Goal: Information Seeking & Learning: Learn about a topic

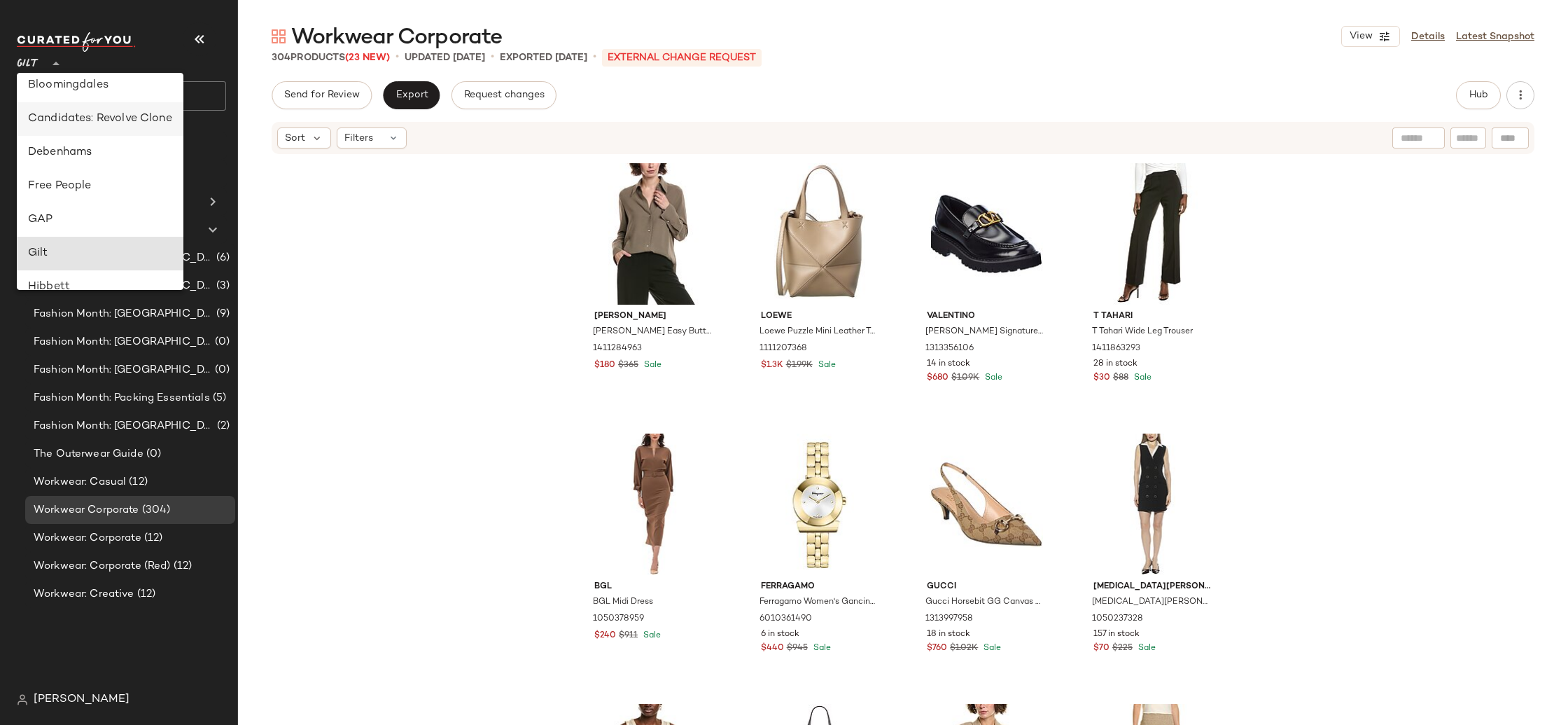
scroll to position [202, 0]
click at [95, 164] on div "Debenhams" at bounding box center [100, 162] width 144 height 17
type input "**"
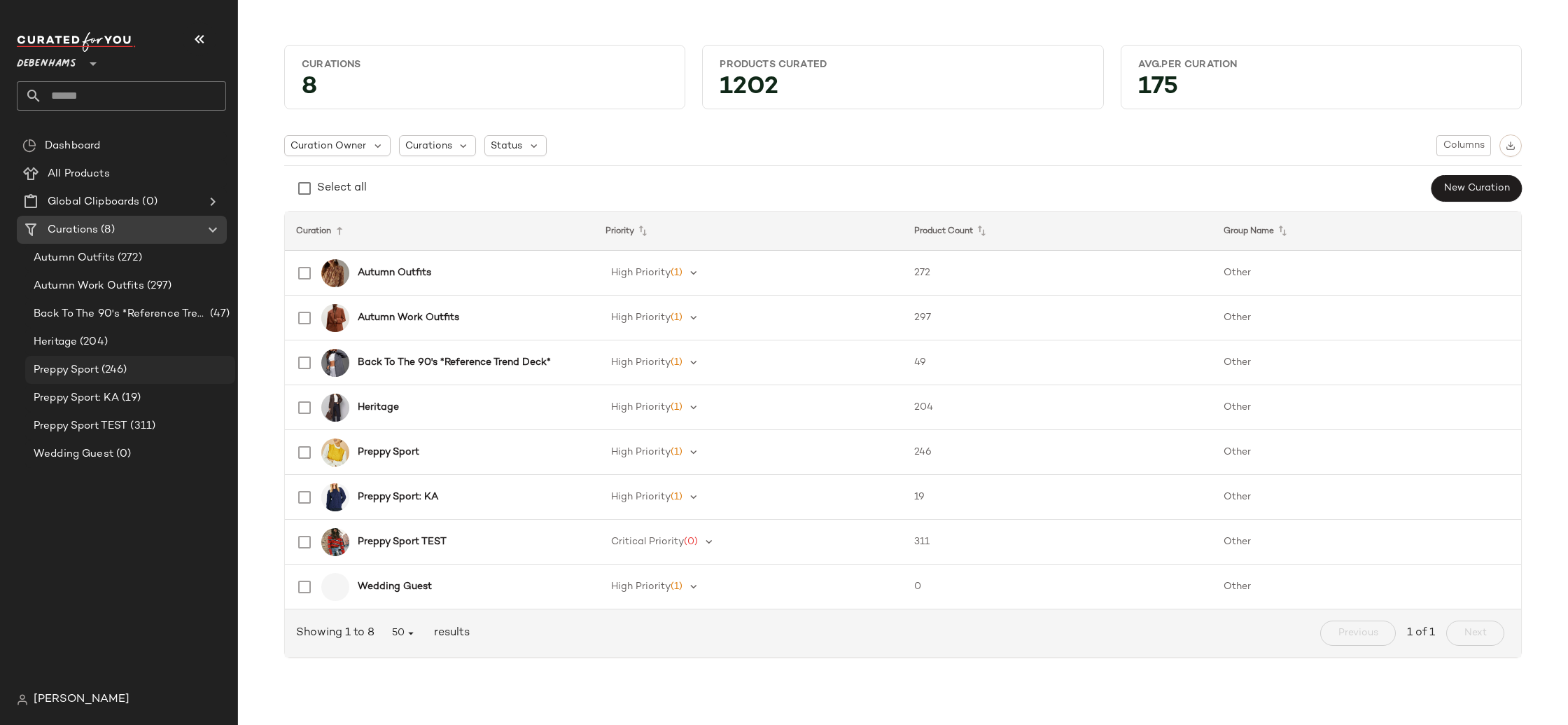
click at [157, 373] on div "Preppy Sport (246)" at bounding box center [129, 370] width 201 height 16
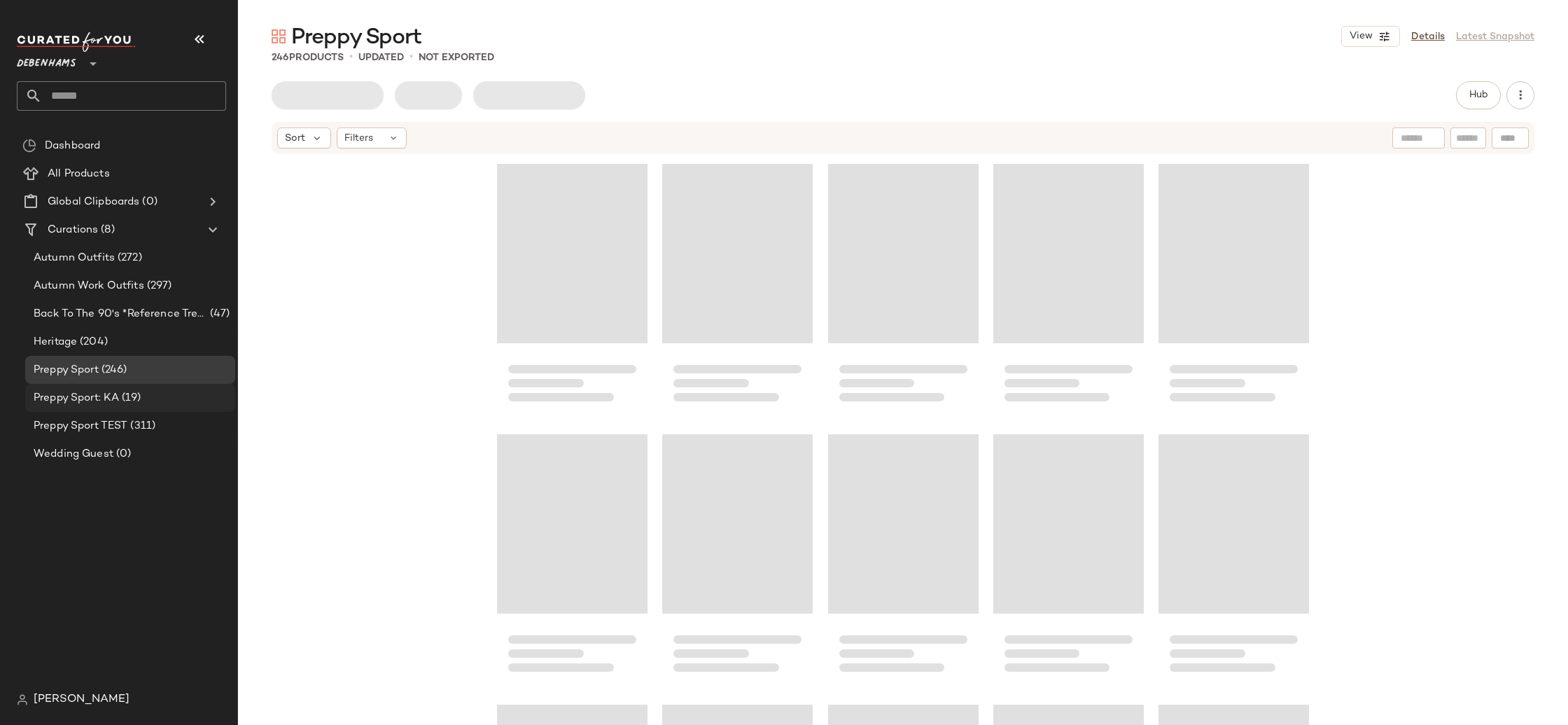
click at [171, 398] on div "Preppy Sport: KA (19)" at bounding box center [129, 398] width 201 height 16
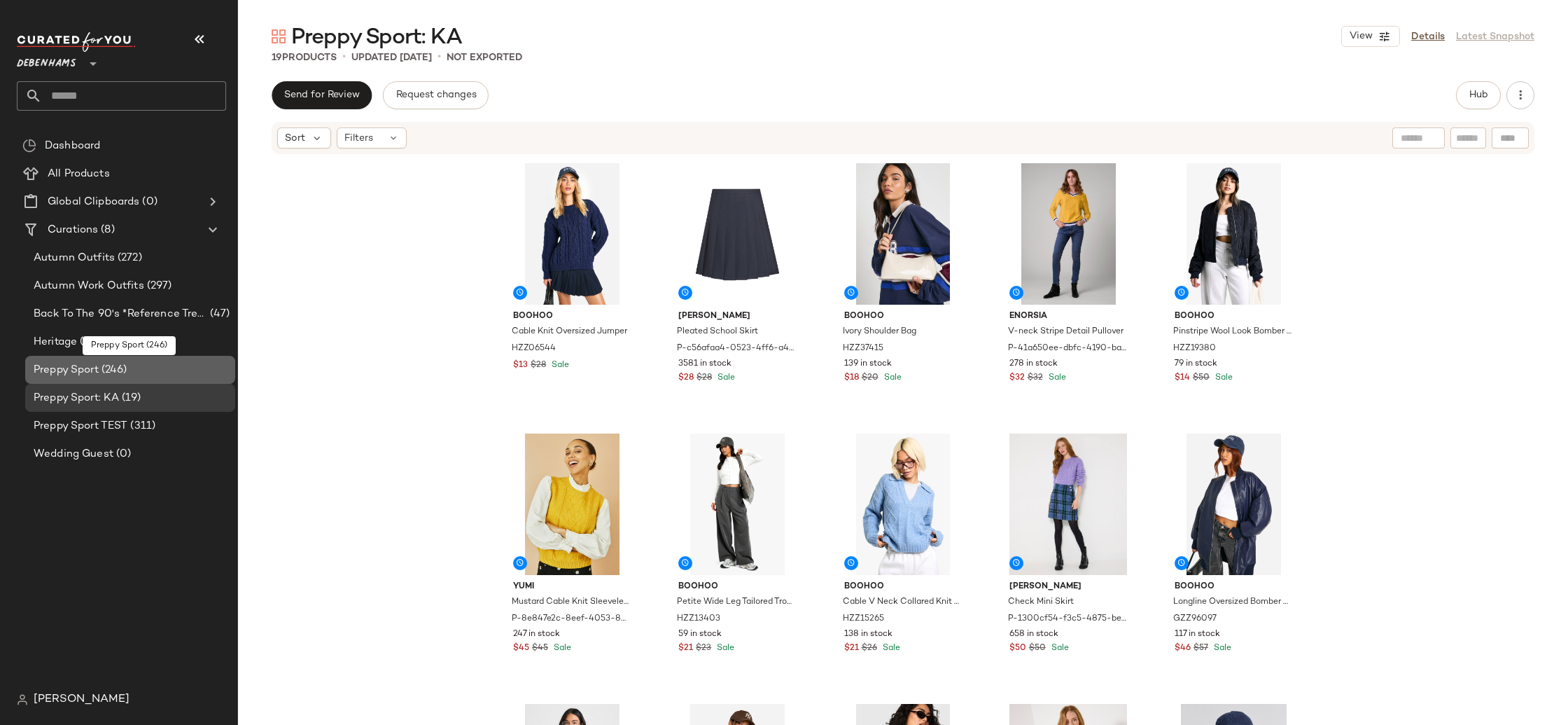
click at [164, 371] on div "Preppy Sport (246)" at bounding box center [129, 370] width 201 height 16
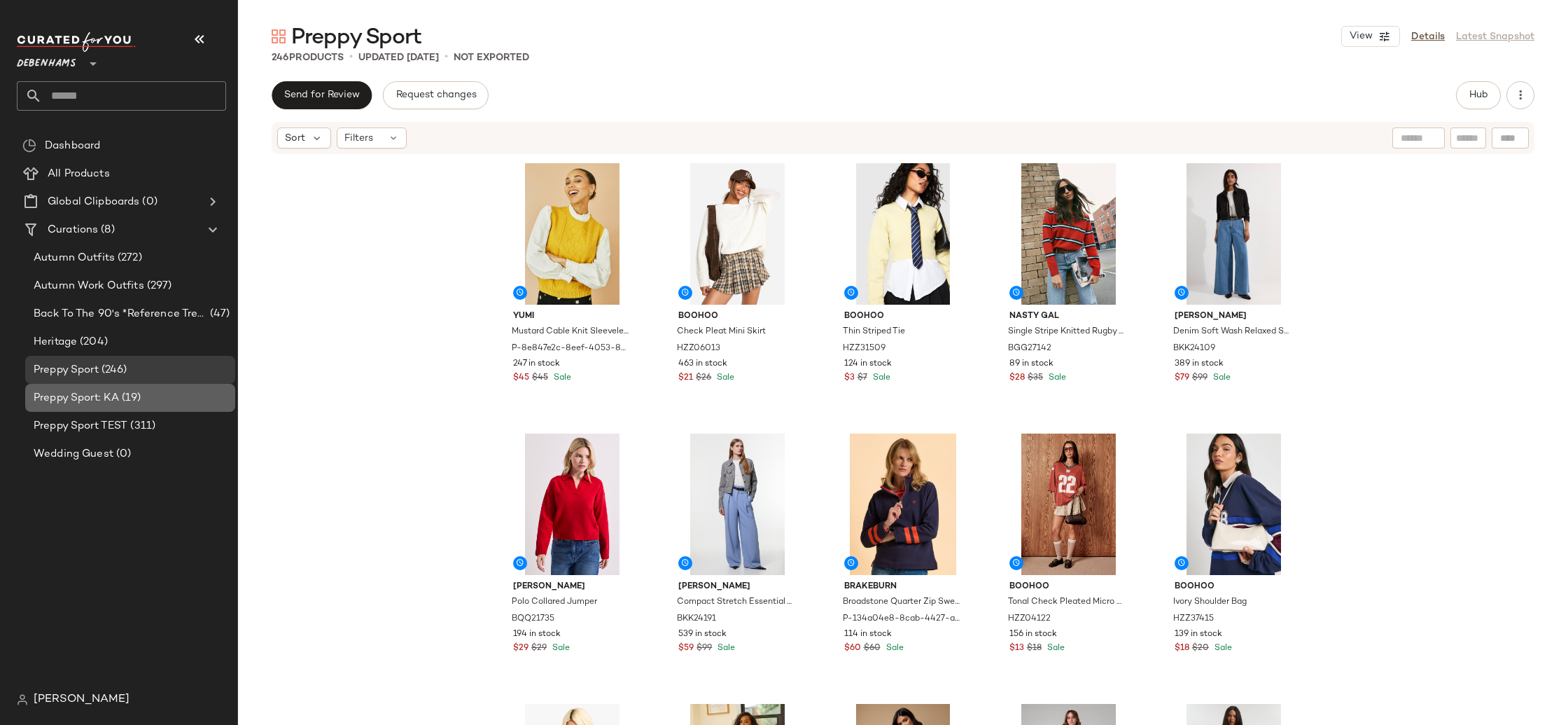
click at [164, 393] on div "Preppy Sport: KA (19)" at bounding box center [129, 398] width 201 height 16
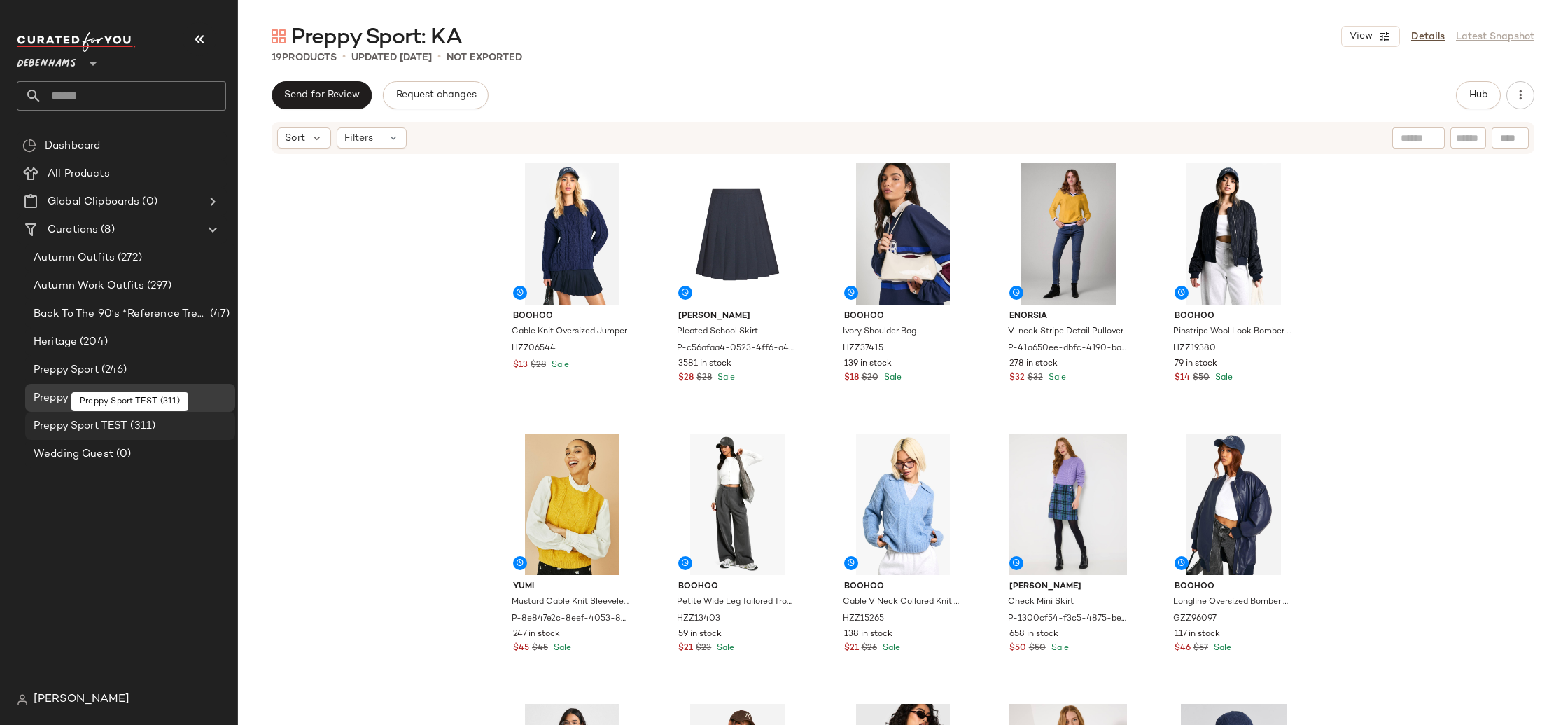
click at [159, 428] on div "Preppy Sport TEST (311)" at bounding box center [129, 426] width 201 height 16
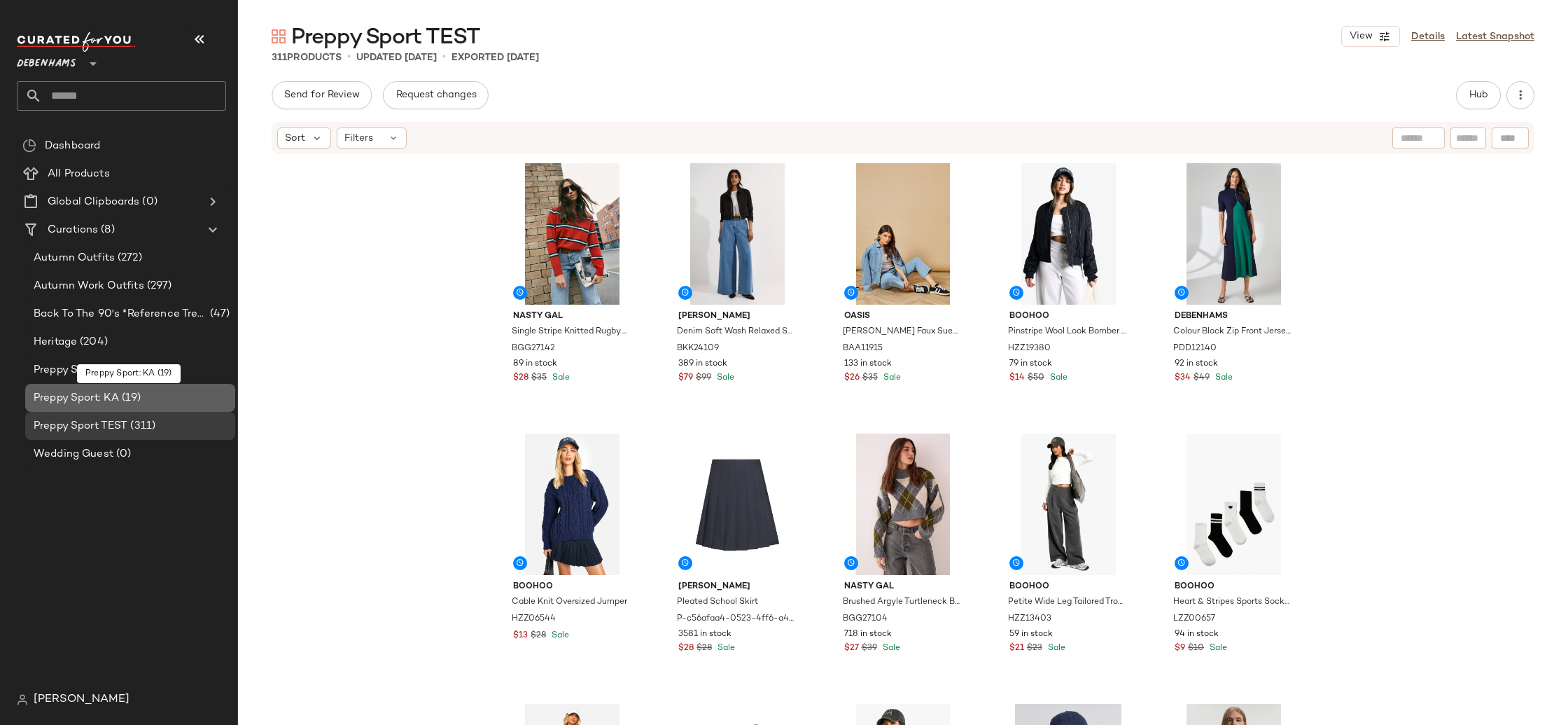
click at [151, 397] on div "Preppy Sport: KA (19)" at bounding box center [129, 398] width 201 height 16
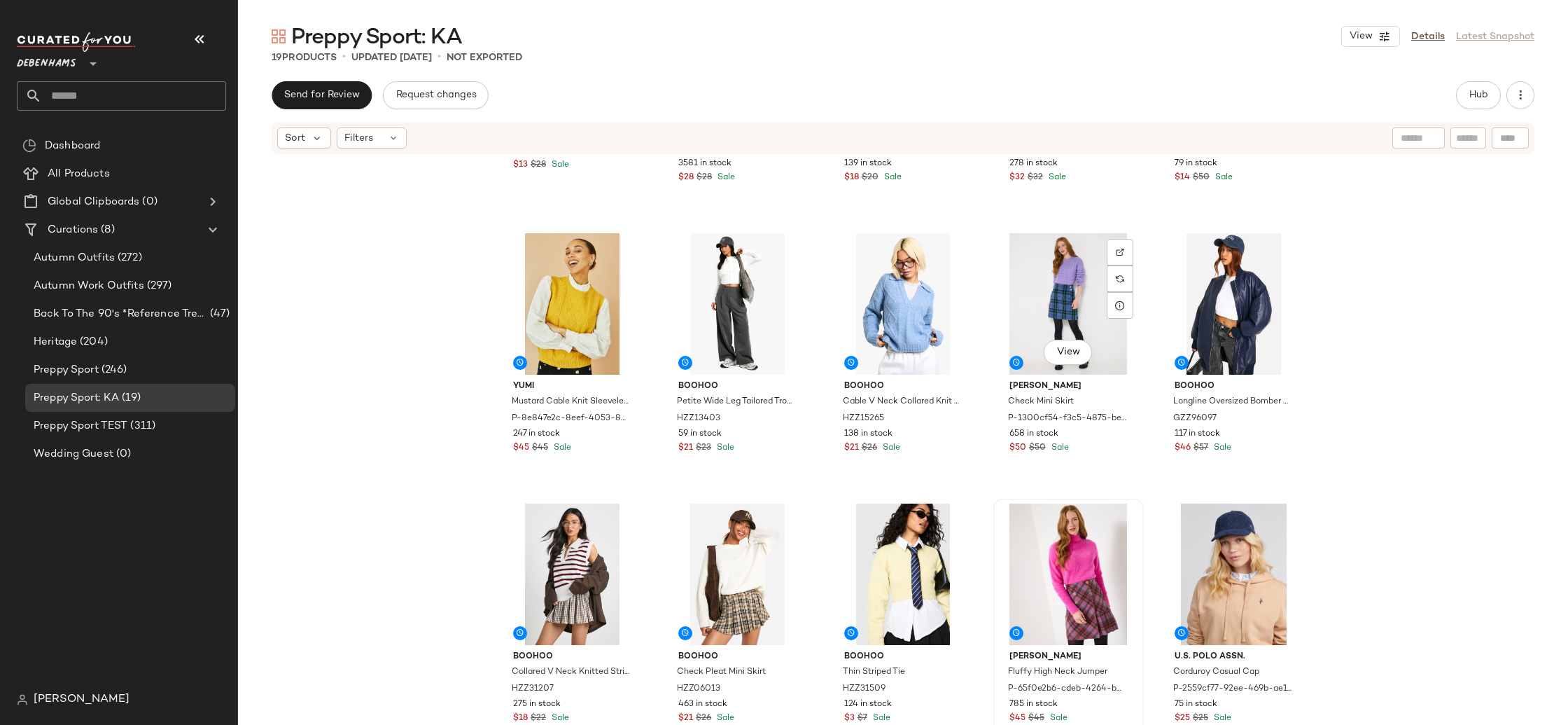
scroll to position [254, 0]
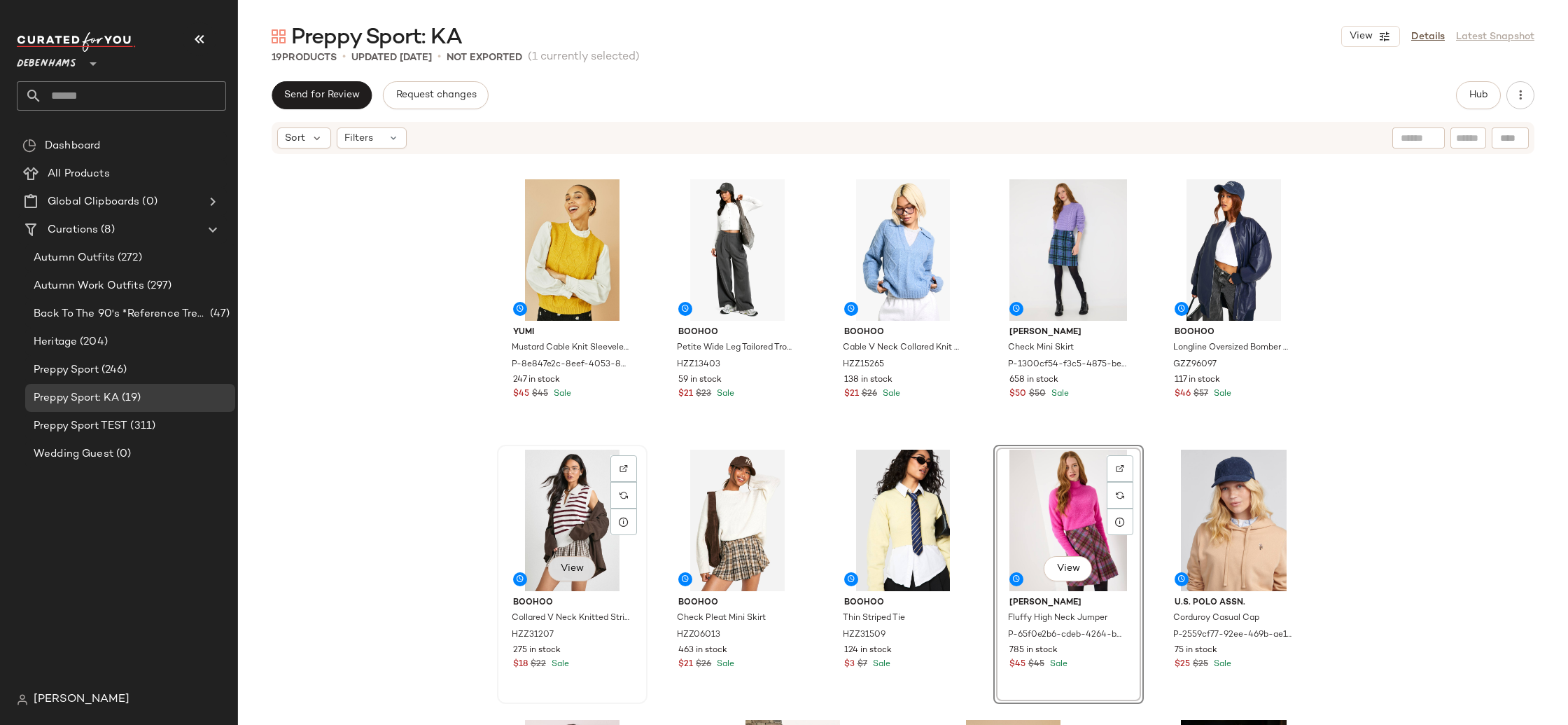
click at [555, 571] on button "View" at bounding box center [572, 568] width 48 height 25
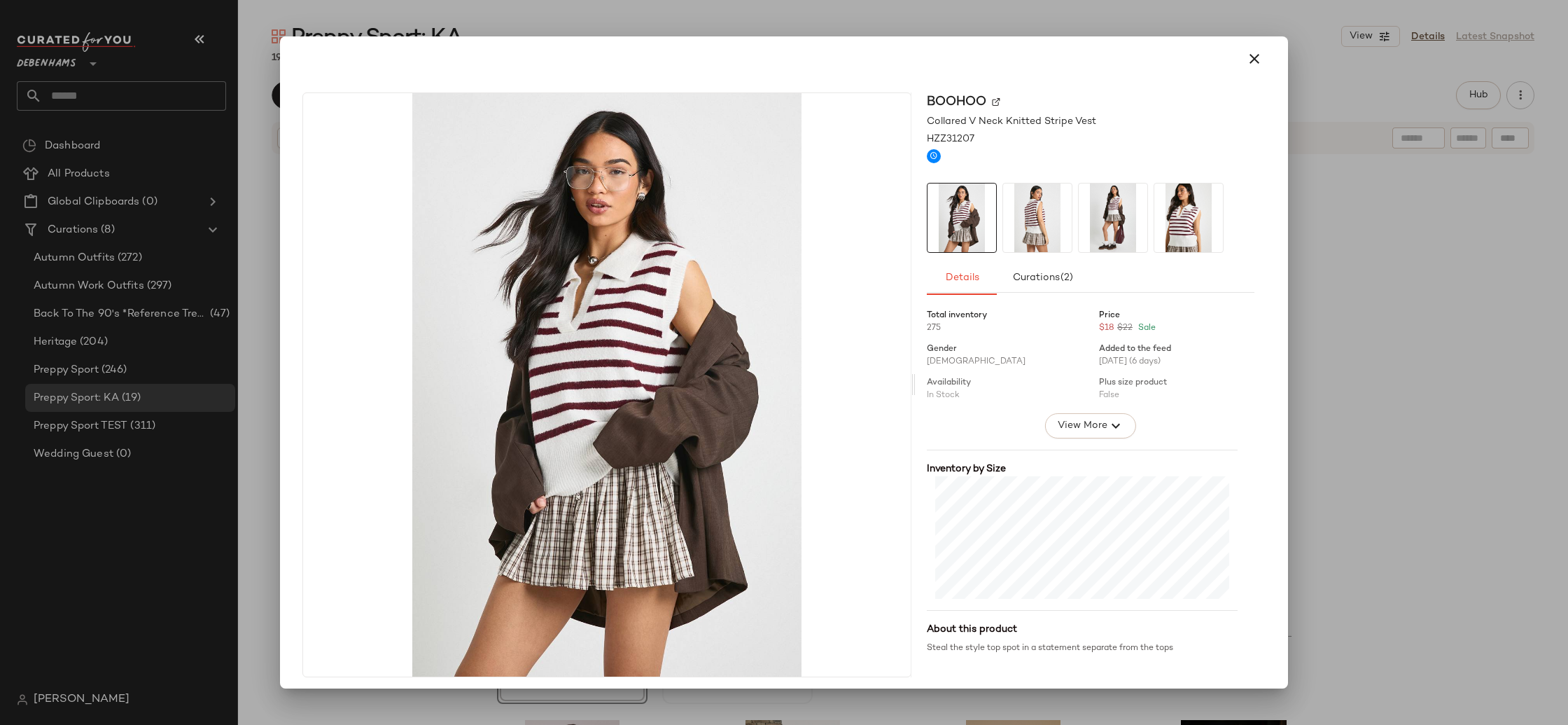
click at [1444, 339] on div at bounding box center [784, 362] width 1568 height 725
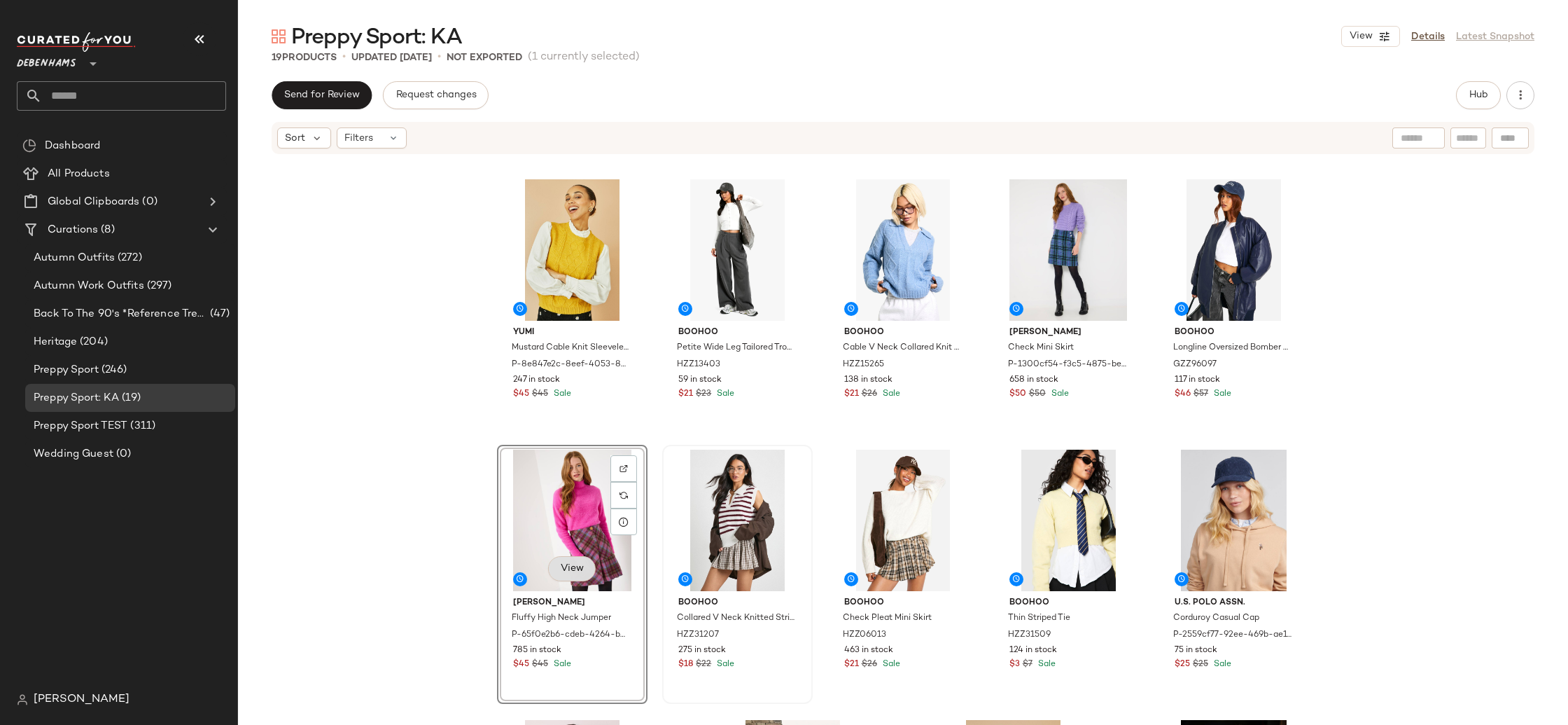
click at [560, 563] on span "View" at bounding box center [572, 568] width 23 height 11
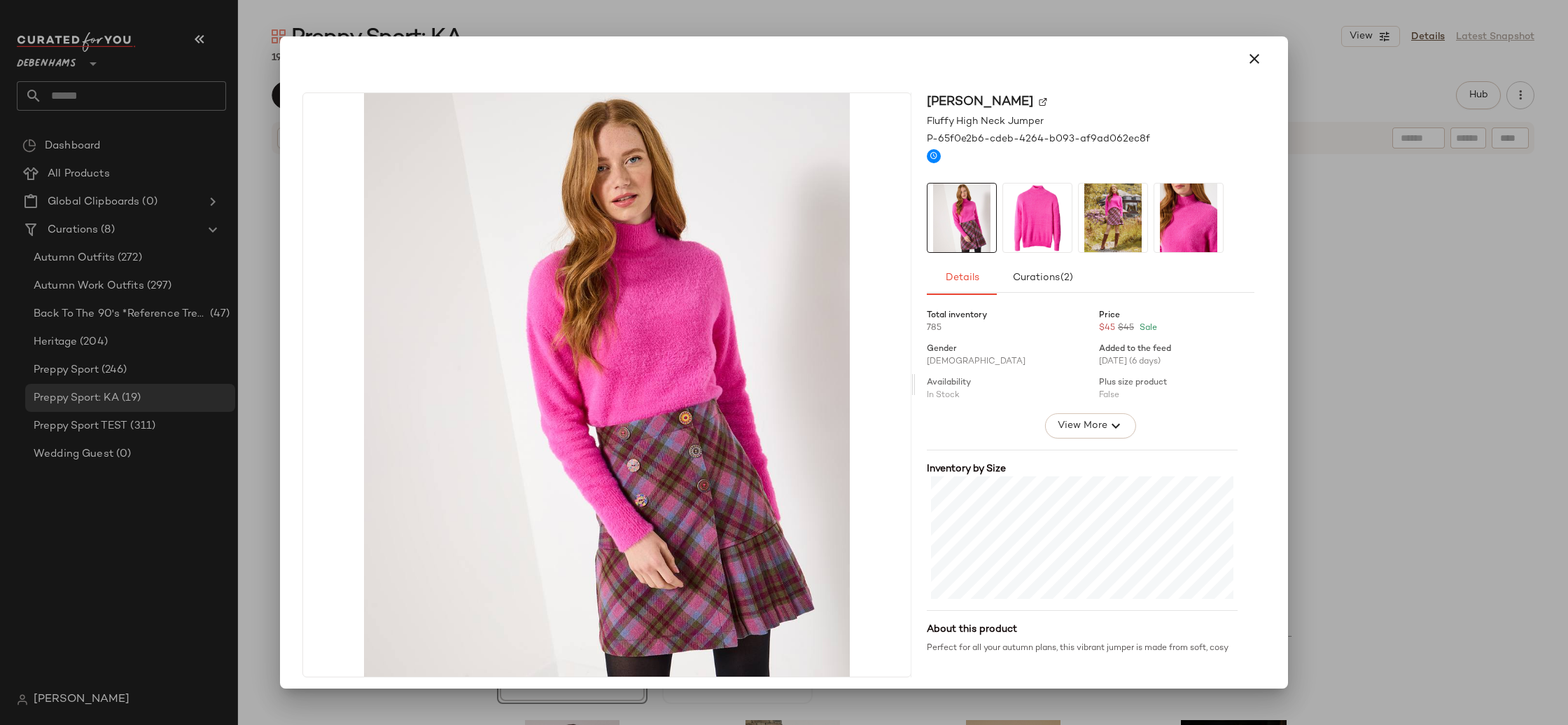
click at [1084, 426] on span "View More" at bounding box center [1082, 426] width 50 height 17
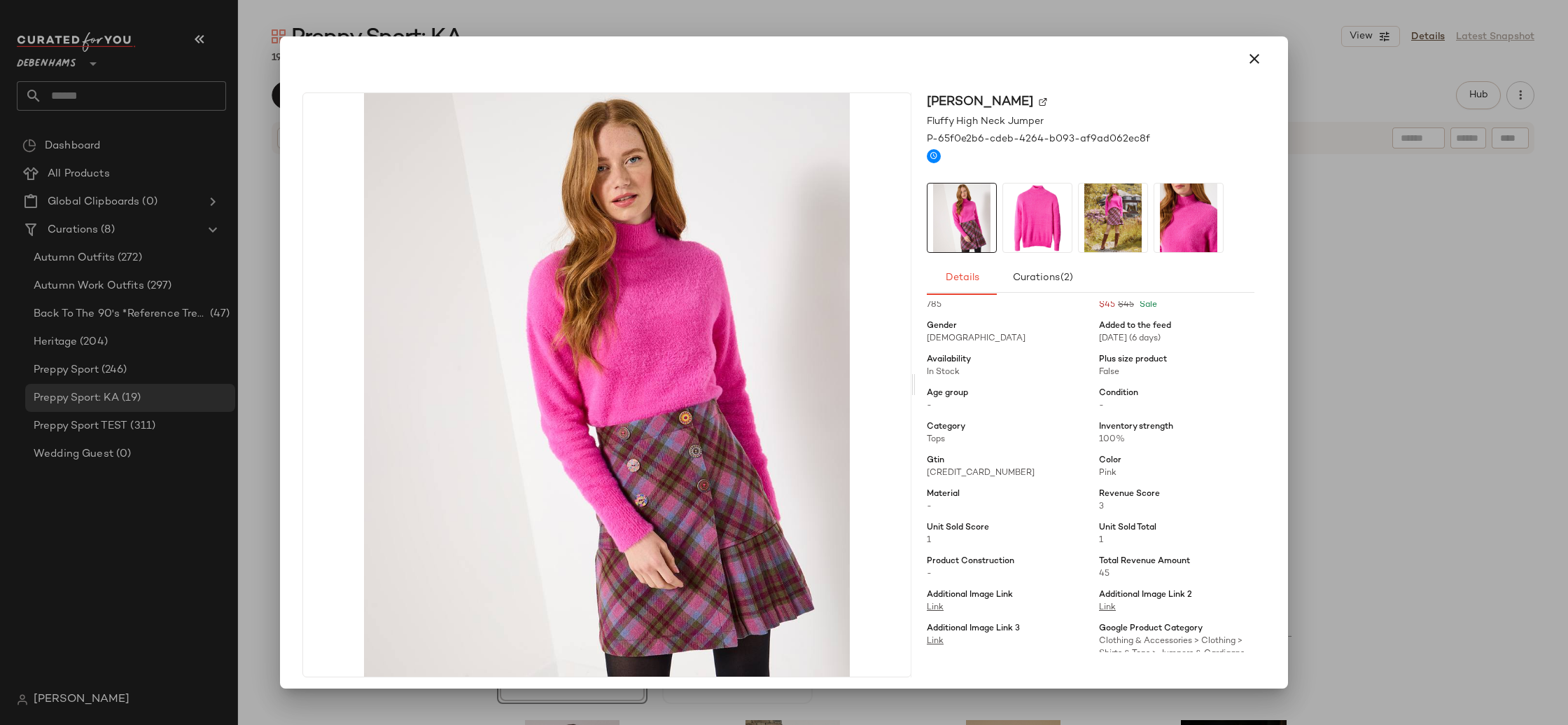
scroll to position [23, 0]
click at [1249, 60] on icon "button" at bounding box center [1254, 59] width 17 height 17
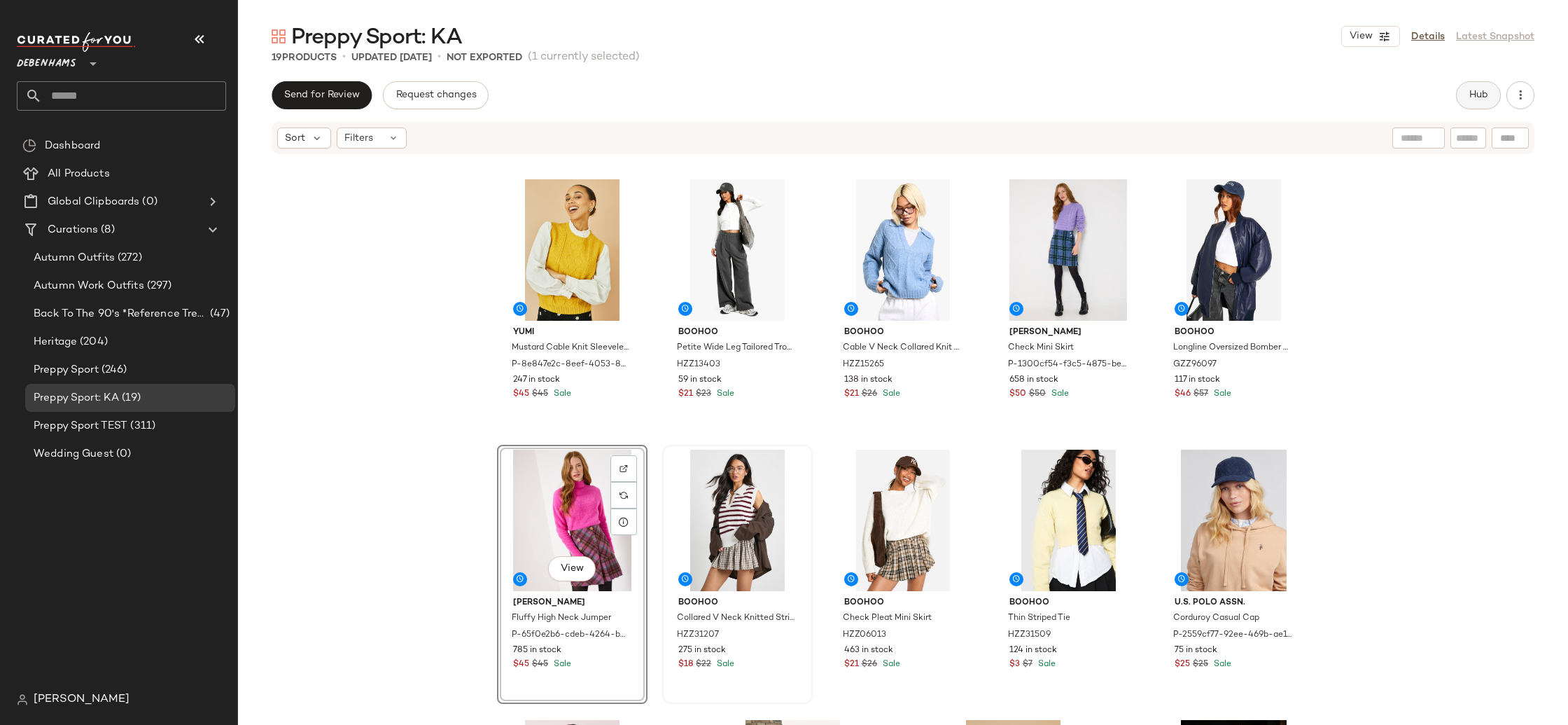
click at [1468, 90] on button "Hub" at bounding box center [1478, 95] width 45 height 28
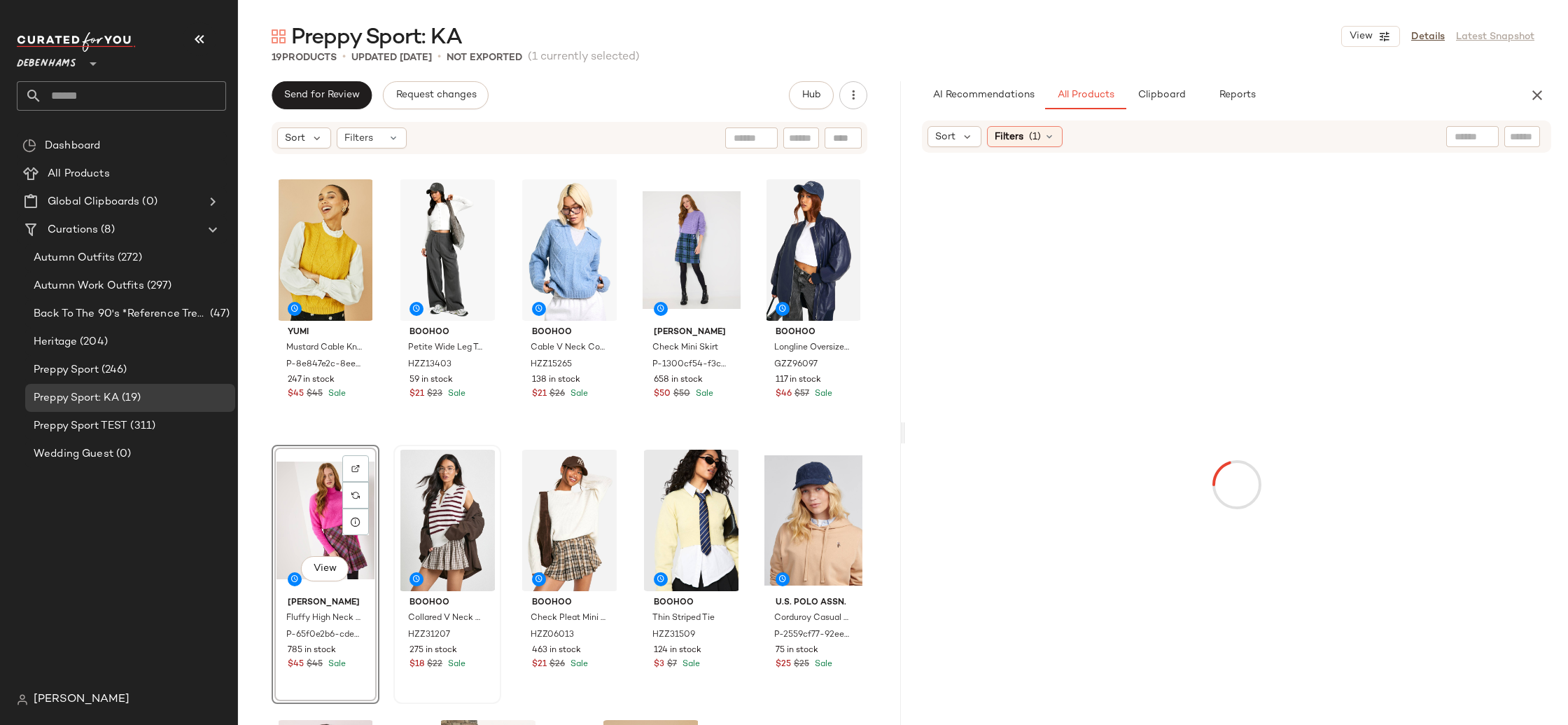
click at [1468, 142] on input "text" at bounding box center [1473, 137] width 36 height 15
click at [1353, 136] on icon at bounding box center [1355, 137] width 11 height 11
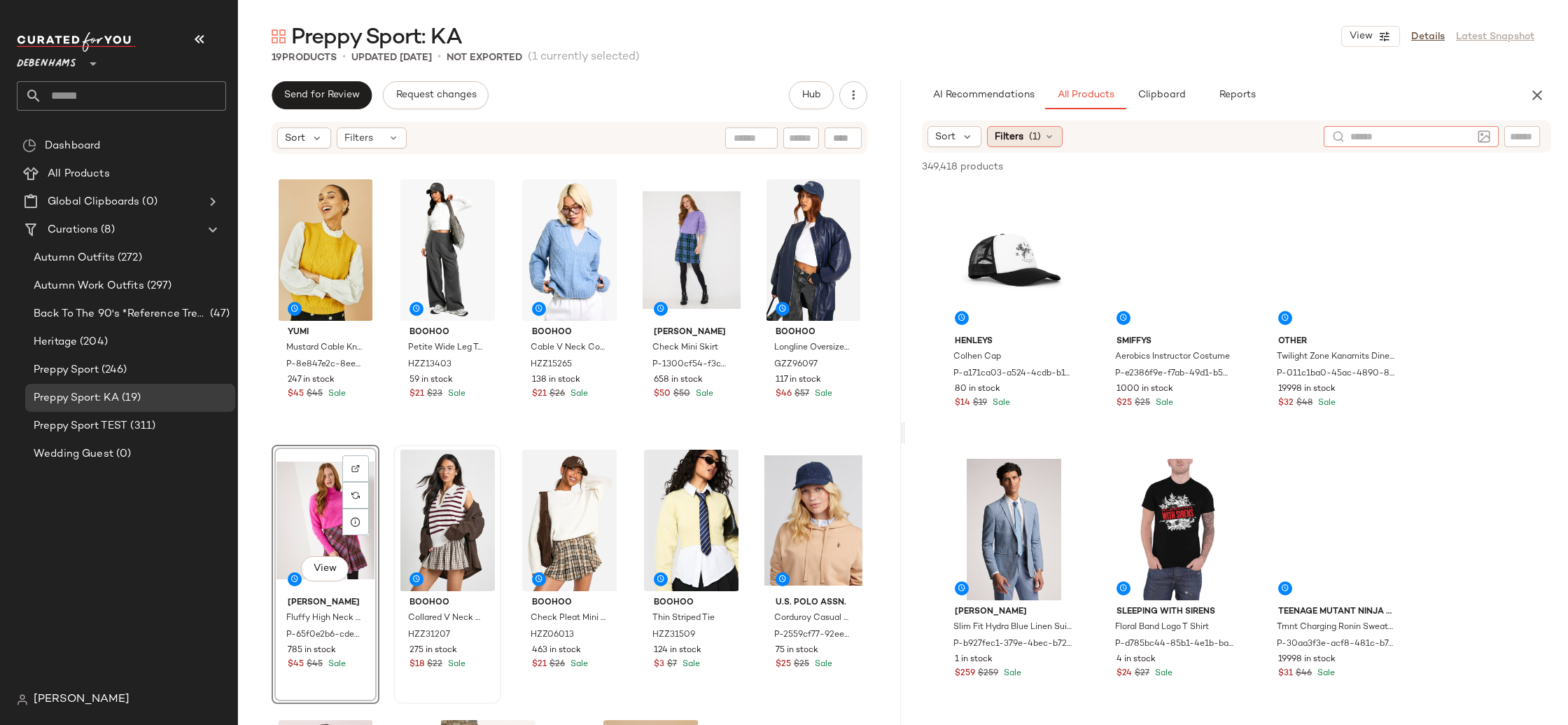
click at [1033, 137] on span "(1)" at bounding box center [1035, 137] width 12 height 15
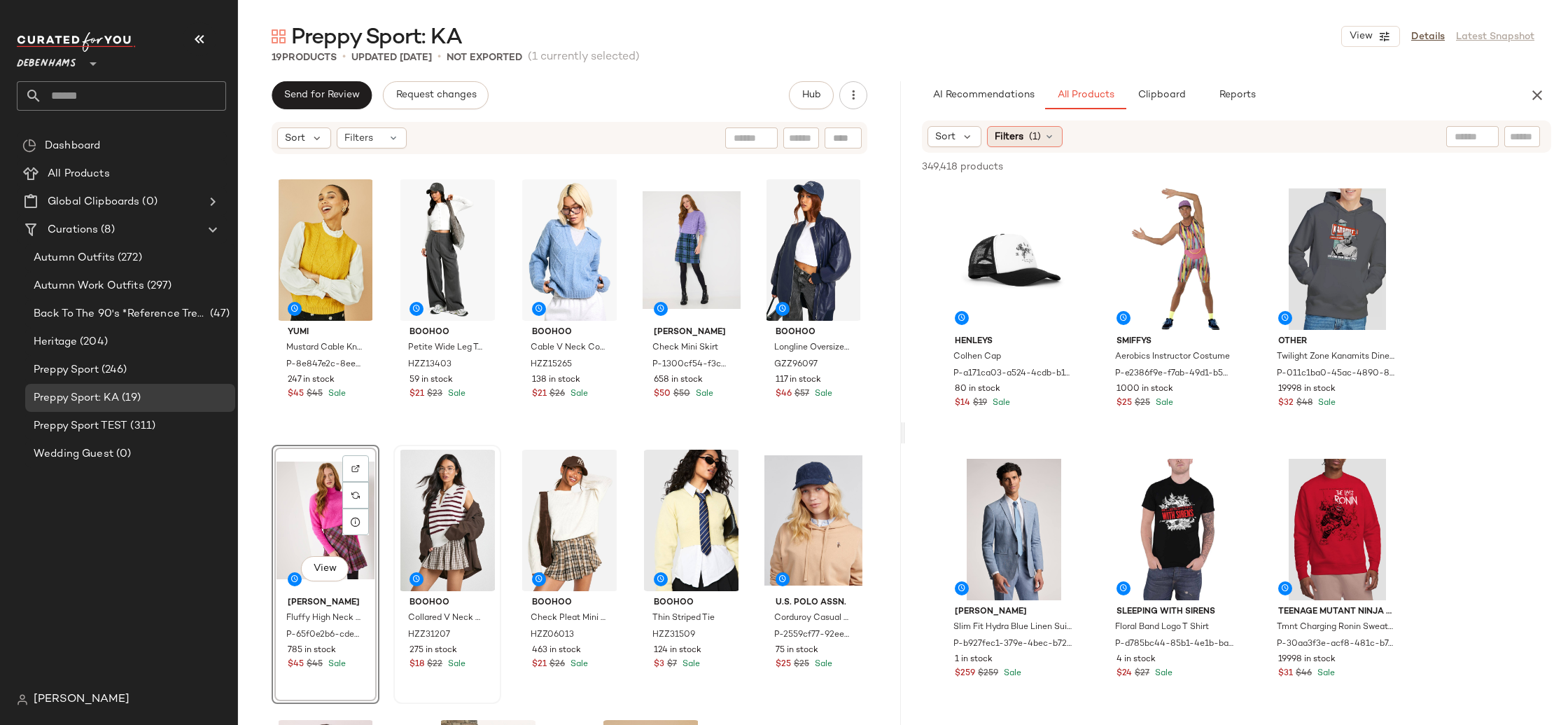
click at [1045, 137] on icon at bounding box center [1050, 137] width 11 height 11
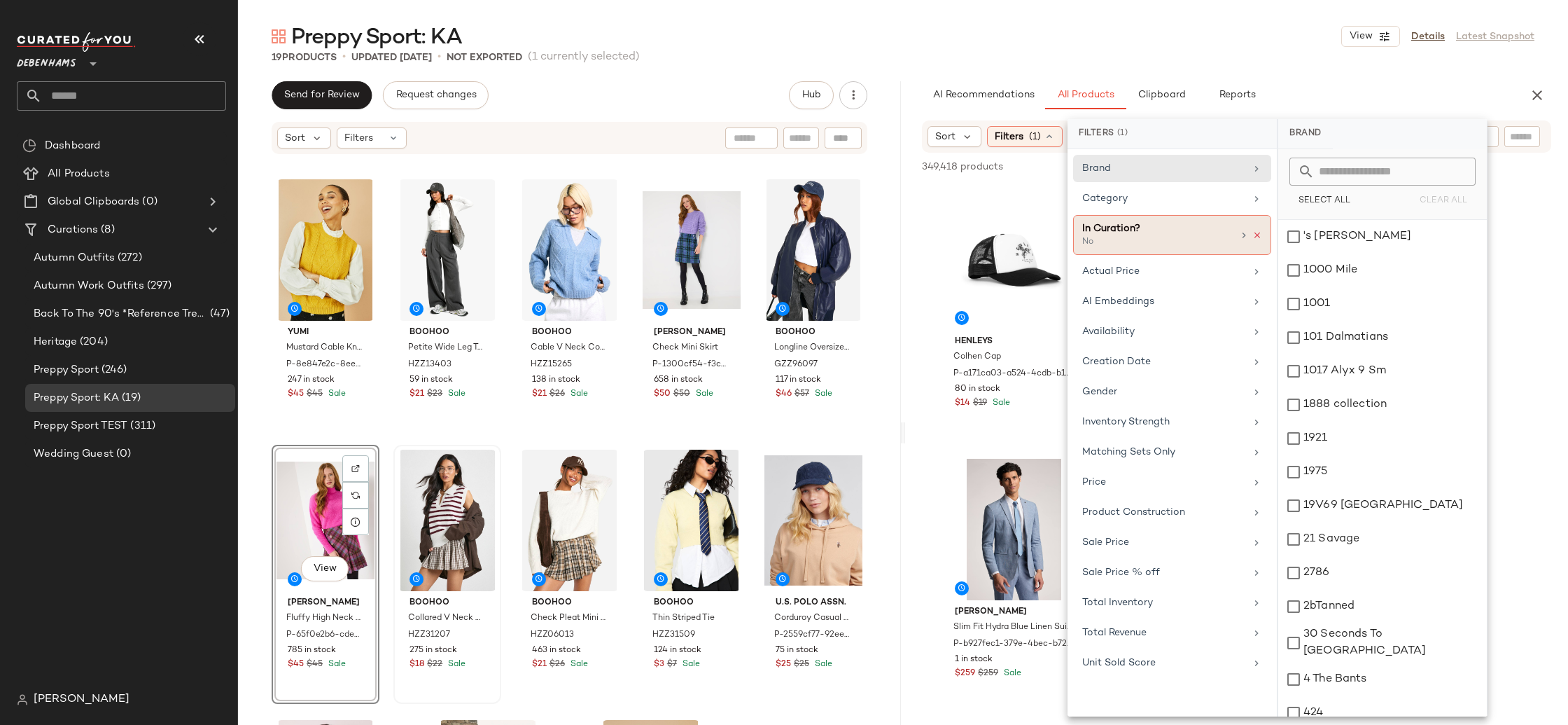
click at [1259, 235] on icon at bounding box center [1257, 236] width 10 height 10
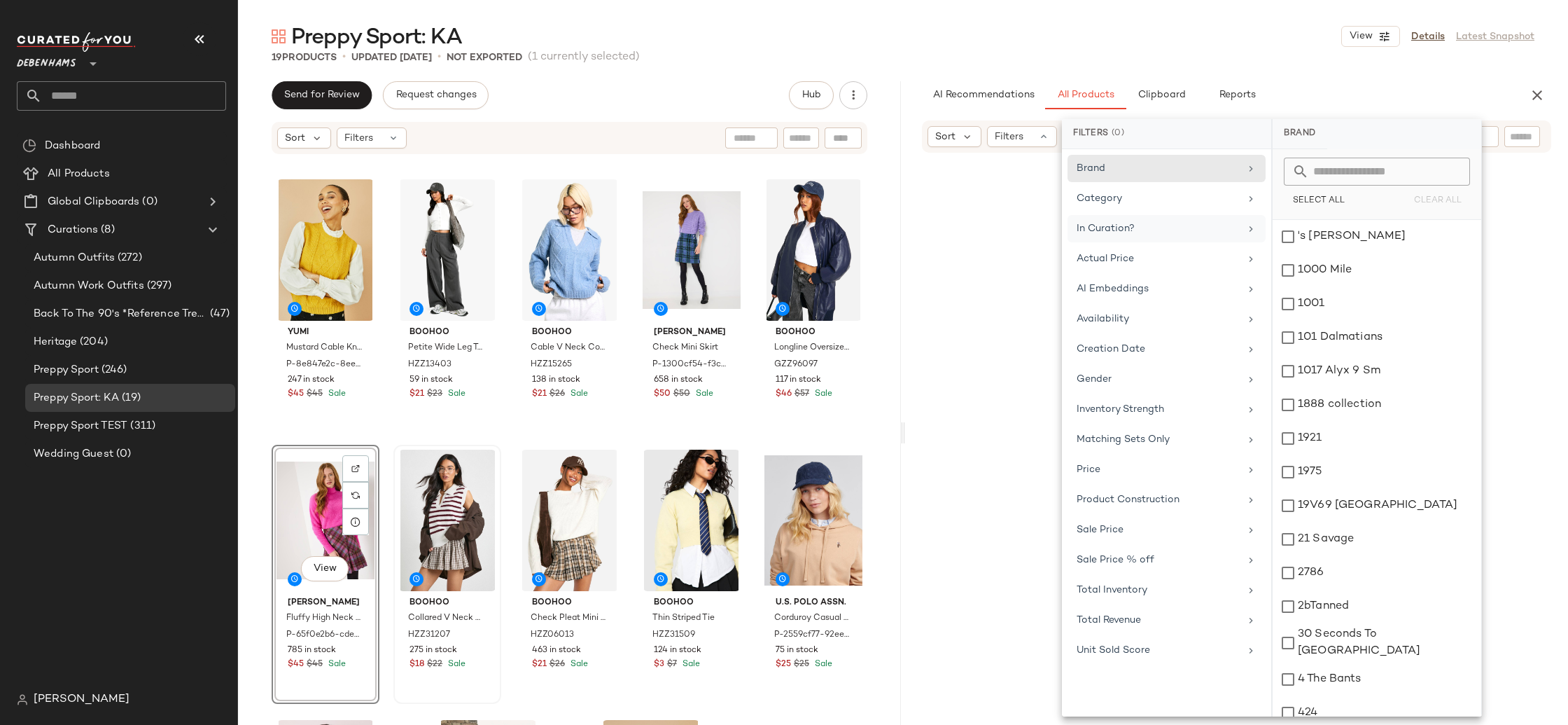
click at [1209, 57] on div "19 Products • updated [DATE] • Not Exported (1 currently selected)" at bounding box center [903, 58] width 1330 height 14
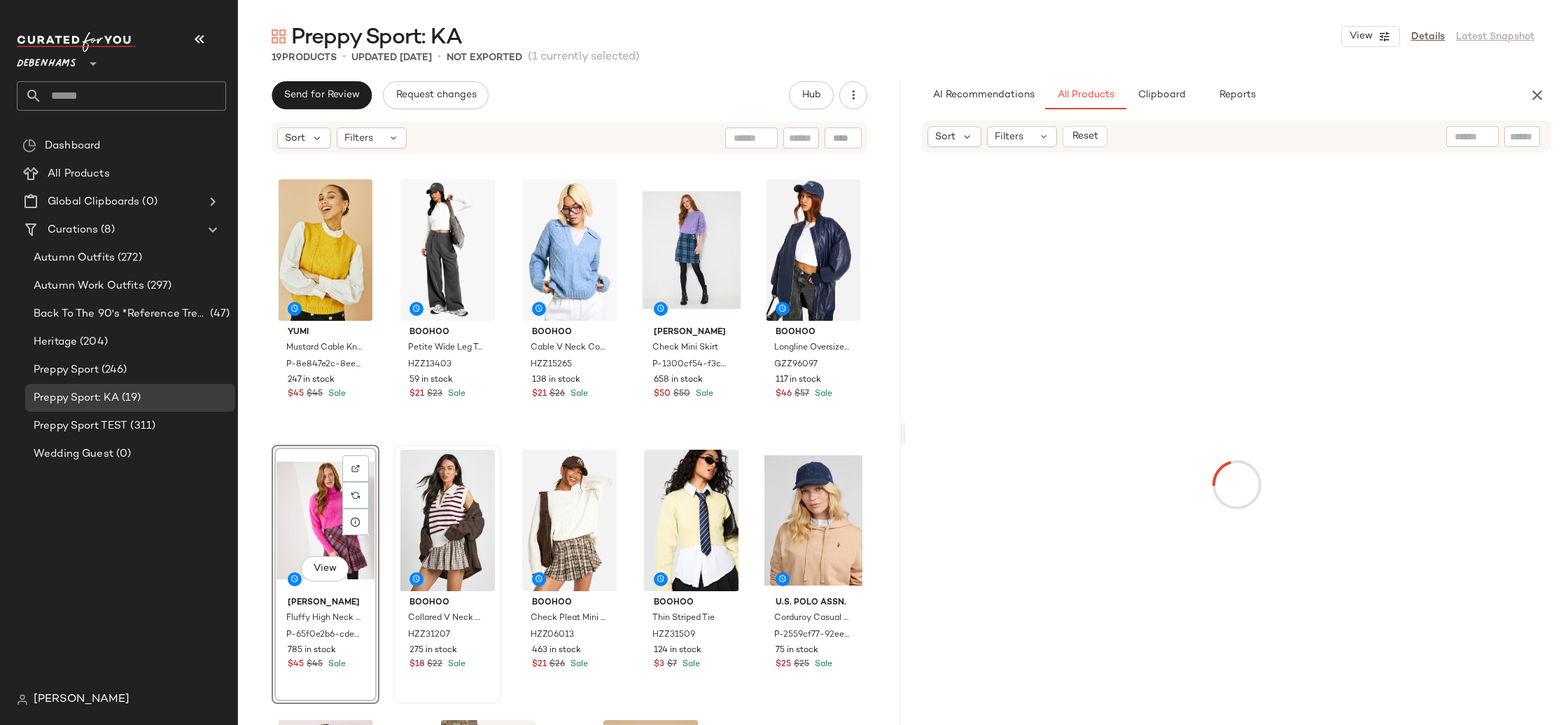
click at [1475, 136] on div at bounding box center [1473, 137] width 53 height 21
click at [1535, 97] on icon "button" at bounding box center [1537, 95] width 17 height 17
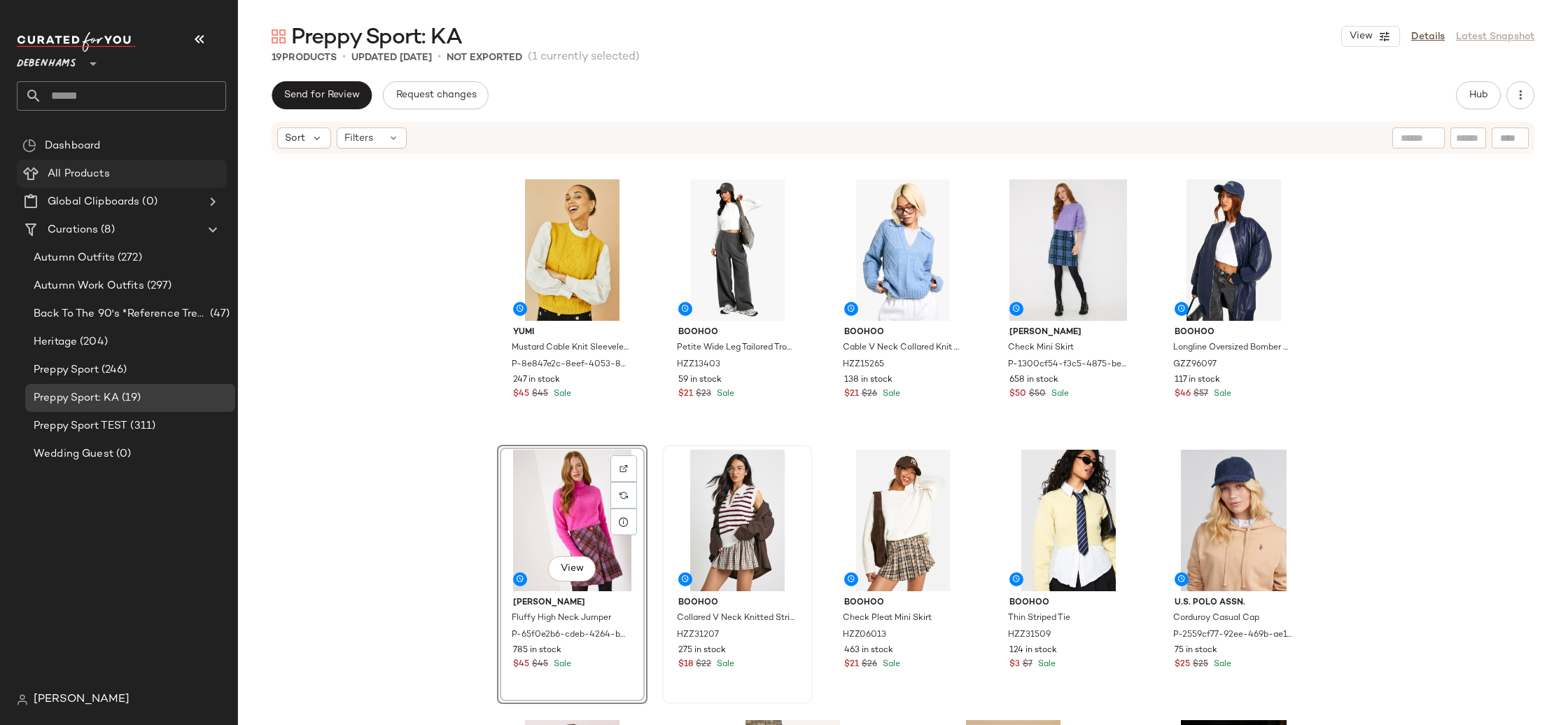
click at [87, 173] on span "All Products" at bounding box center [79, 174] width 63 height 16
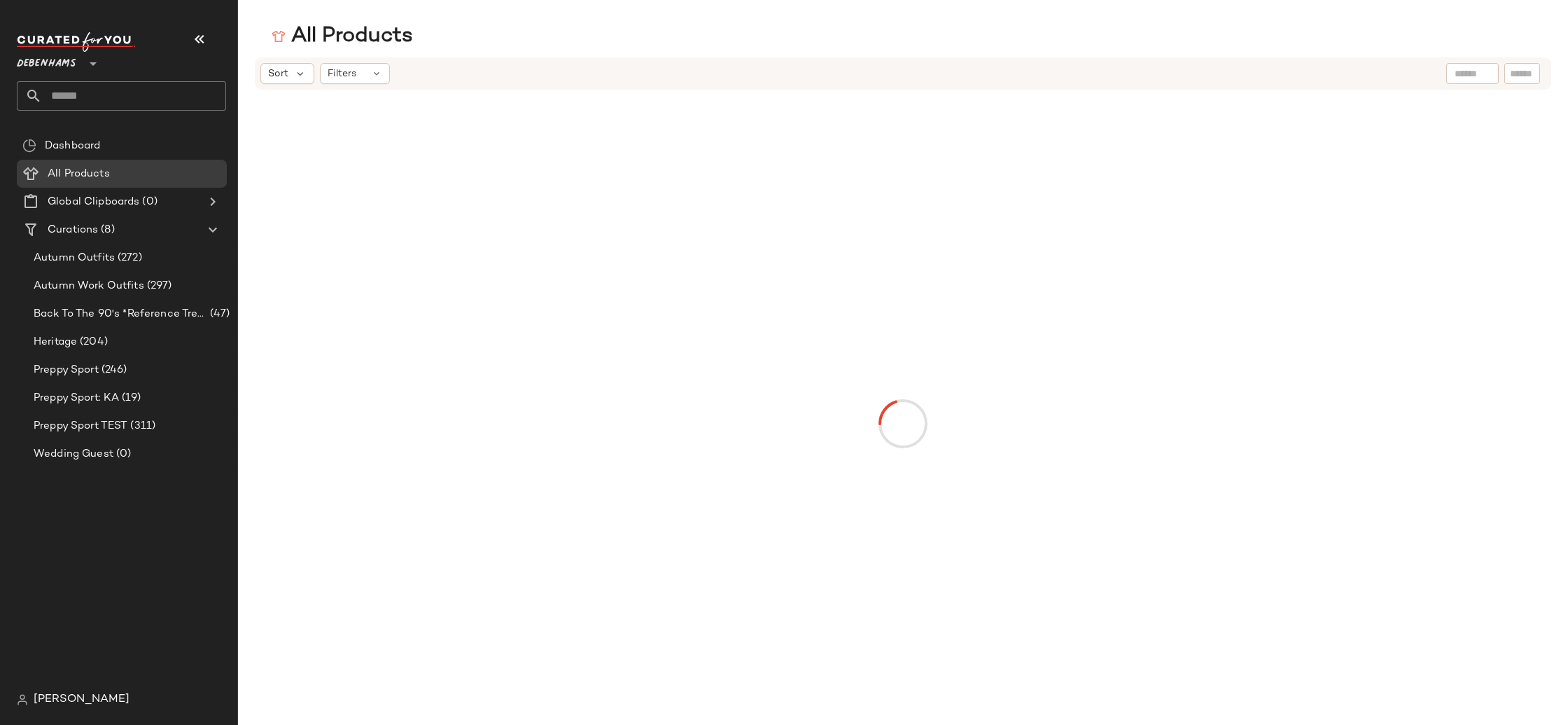
click at [1467, 78] on input "text" at bounding box center [1473, 74] width 36 height 15
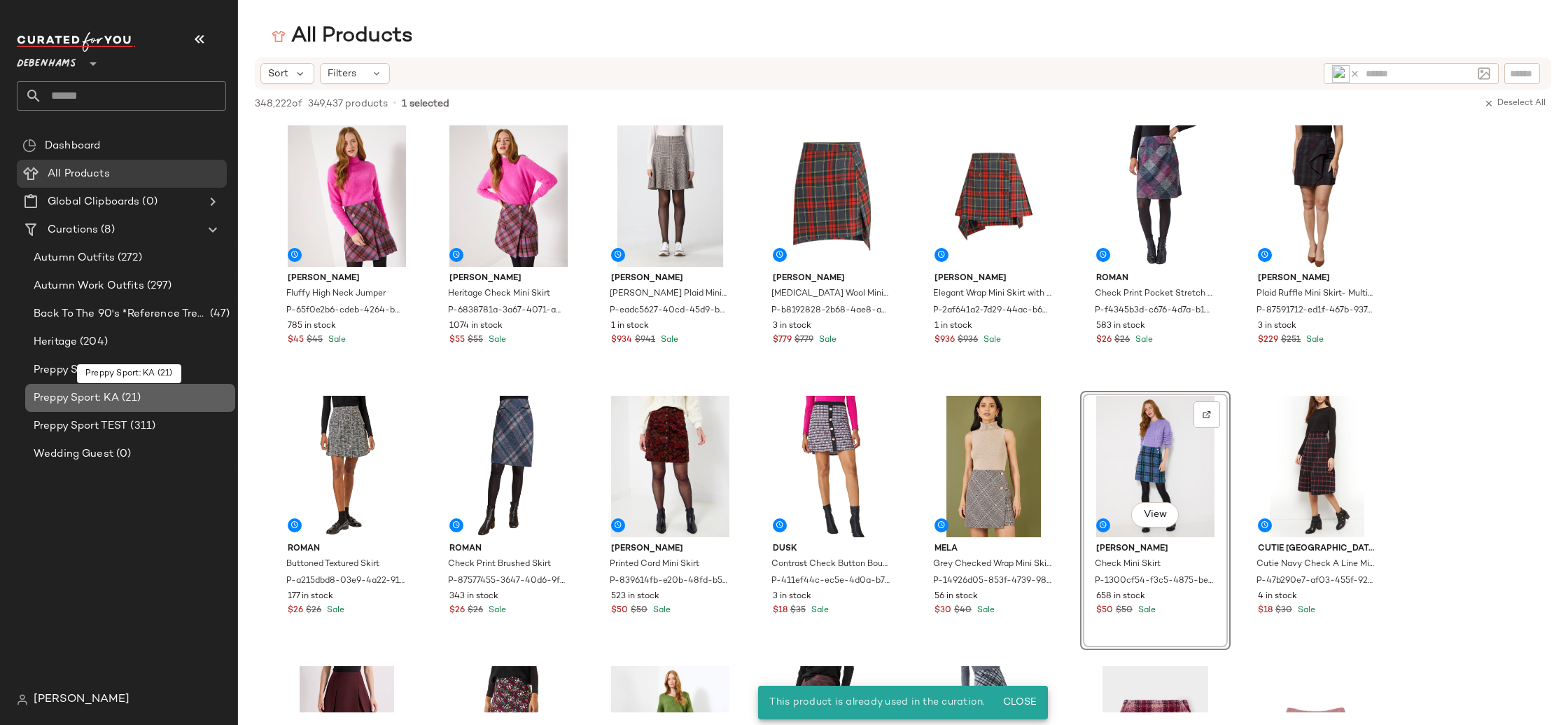
click at [163, 408] on div "Preppy Sport: KA (21)" at bounding box center [129, 397] width 210 height 28
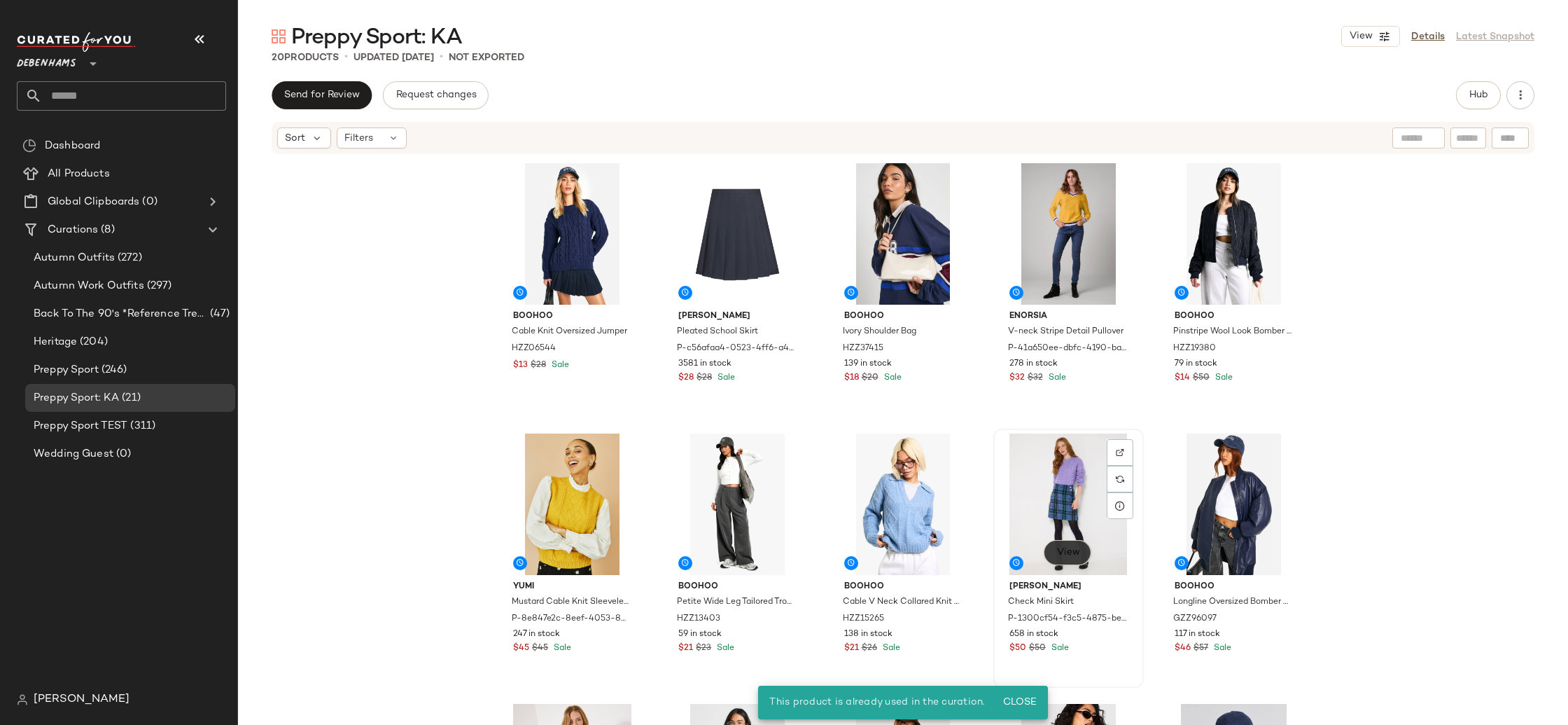
click at [1062, 552] on span "View" at bounding box center [1067, 553] width 23 height 11
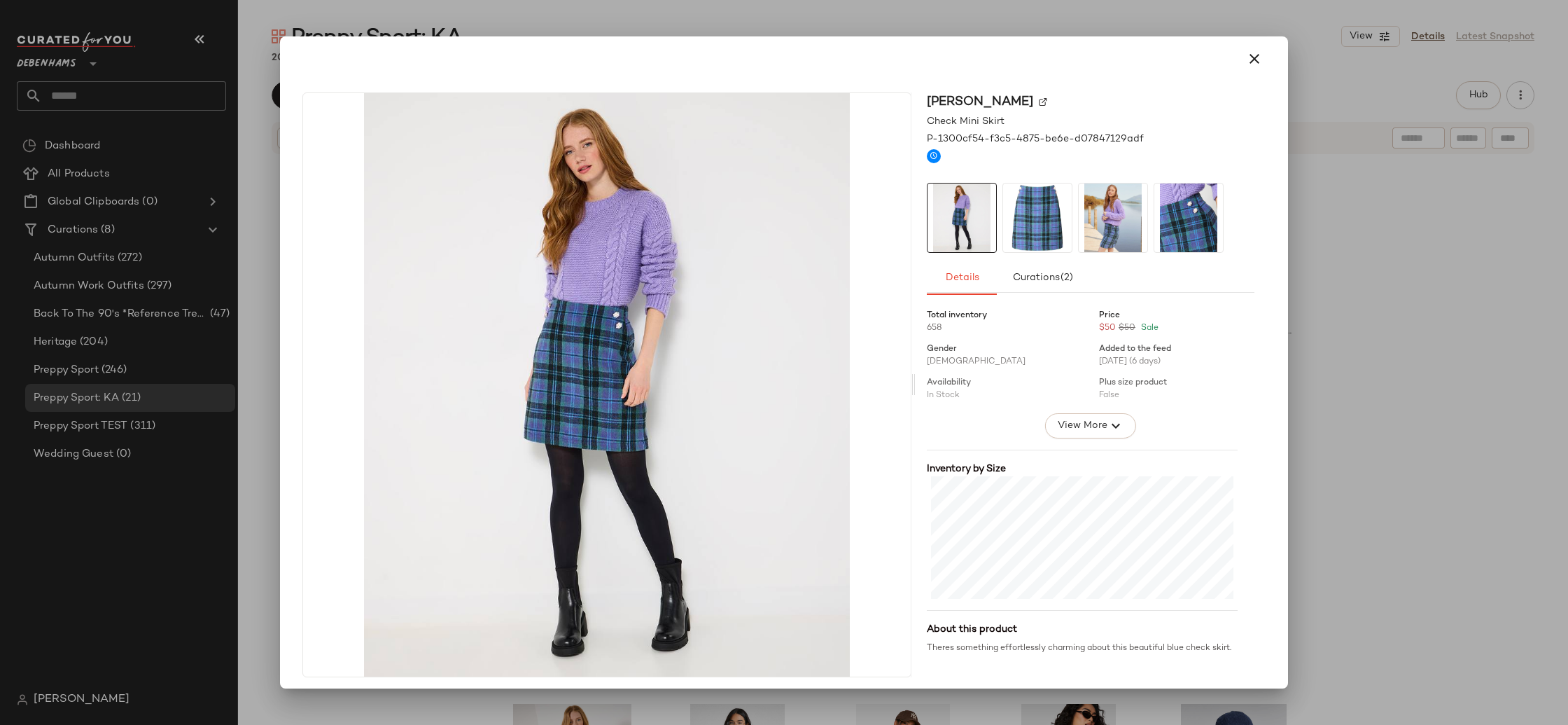
drag, startPoint x: 1242, startPoint y: 57, endPoint x: 1441, endPoint y: 96, distance: 202.8
click at [1246, 57] on icon "button" at bounding box center [1254, 59] width 17 height 17
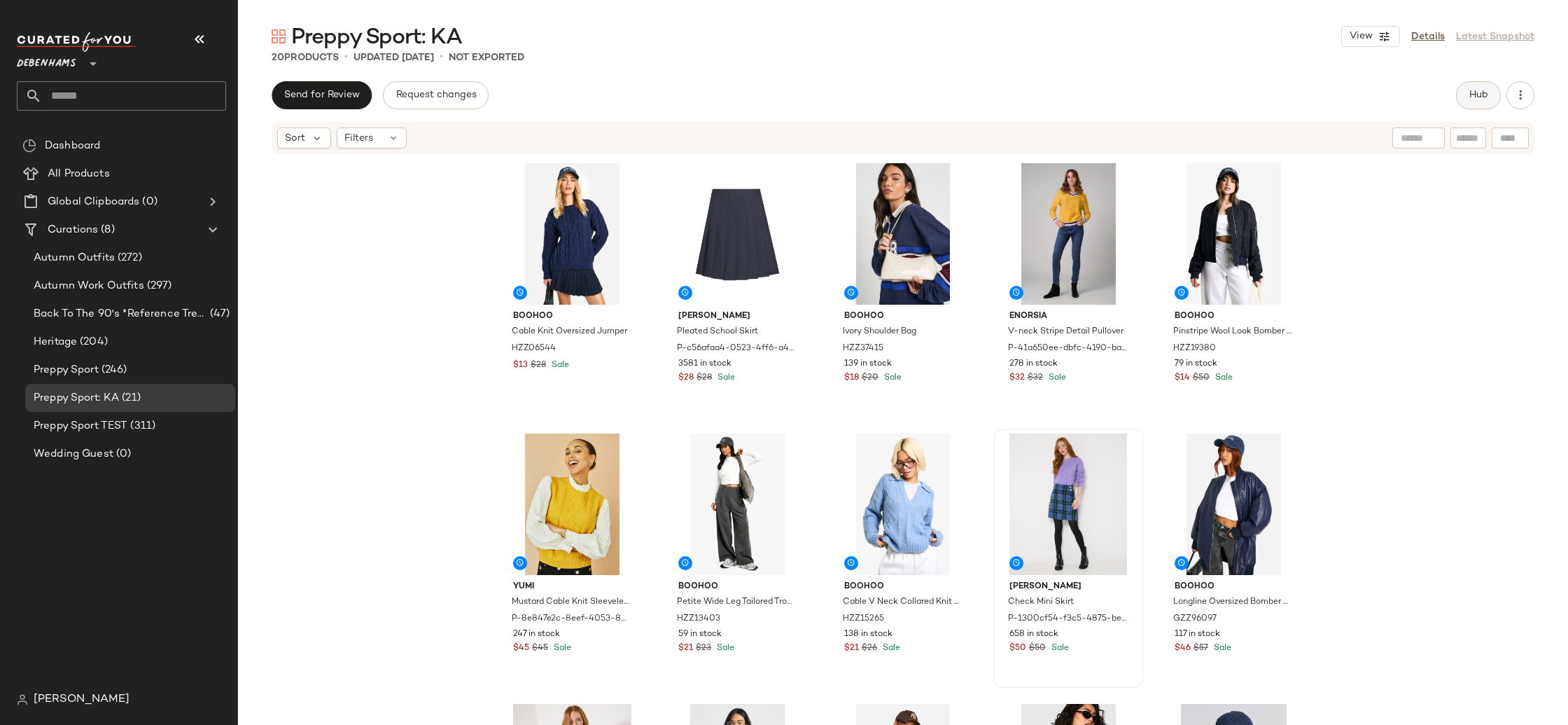
click at [1466, 100] on button "Hub" at bounding box center [1478, 95] width 45 height 28
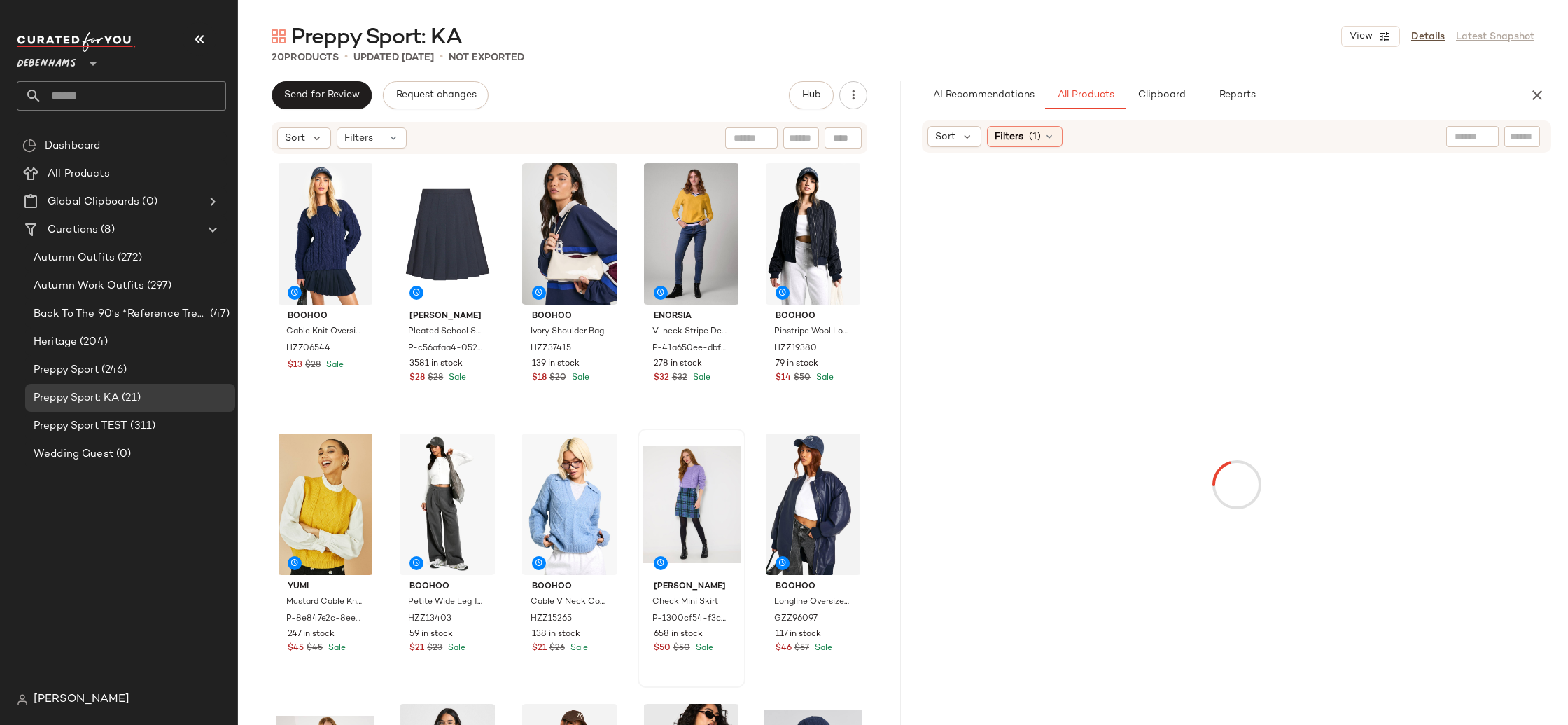
click at [1466, 132] on input "text" at bounding box center [1473, 137] width 36 height 15
click at [1354, 134] on icon at bounding box center [1355, 137] width 11 height 11
drag, startPoint x: 1048, startPoint y: 137, endPoint x: 1237, endPoint y: 202, distance: 199.9
click at [1047, 137] on icon at bounding box center [1050, 137] width 11 height 11
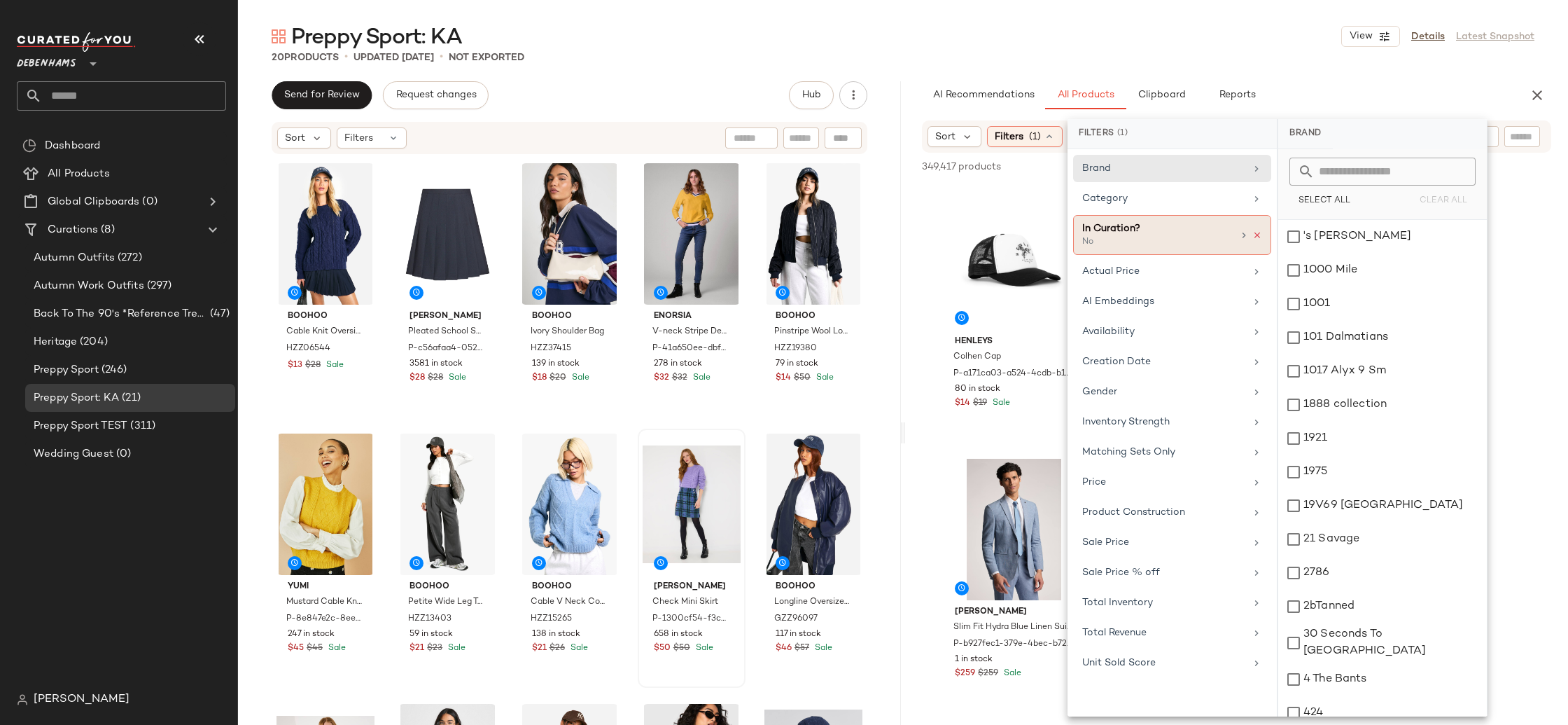
click at [1259, 236] on icon at bounding box center [1257, 236] width 10 height 10
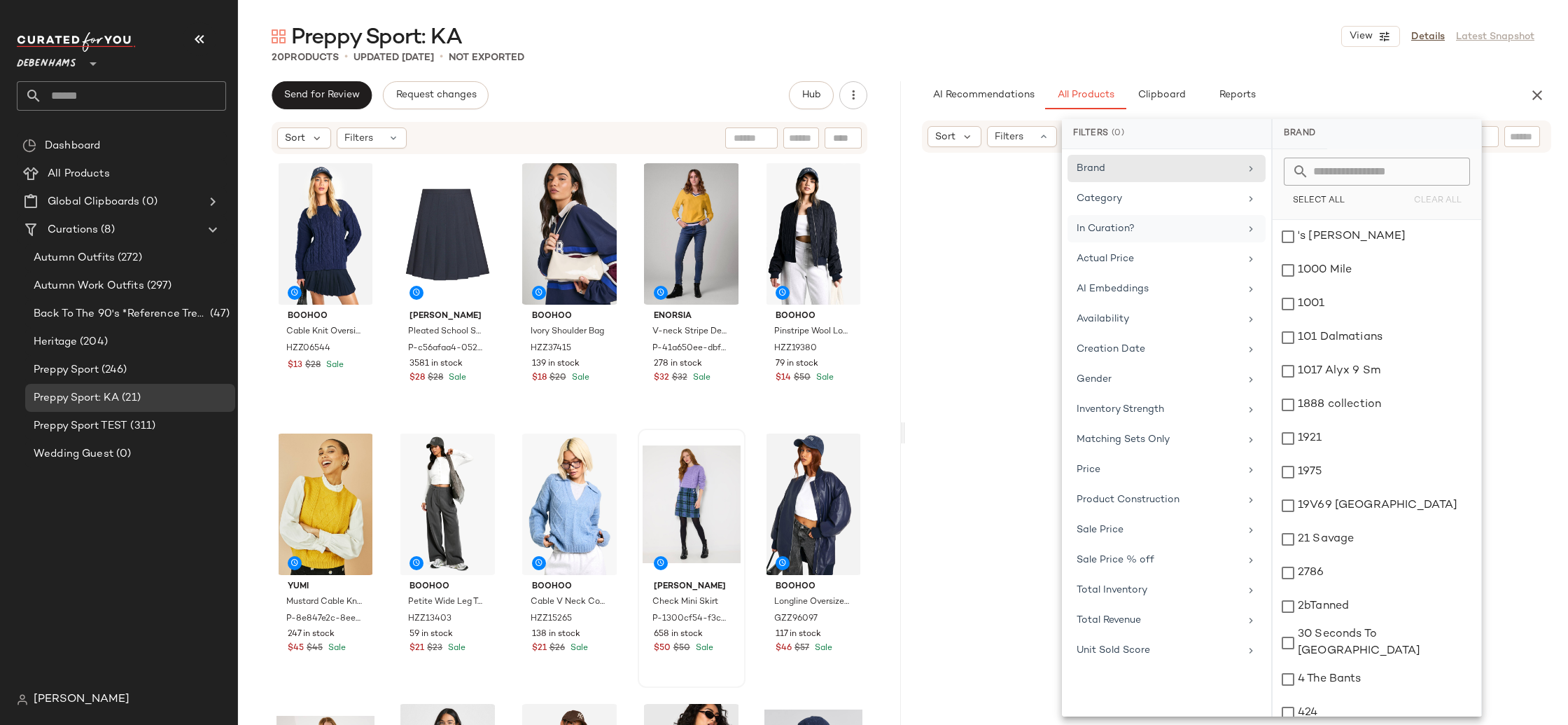
click at [1397, 60] on div "20 Products • updated [DATE] • Not Exported" at bounding box center [903, 58] width 1330 height 14
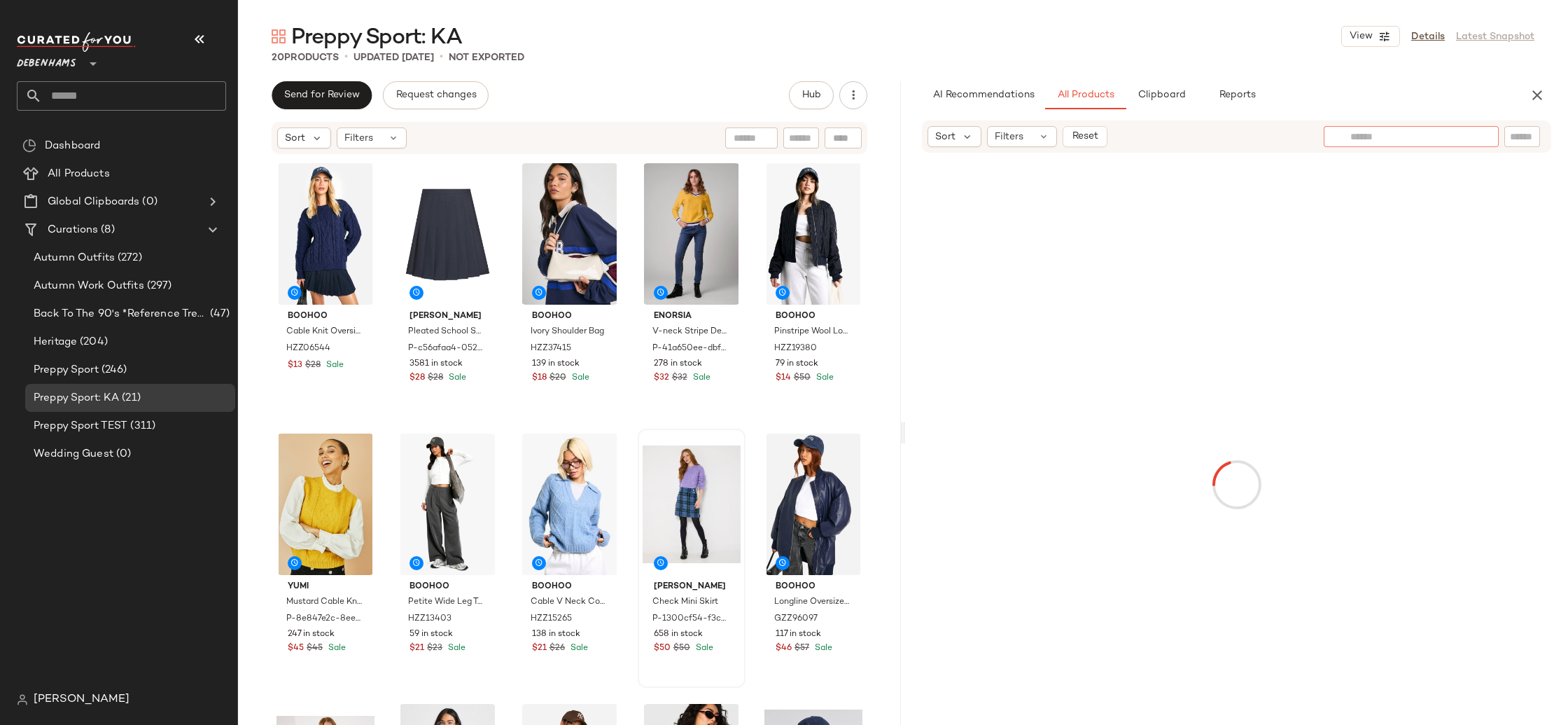
click at [1486, 137] on div at bounding box center [1411, 137] width 175 height 21
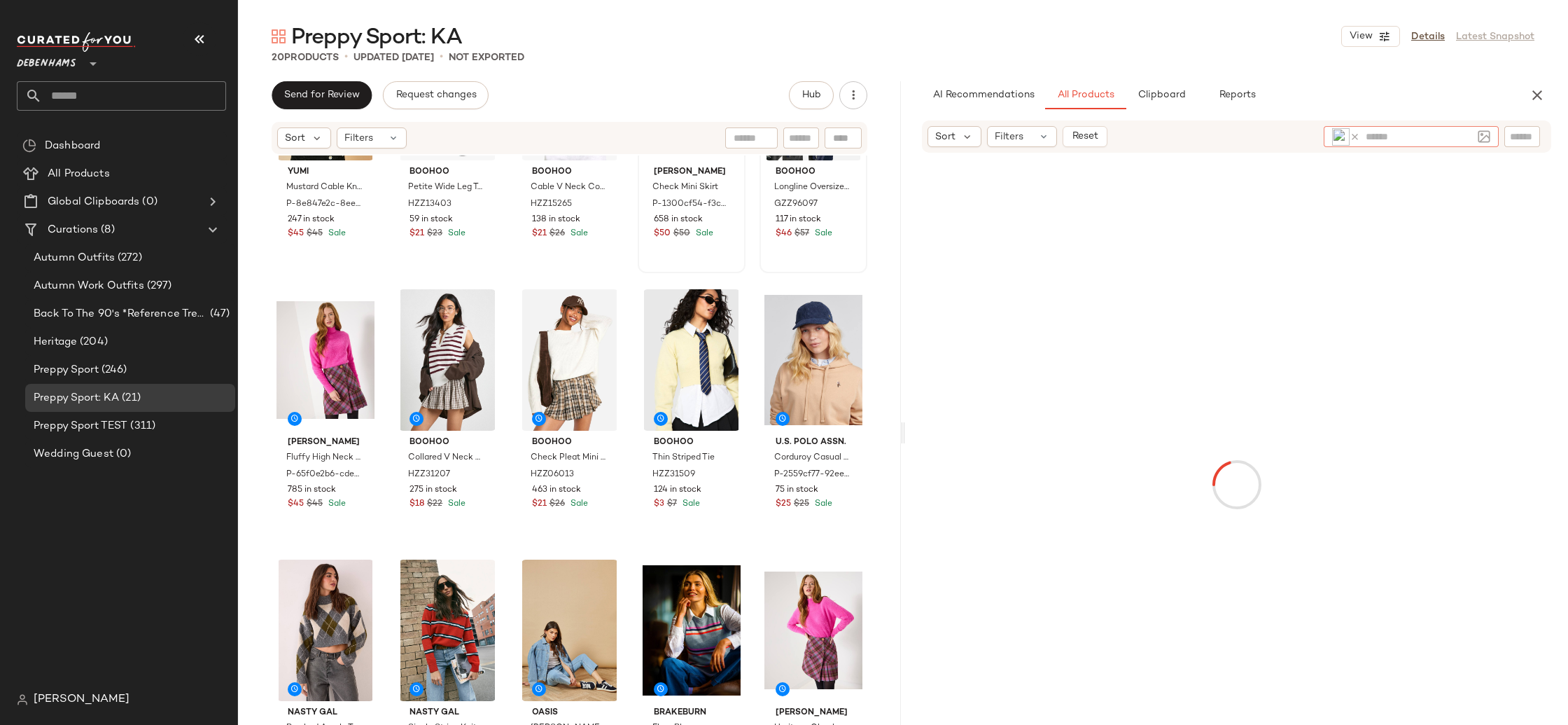
scroll to position [472, 0]
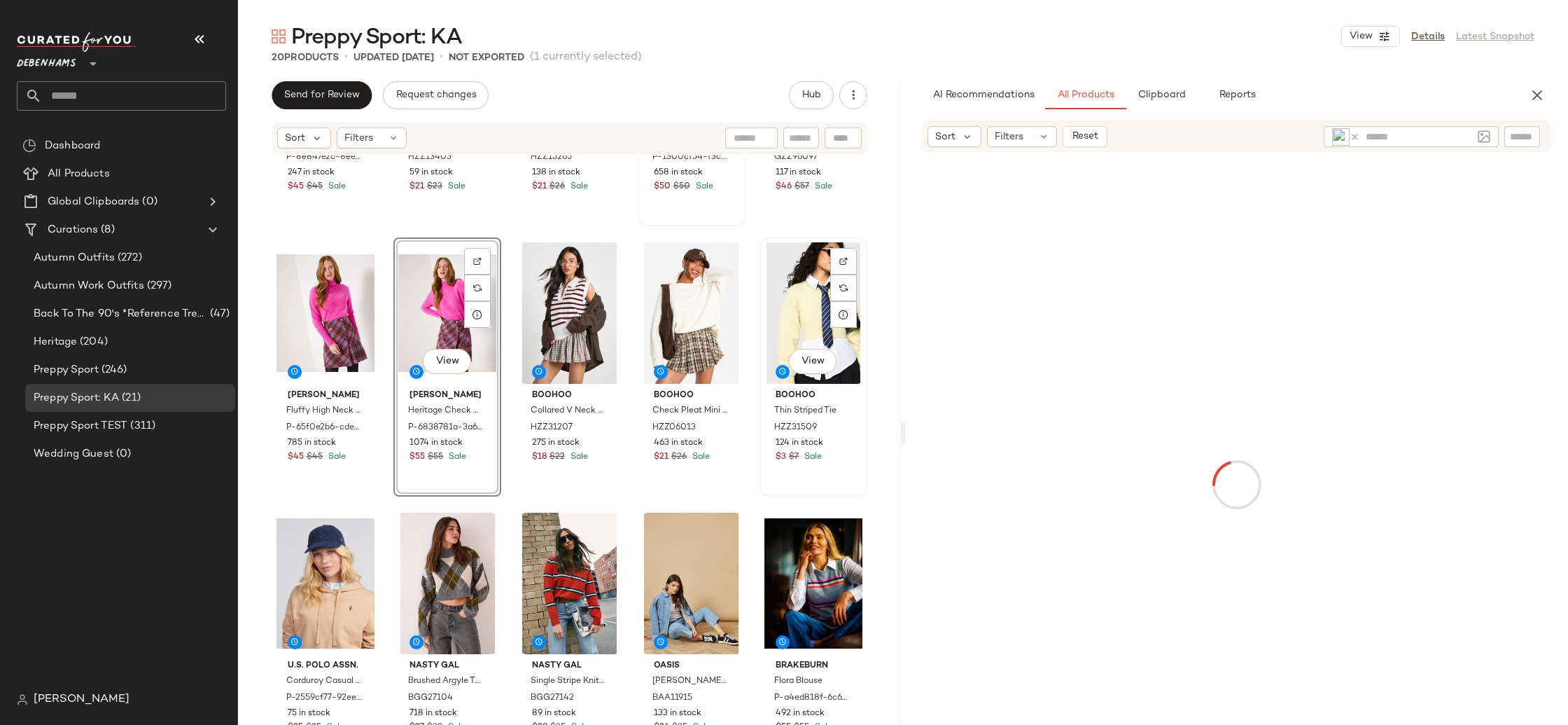
click at [761, 490] on div "View boohoo Thin Striped Tie HZZ31509 124 in stock $3 $7 Sale" at bounding box center [814, 367] width 105 height 256
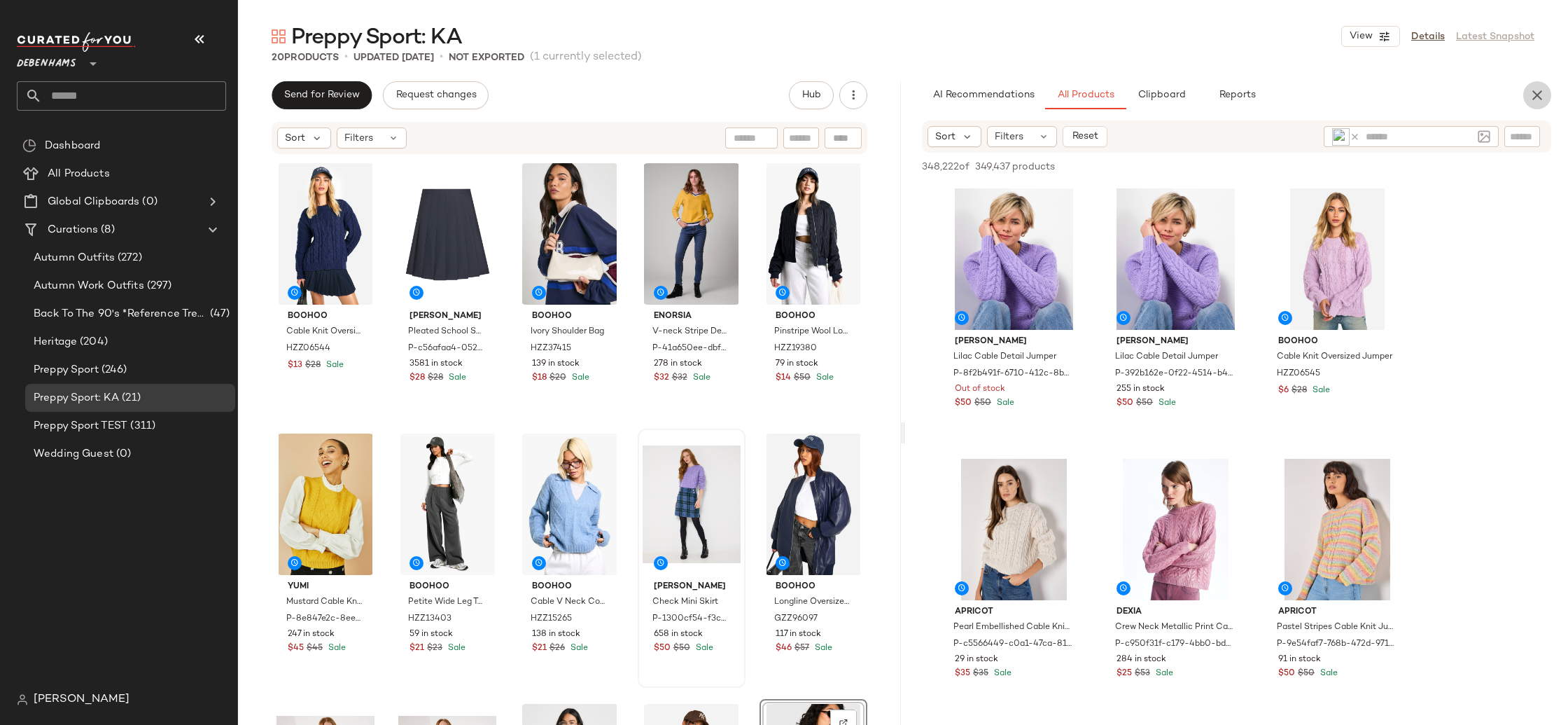
click at [1542, 93] on icon "button" at bounding box center [1537, 95] width 17 height 17
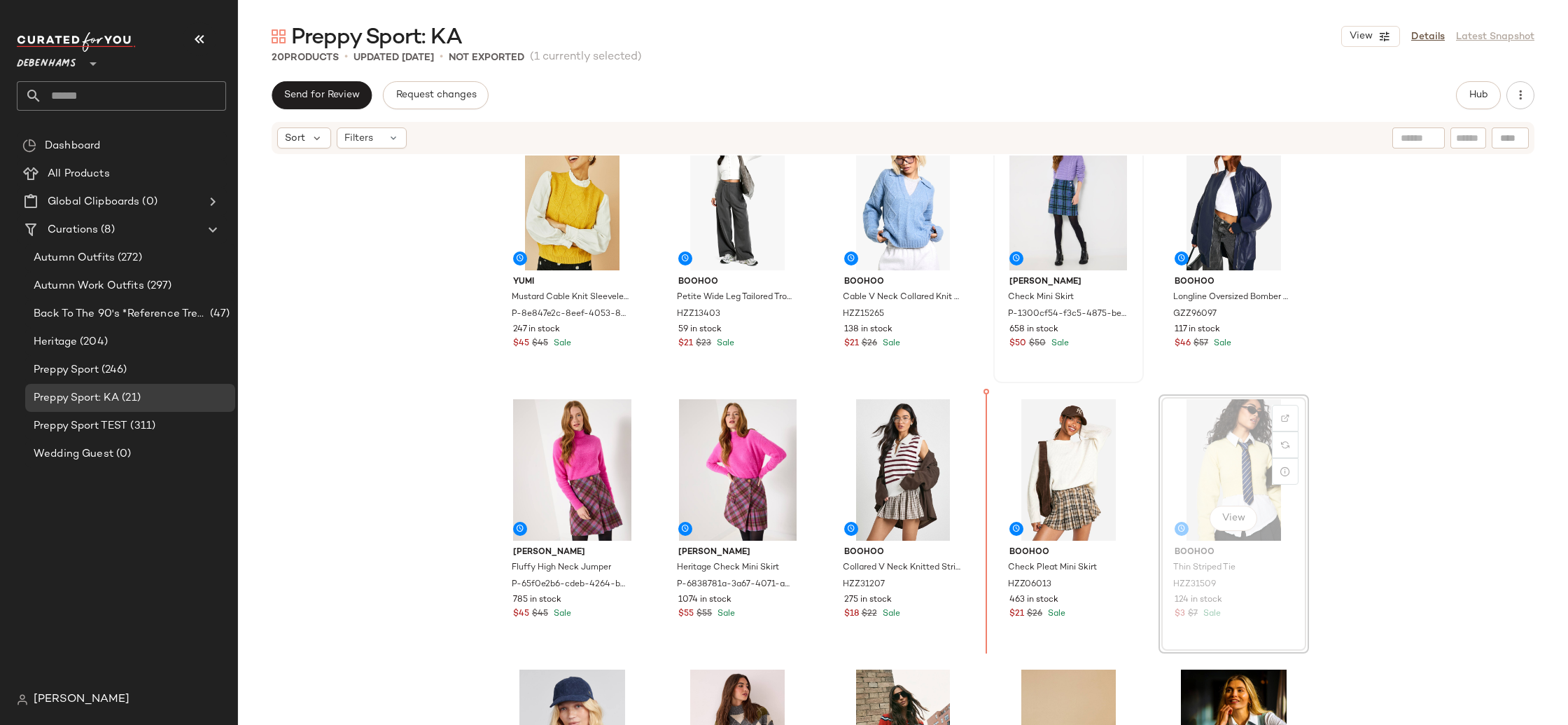
scroll to position [314, 0]
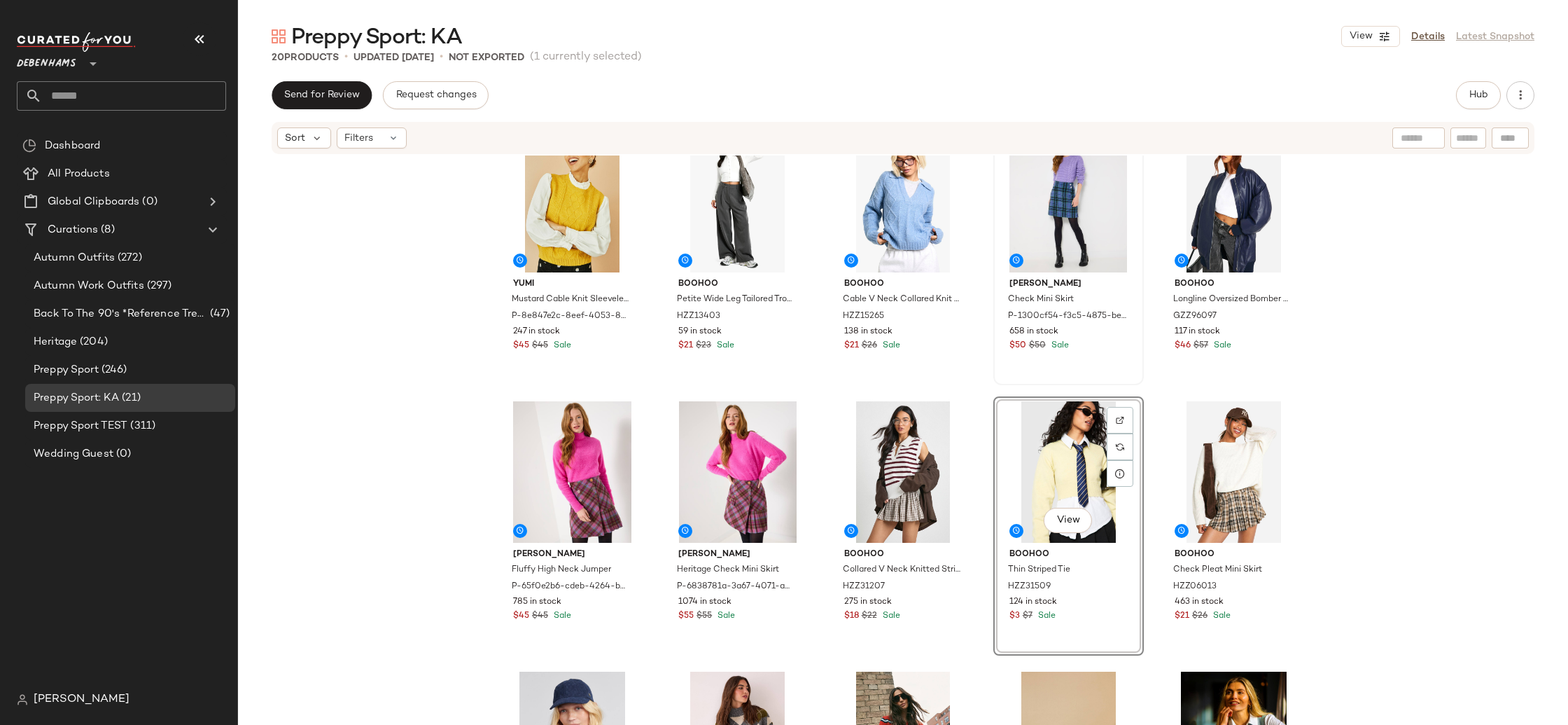
click at [1430, 462] on div "Yumi Mustard Cable Knit Sleeveless Jumper P-8e847e2c-8eef-4053-8c34-e4211fb1762…" at bounding box center [903, 461] width 1330 height 611
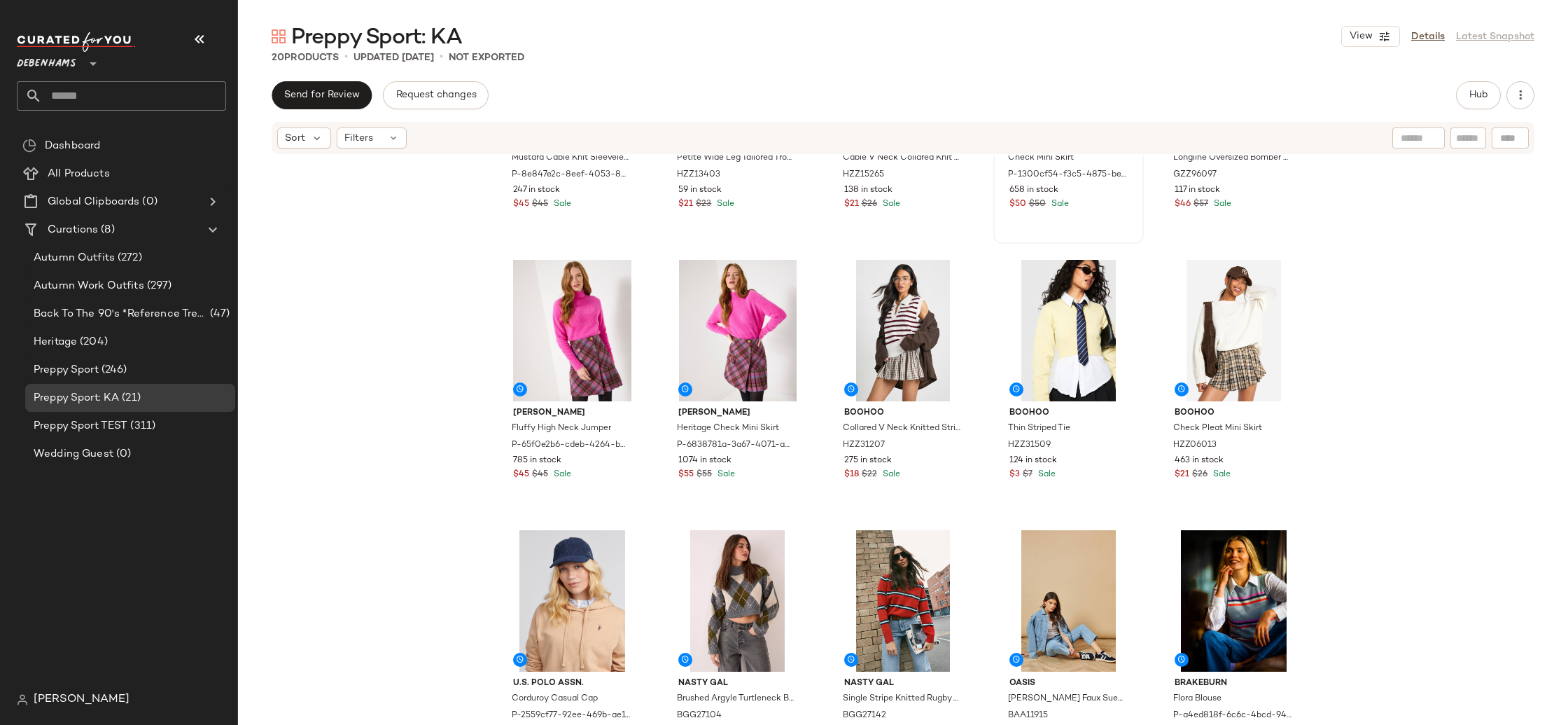
scroll to position [472, 0]
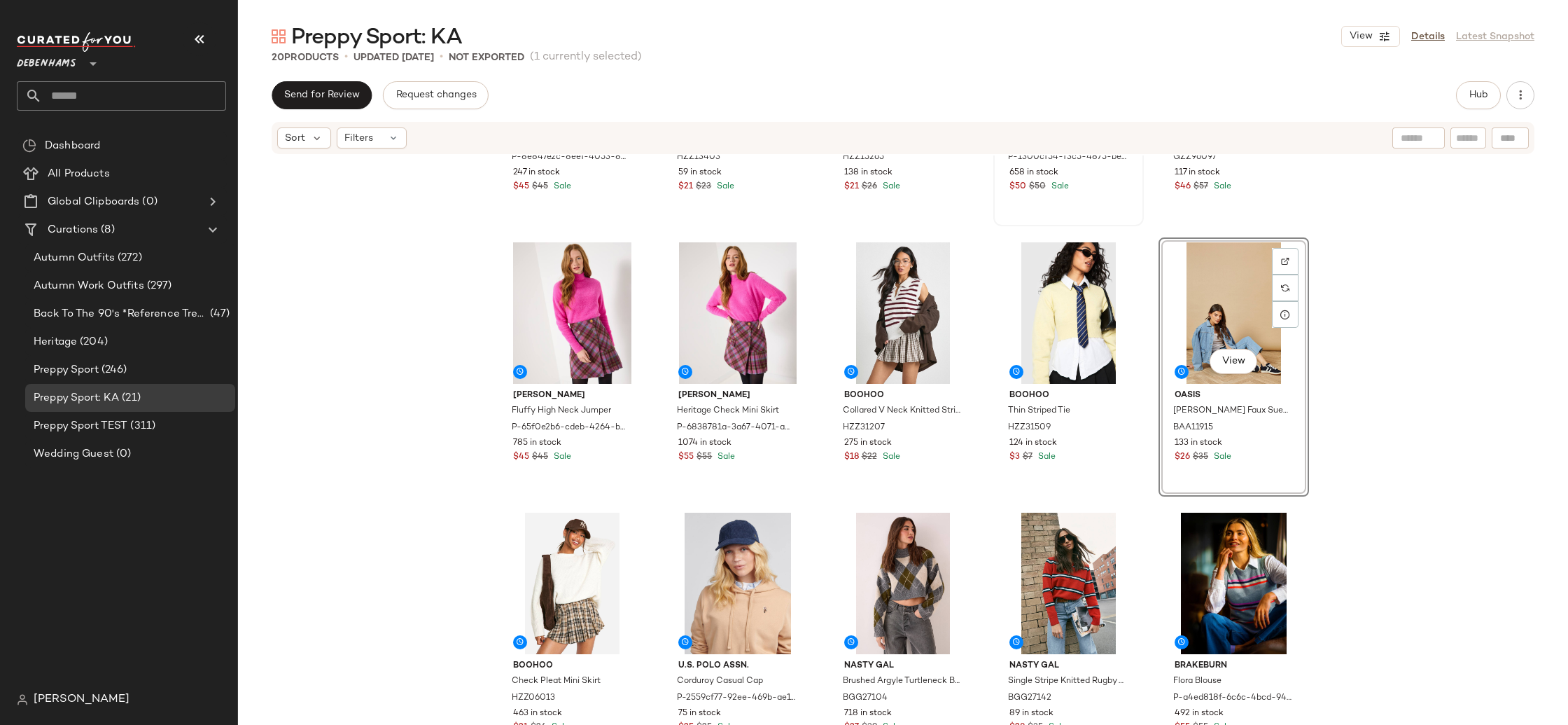
click at [1426, 498] on div "Yumi Mustard Cable Knit Sleeveless Jumper P-8e847e2c-8eef-4053-8c34-e4211fb1762…" at bounding box center [903, 461] width 1330 height 611
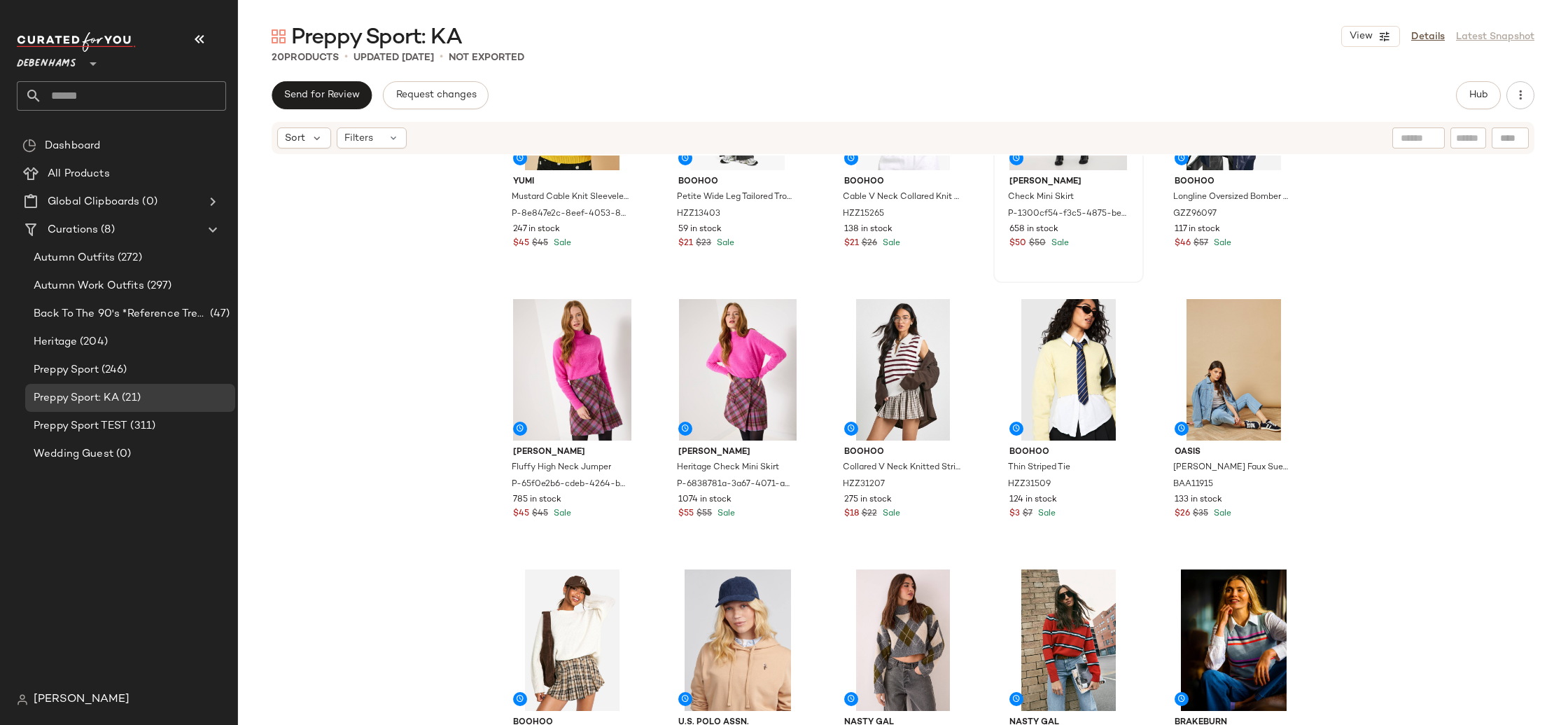
scroll to position [418, 0]
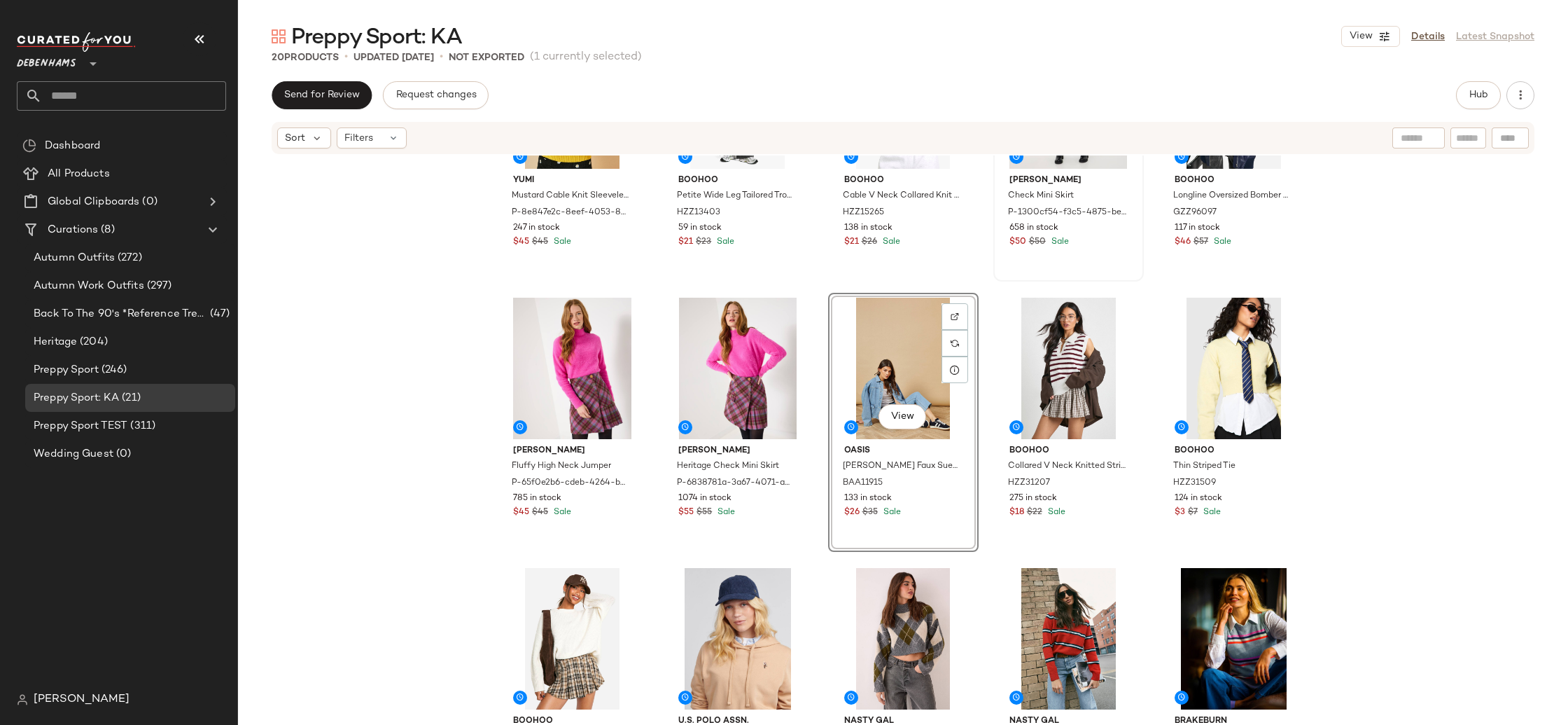
click at [1518, 462] on div "Yumi Mustard Cable Knit Sleeveless Jumper P-8e847e2c-8eef-4053-8c34-e4211fb1762…" at bounding box center [903, 461] width 1330 height 611
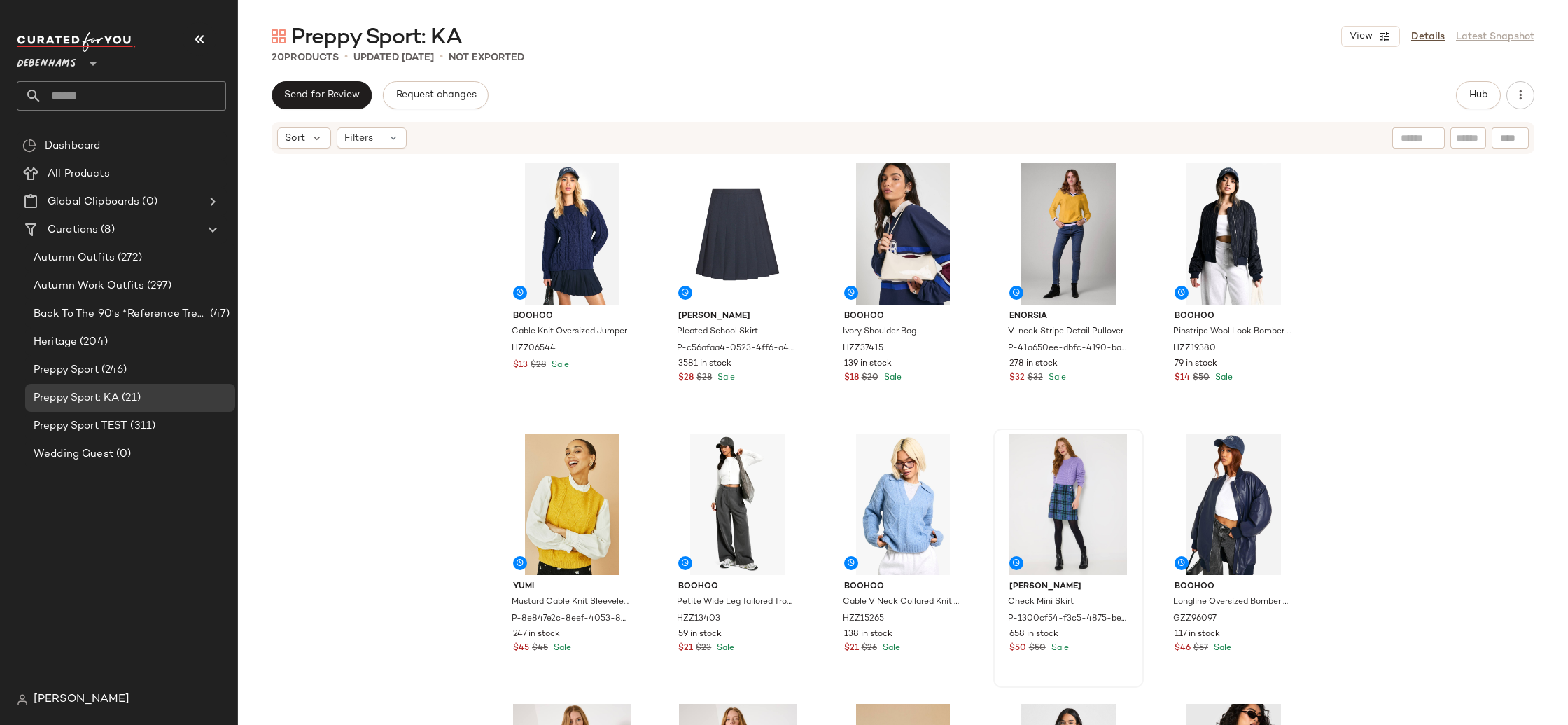
scroll to position [196, 0]
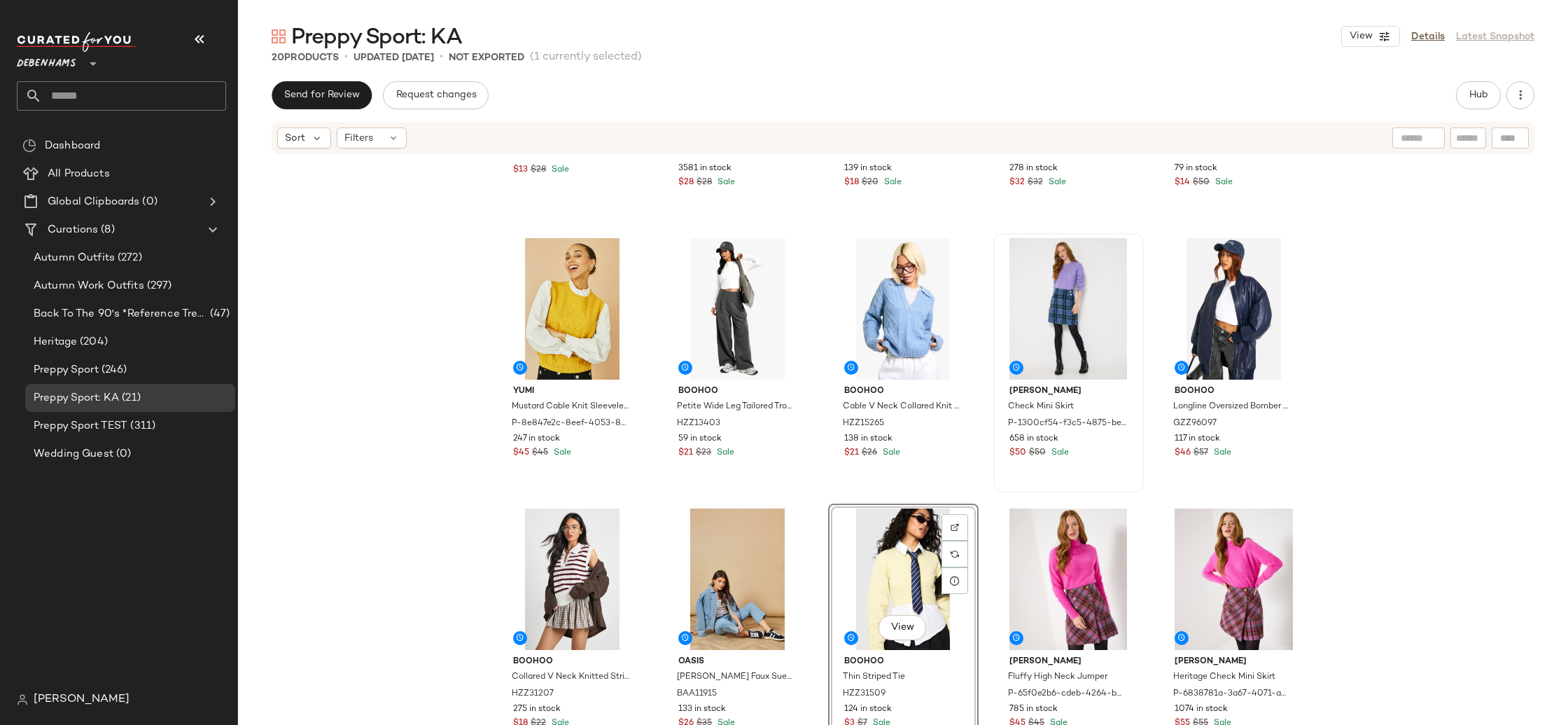
click at [1403, 574] on div "boohoo Cable Knit Oversized Jumper HZZ06544 $13 $28 Sale [PERSON_NAME] Pleated …" at bounding box center [903, 461] width 1330 height 611
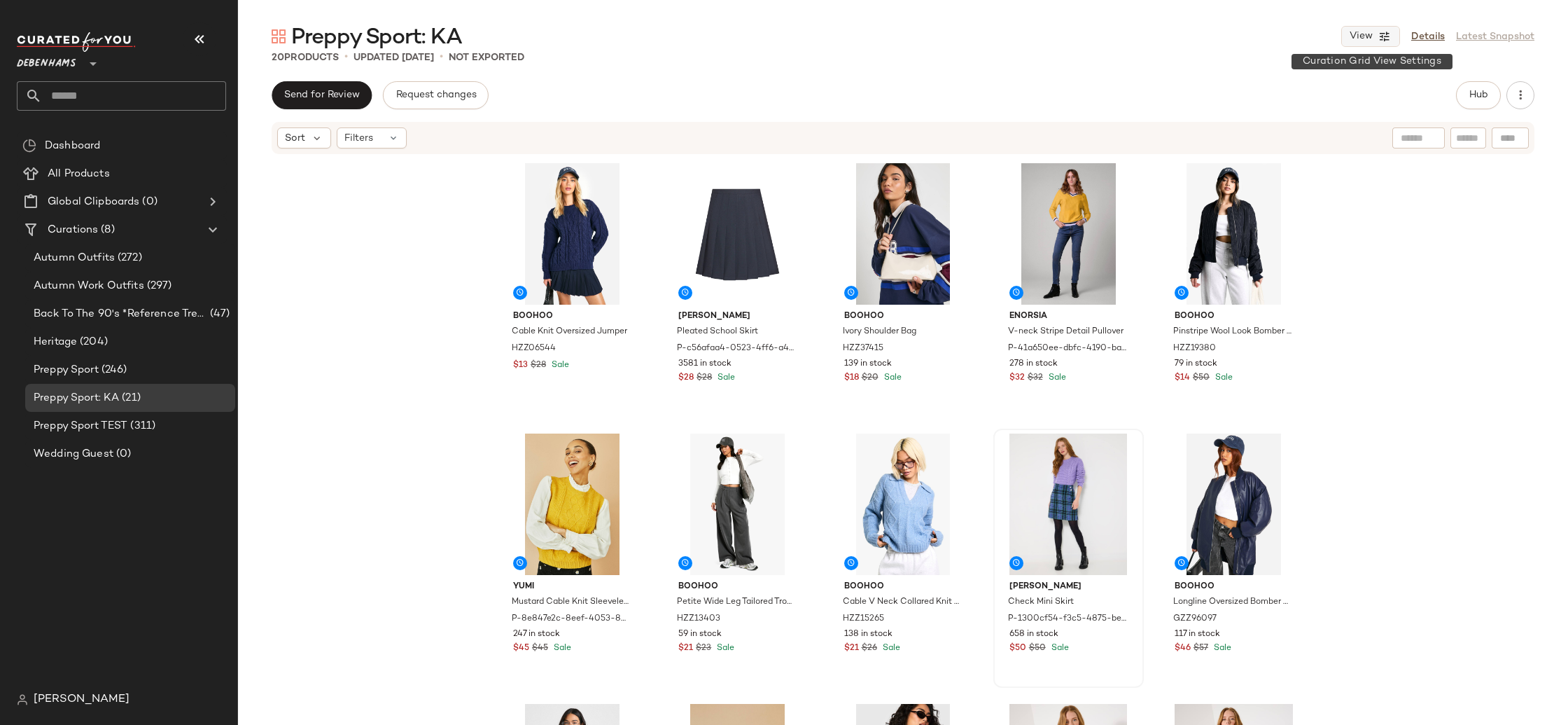
click at [1355, 31] on span "View" at bounding box center [1360, 36] width 23 height 11
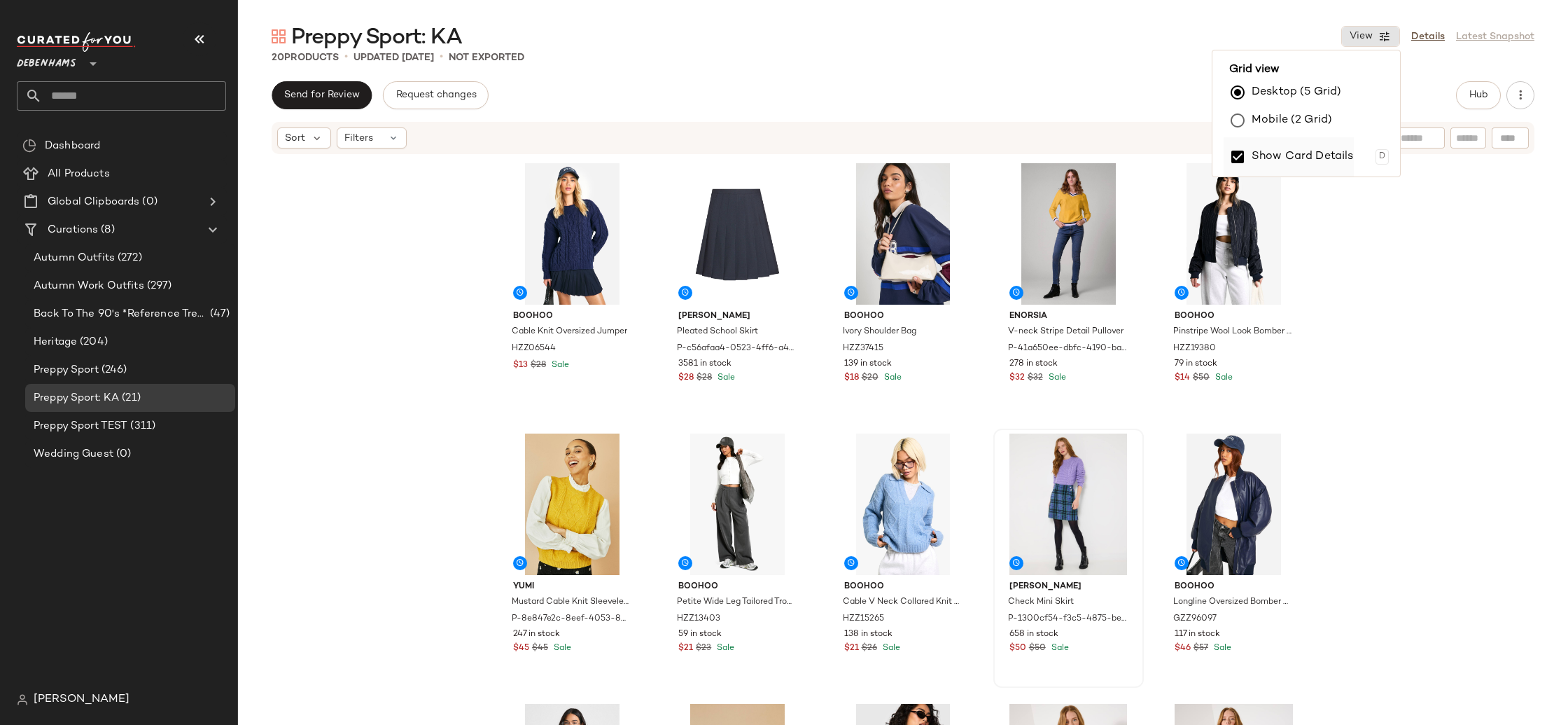
click at [1317, 157] on label "Show Card Details" at bounding box center [1303, 157] width 102 height 39
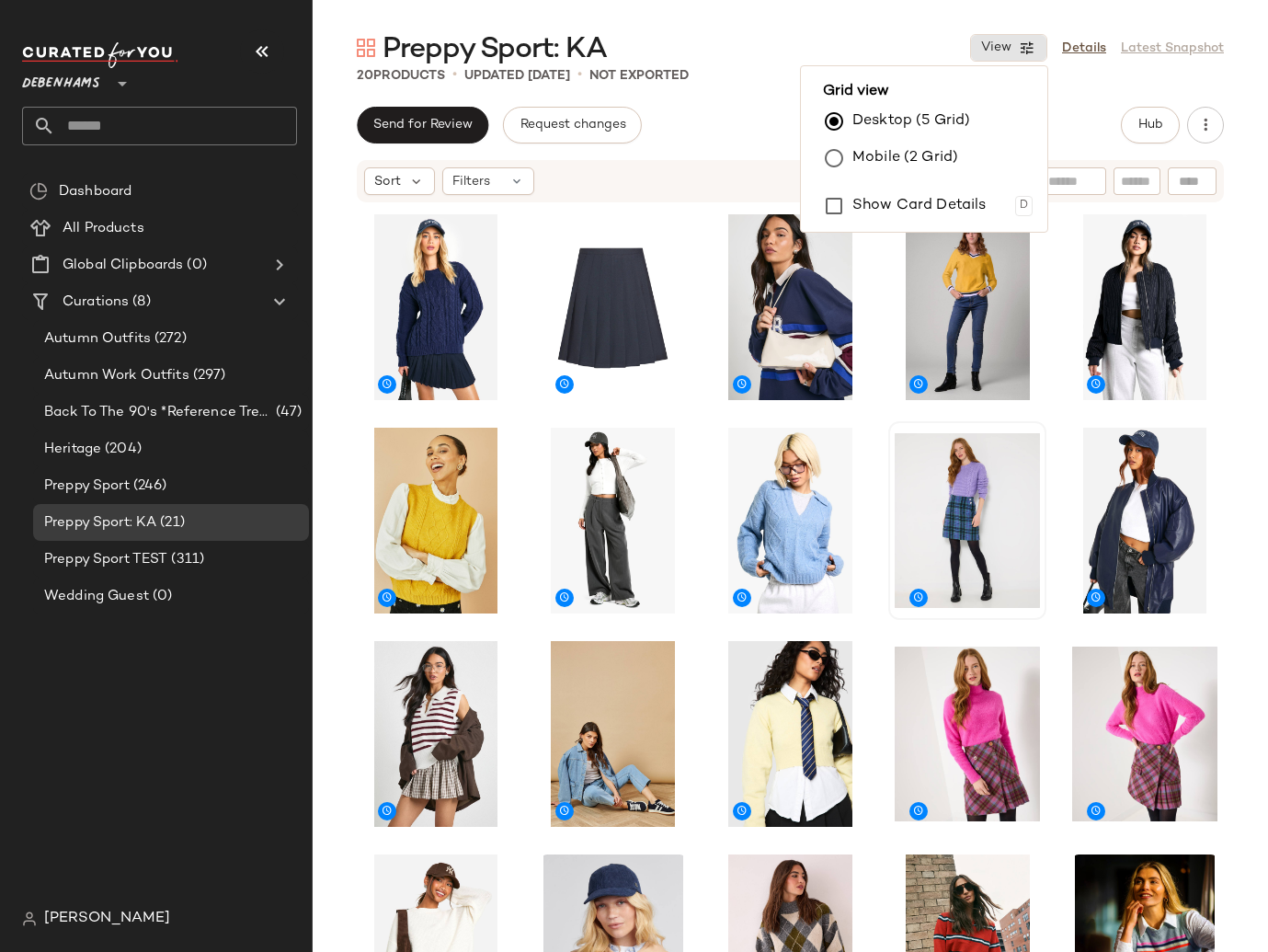
click at [1243, 409] on div at bounding box center [791, 605] width 956 height 803
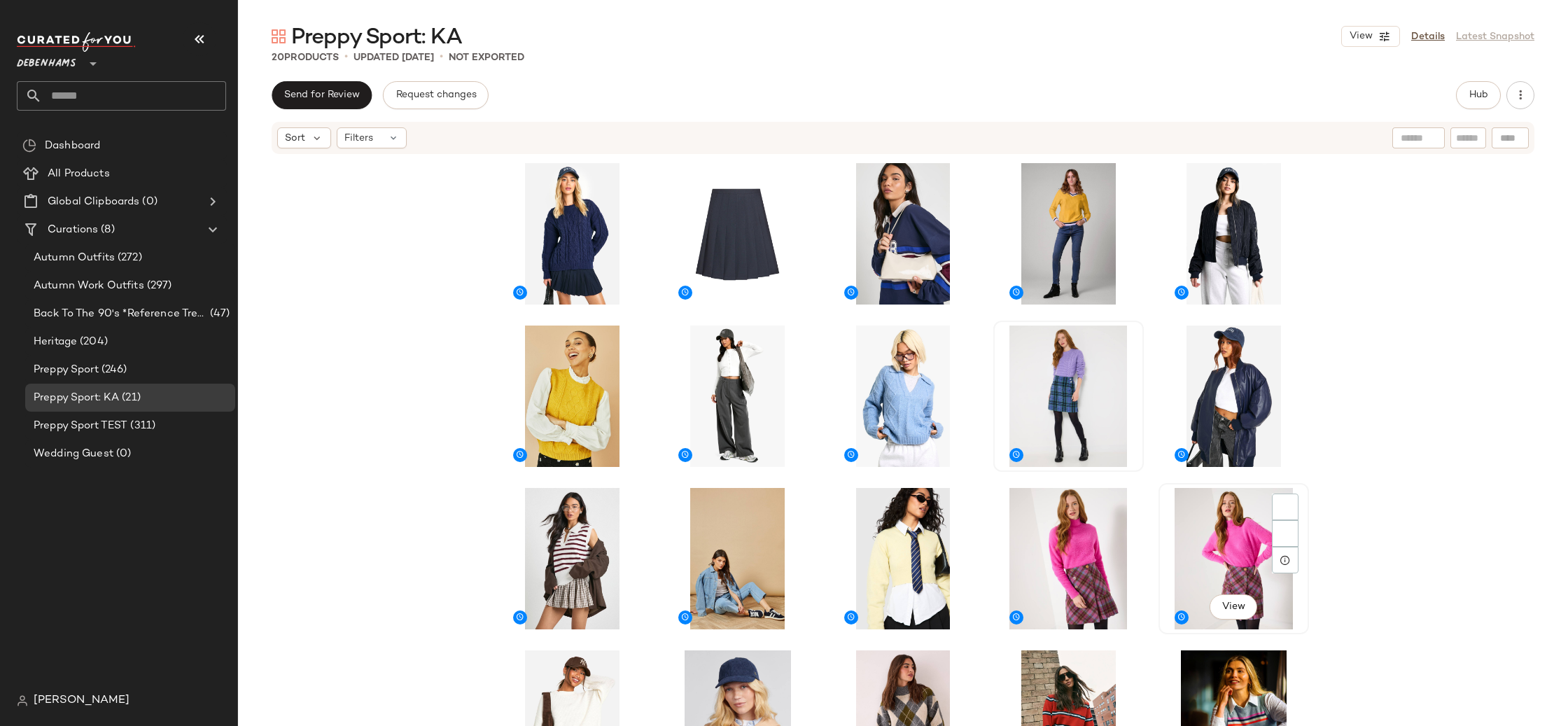
scroll to position [28, 0]
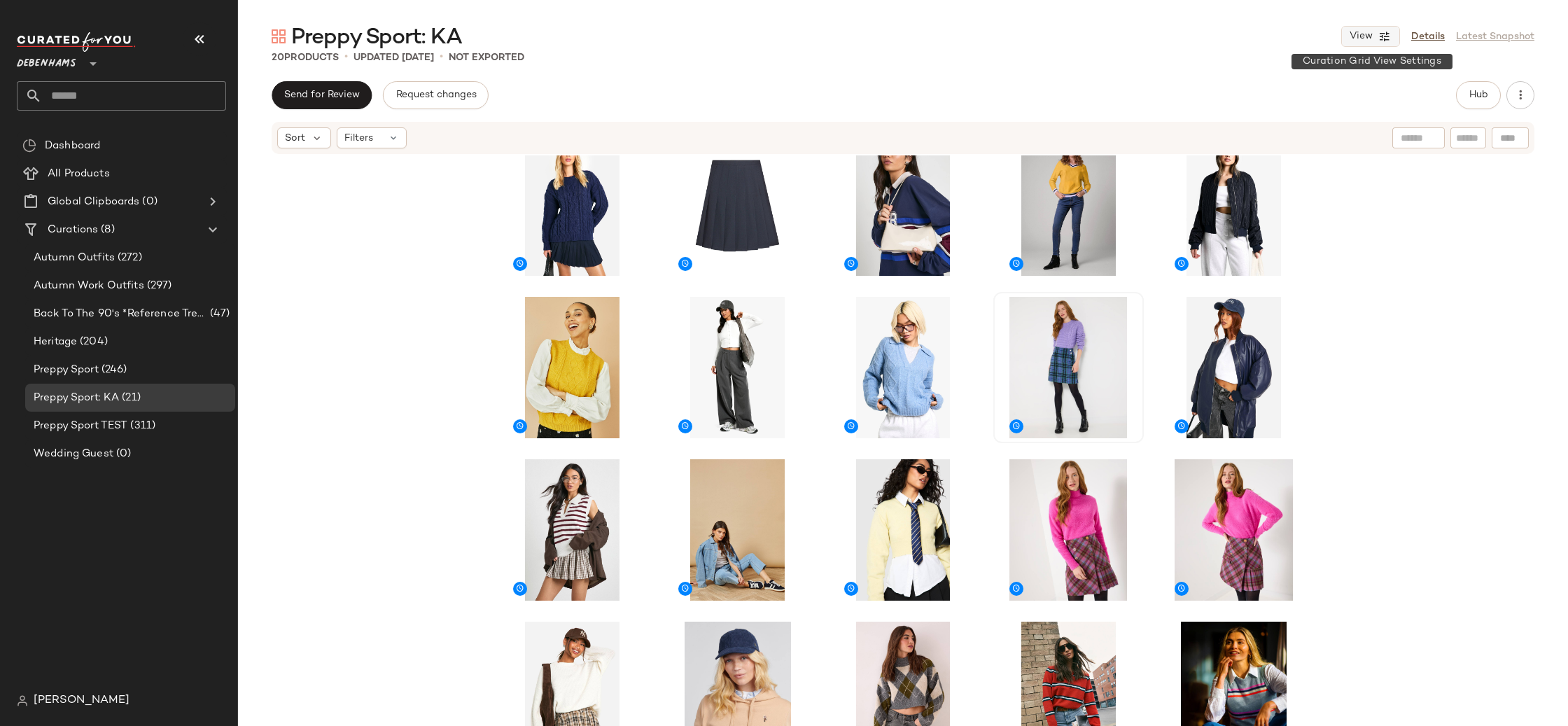
click at [1372, 39] on span "View" at bounding box center [1360, 36] width 23 height 11
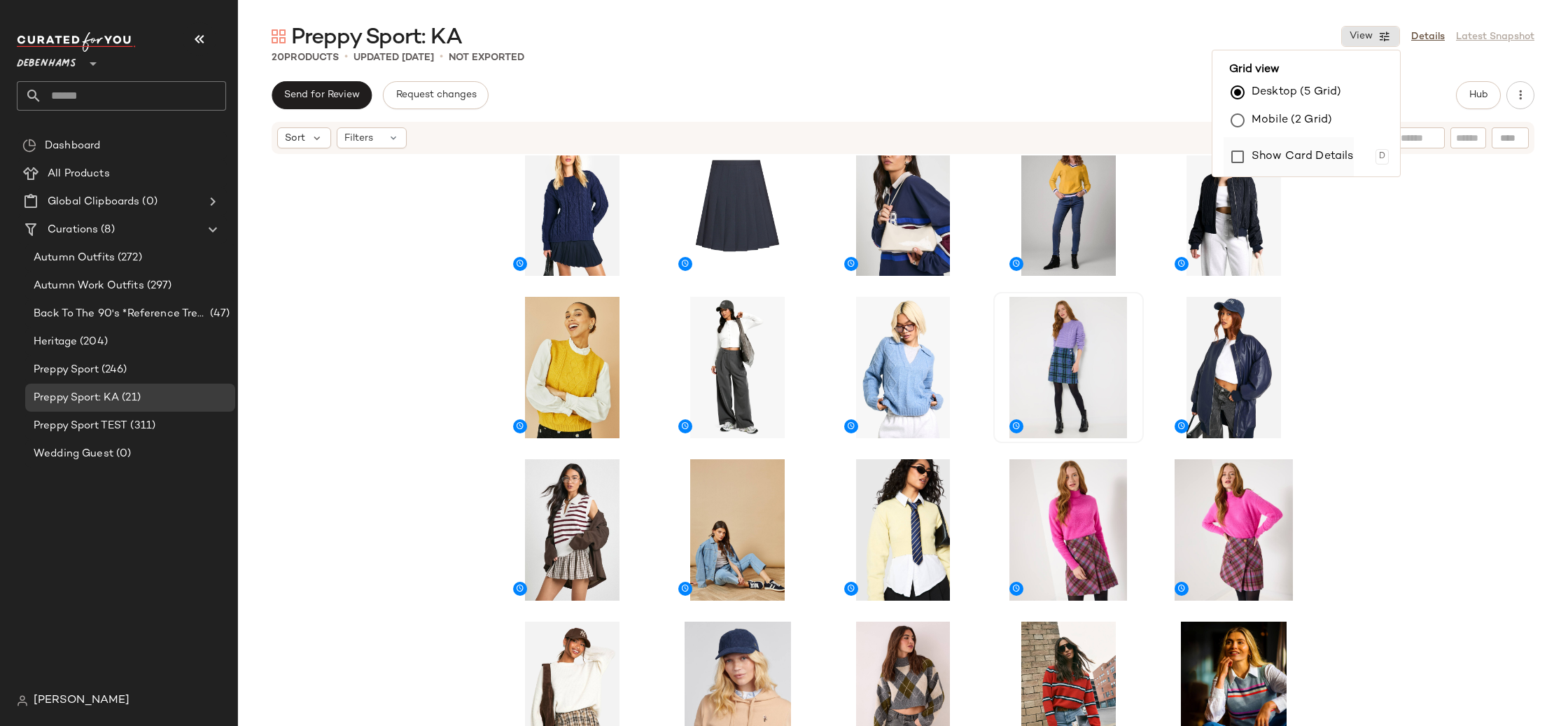
click at [1298, 154] on label "Show Card Details" at bounding box center [1303, 156] width 102 height 39
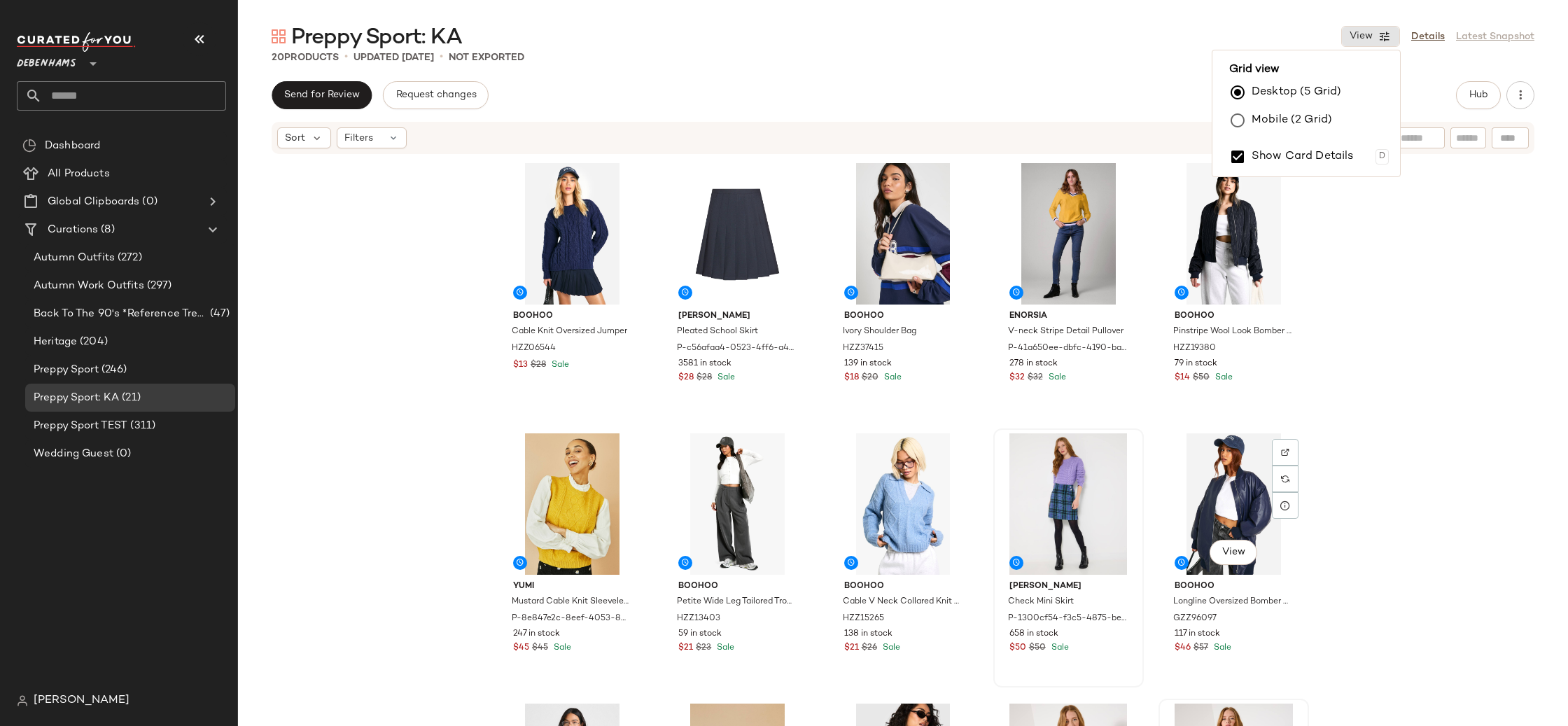
scroll to position [210, 0]
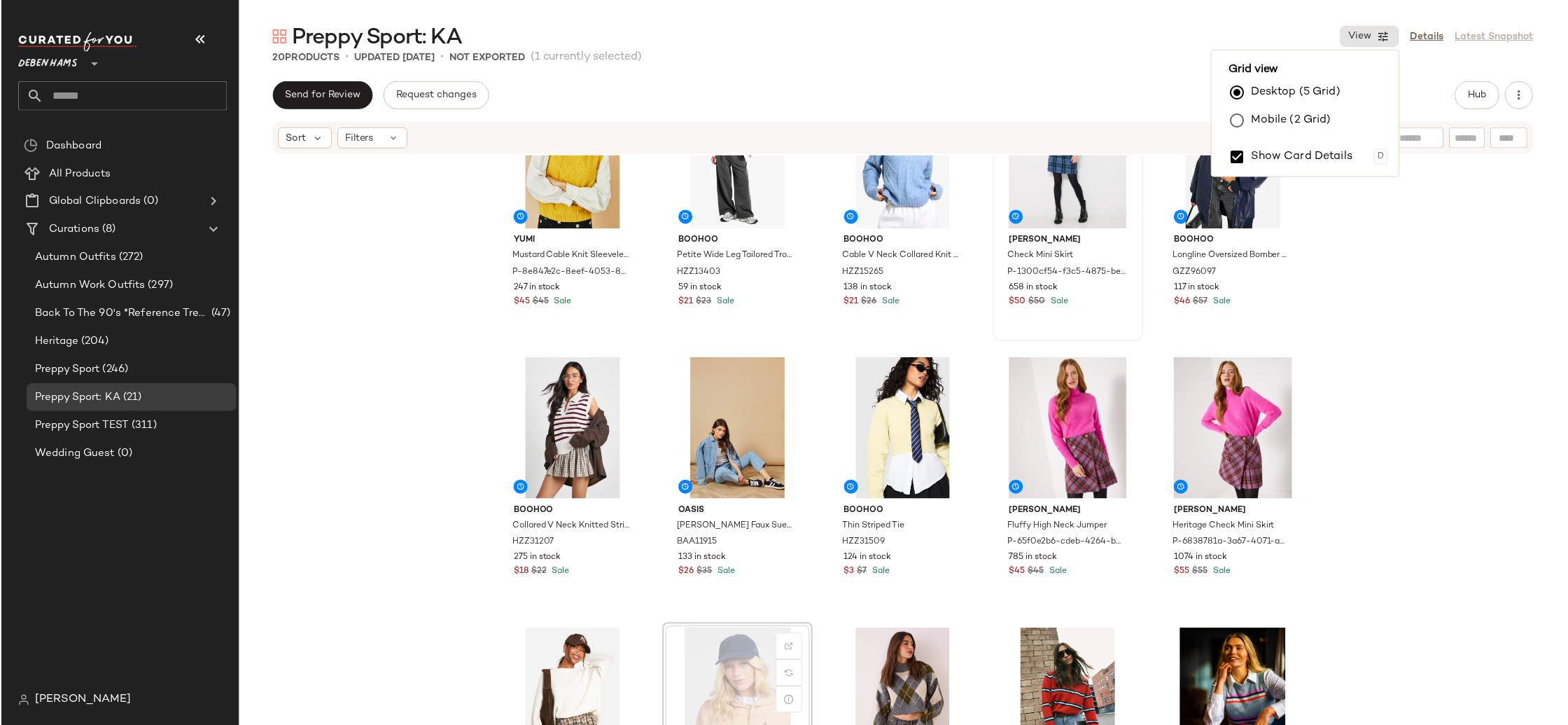
scroll to position [367, 0]
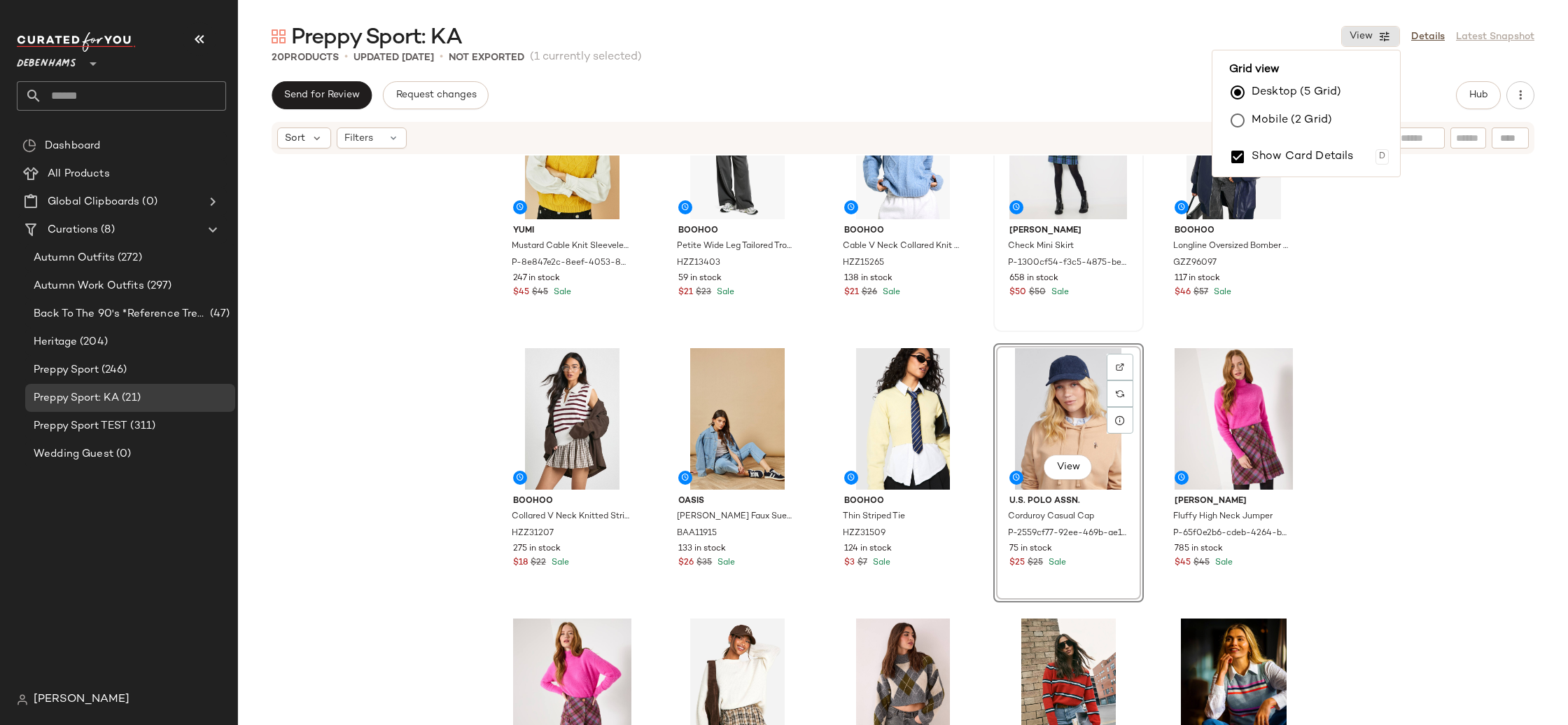
click at [409, 491] on div "Yumi Mustard Cable Knit Sleeveless Jumper P-8e847e2c-8eef-4053-8c34-e4211fb1762…" at bounding box center [903, 461] width 1330 height 611
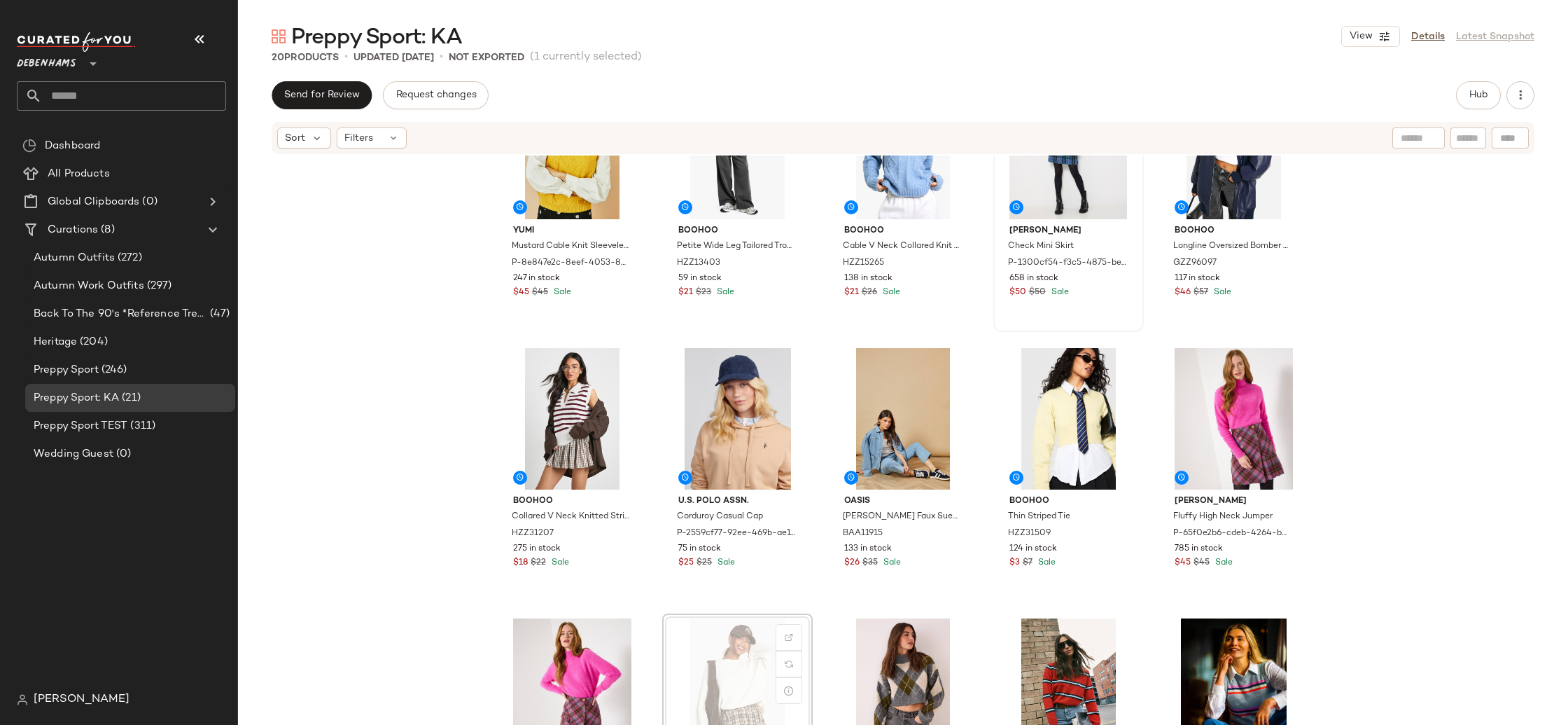
scroll to position [381, 0]
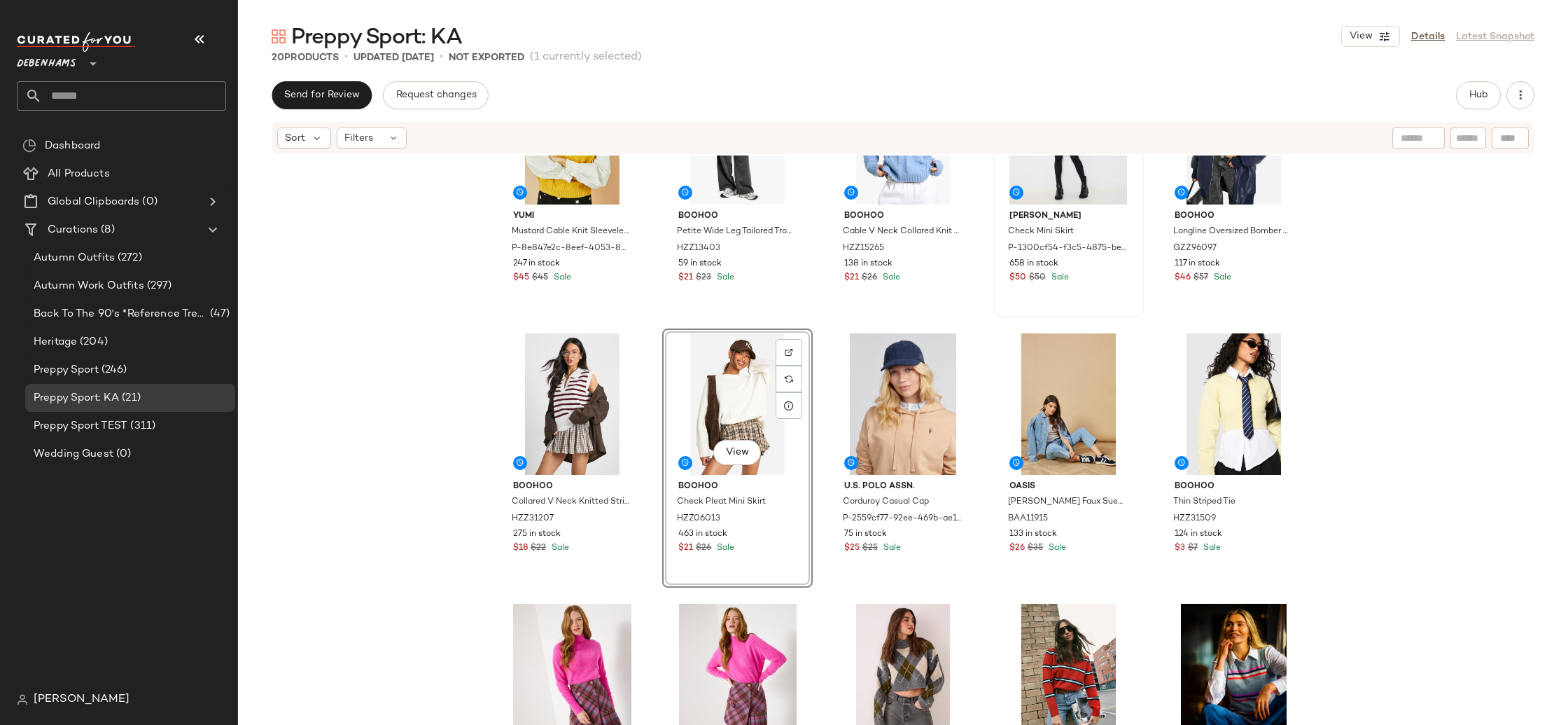
click at [430, 517] on div "Yumi Mustard Cable Knit Sleeveless Jumper P-8e847e2c-8eef-4053-8c34-e4211fb1762…" at bounding box center [903, 461] width 1330 height 611
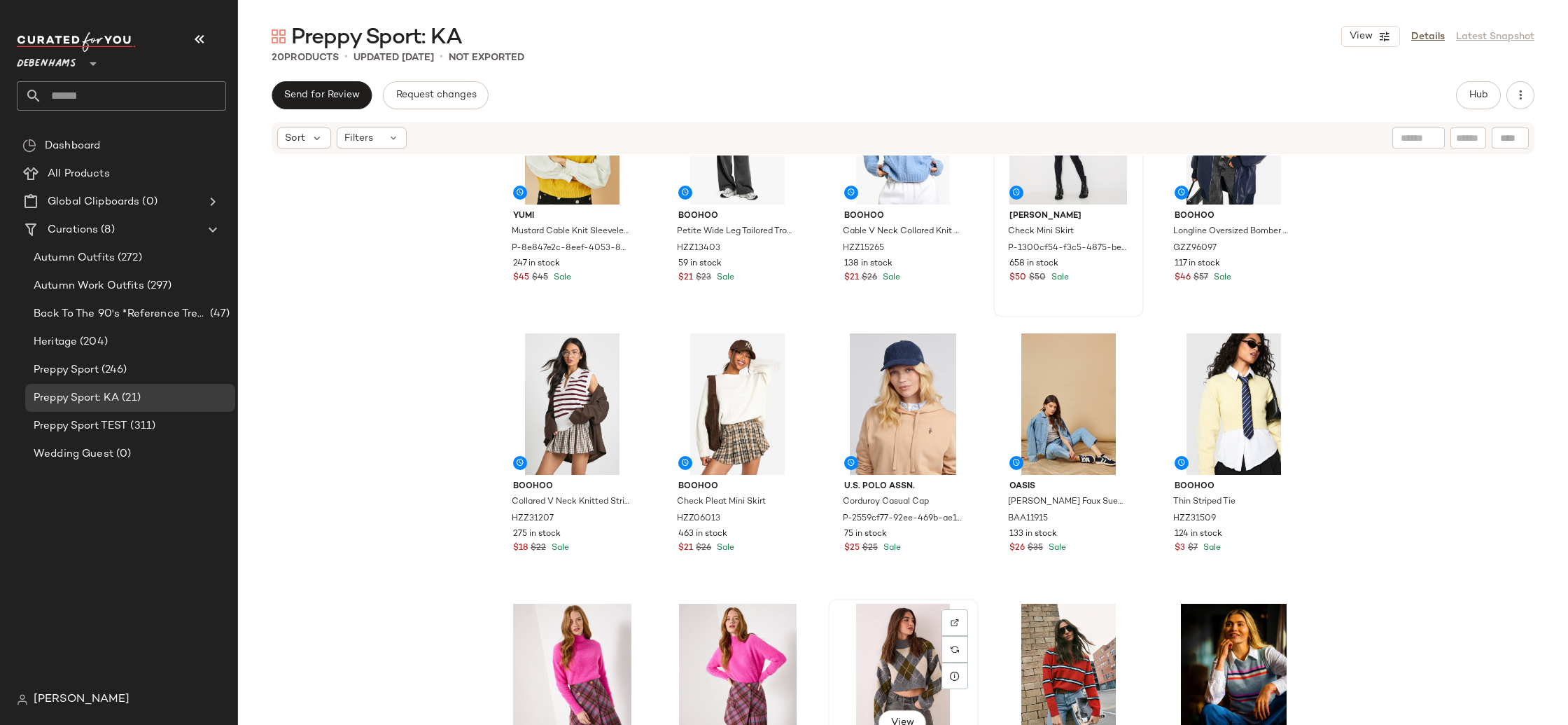
scroll to position [383, 0]
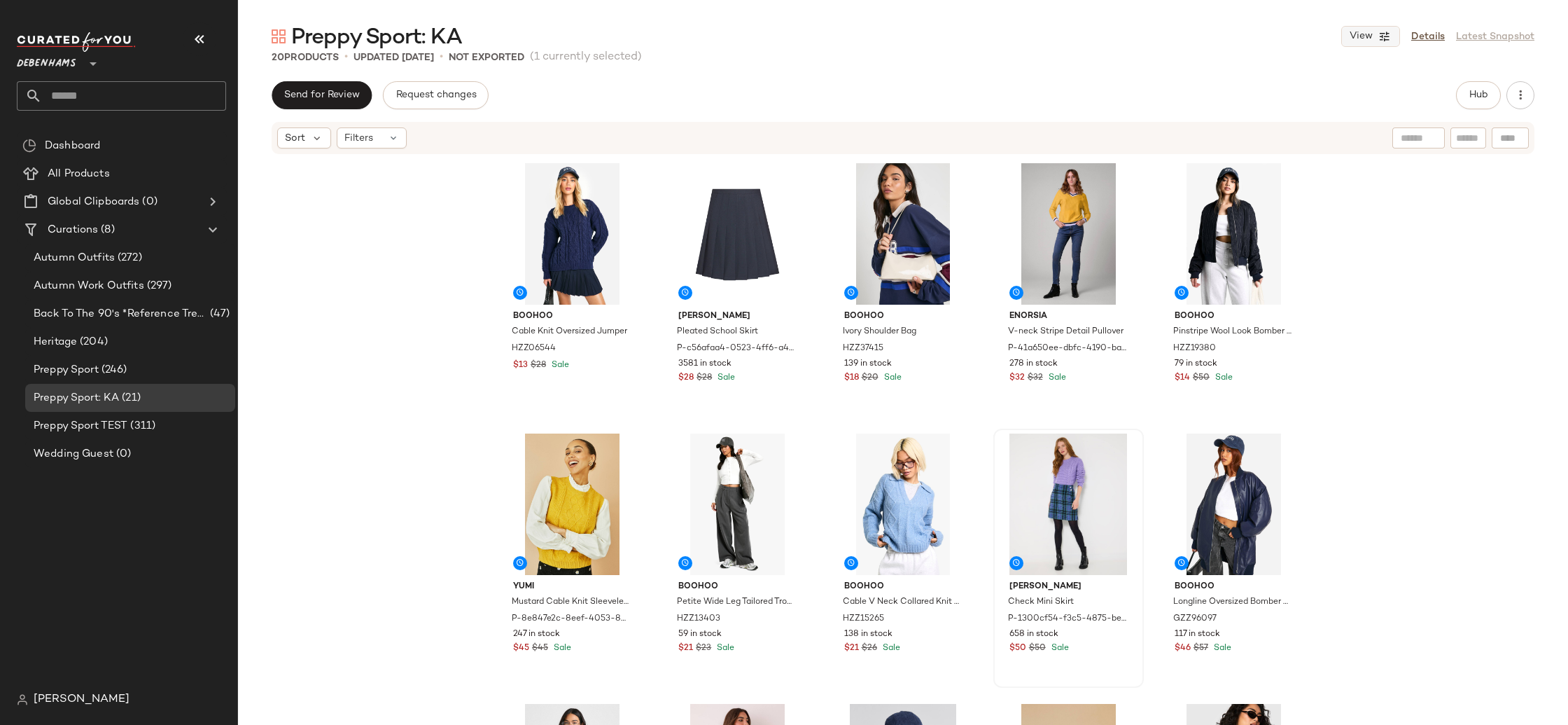
click at [1380, 36] on icon "button" at bounding box center [1385, 36] width 13 height 13
click at [1322, 157] on label "Show Card Details" at bounding box center [1303, 157] width 102 height 39
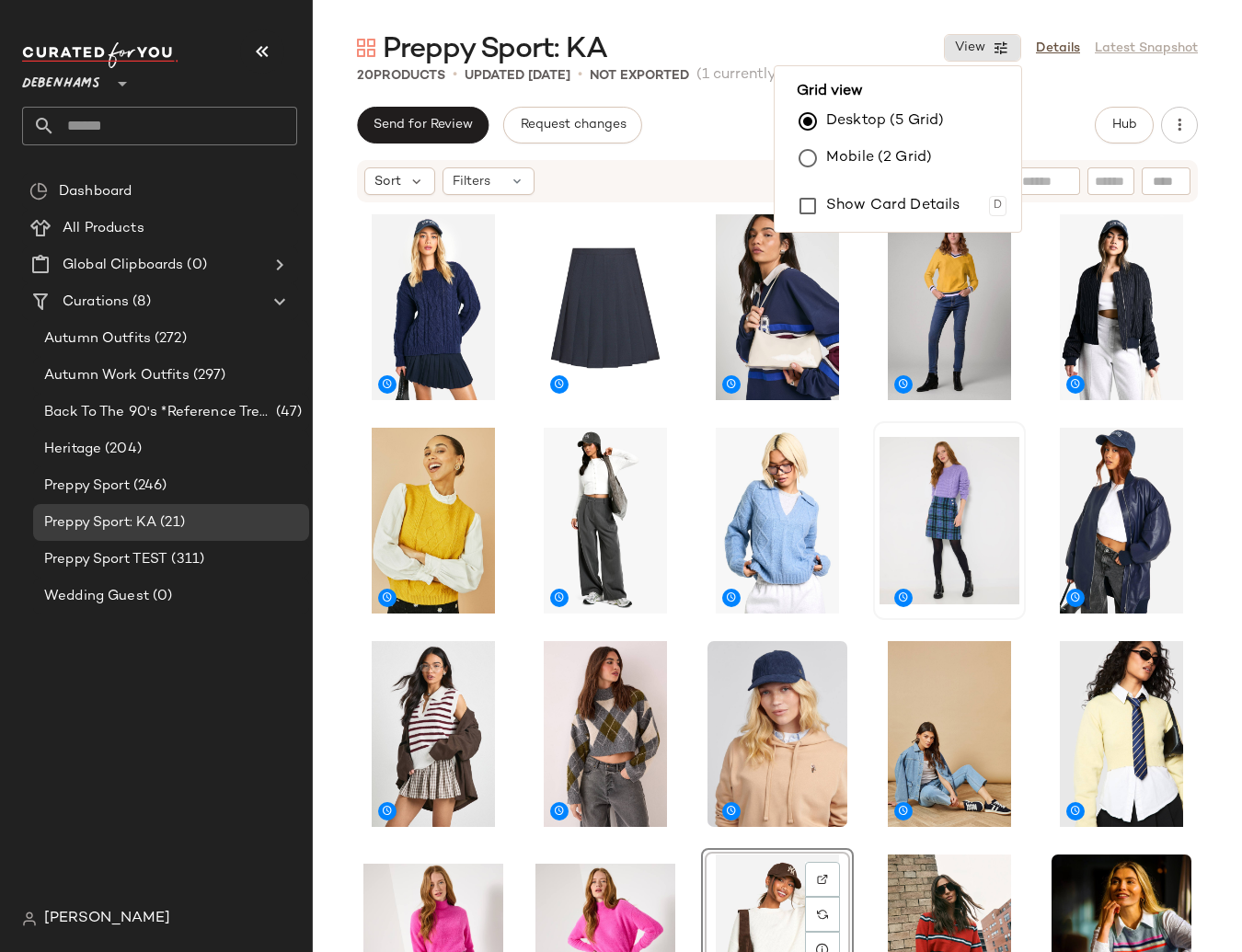
drag, startPoint x: 1206, startPoint y: 723, endPoint x: 1211, endPoint y: 743, distance: 20.6
click at [1206, 723] on div "View" at bounding box center [778, 605] width 929 height 803
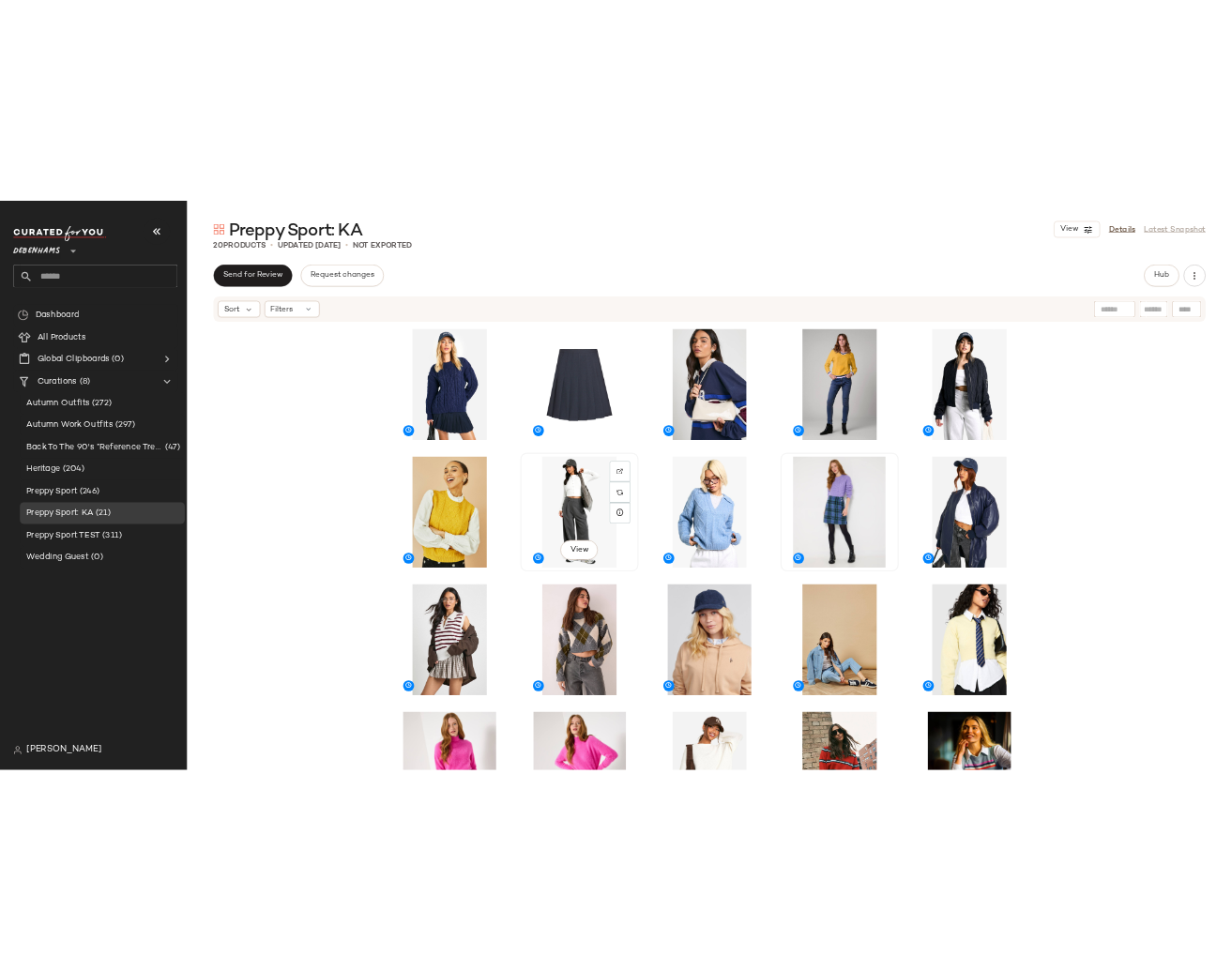
scroll to position [40, 0]
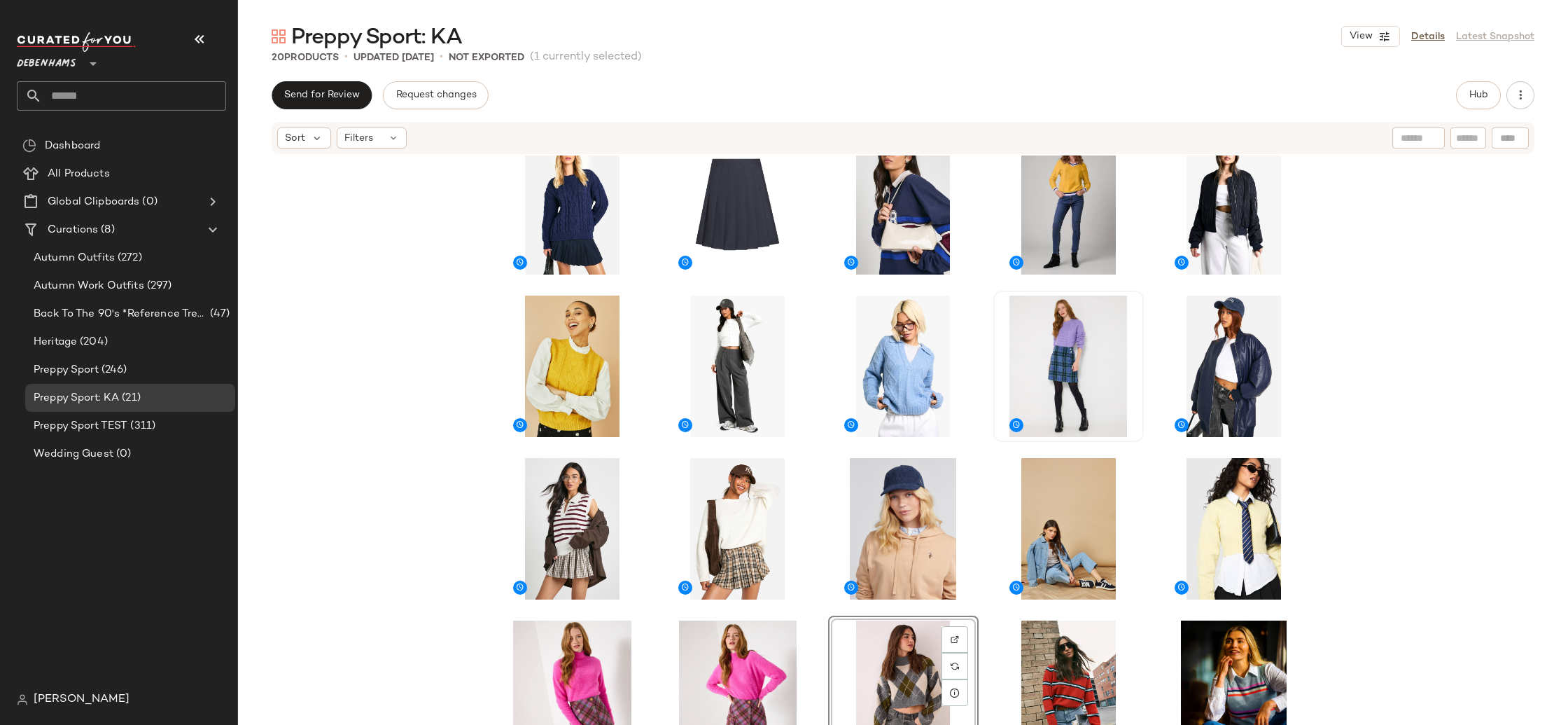
click at [1466, 551] on div "View" at bounding box center [903, 461] width 1330 height 611
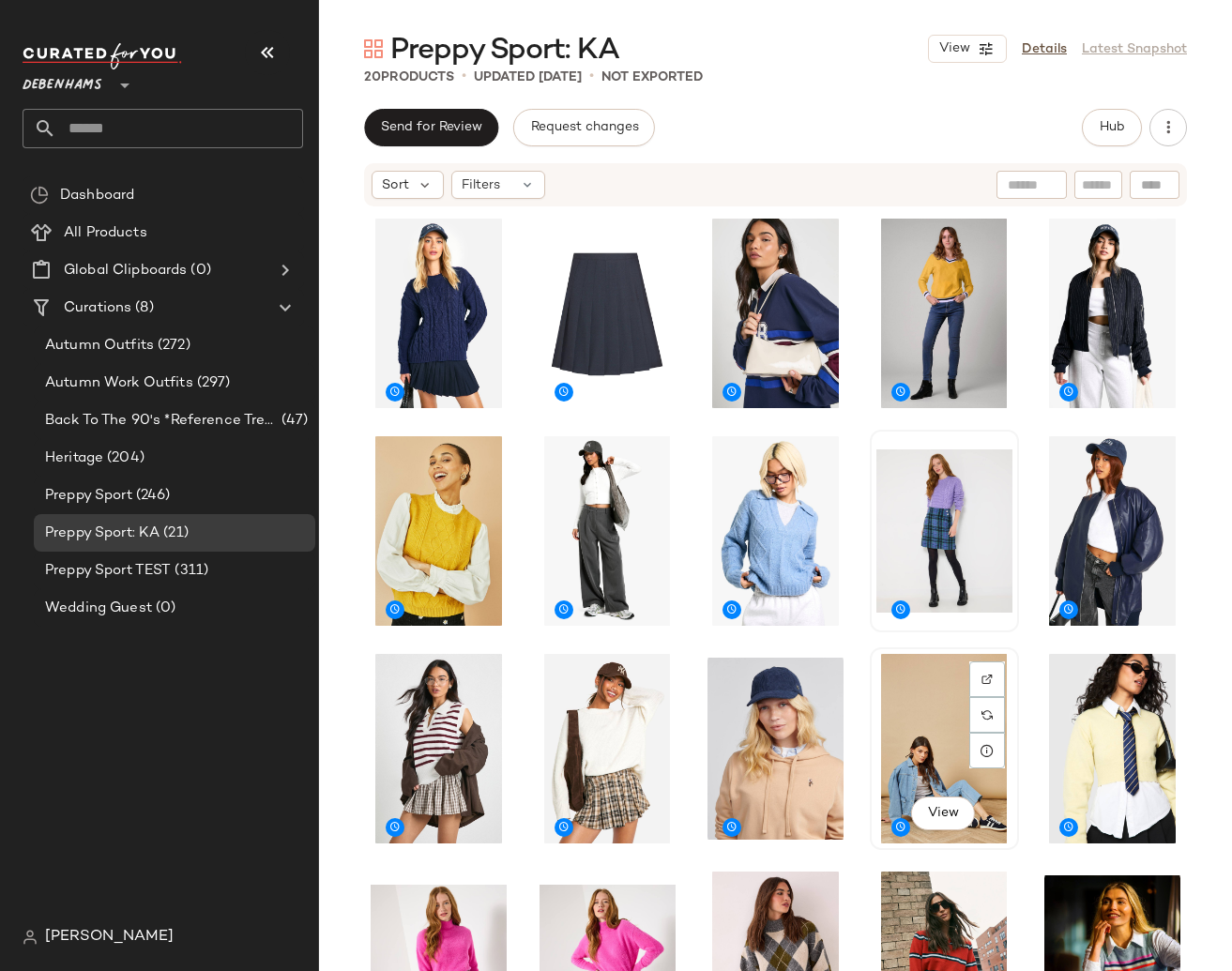
scroll to position [40, 0]
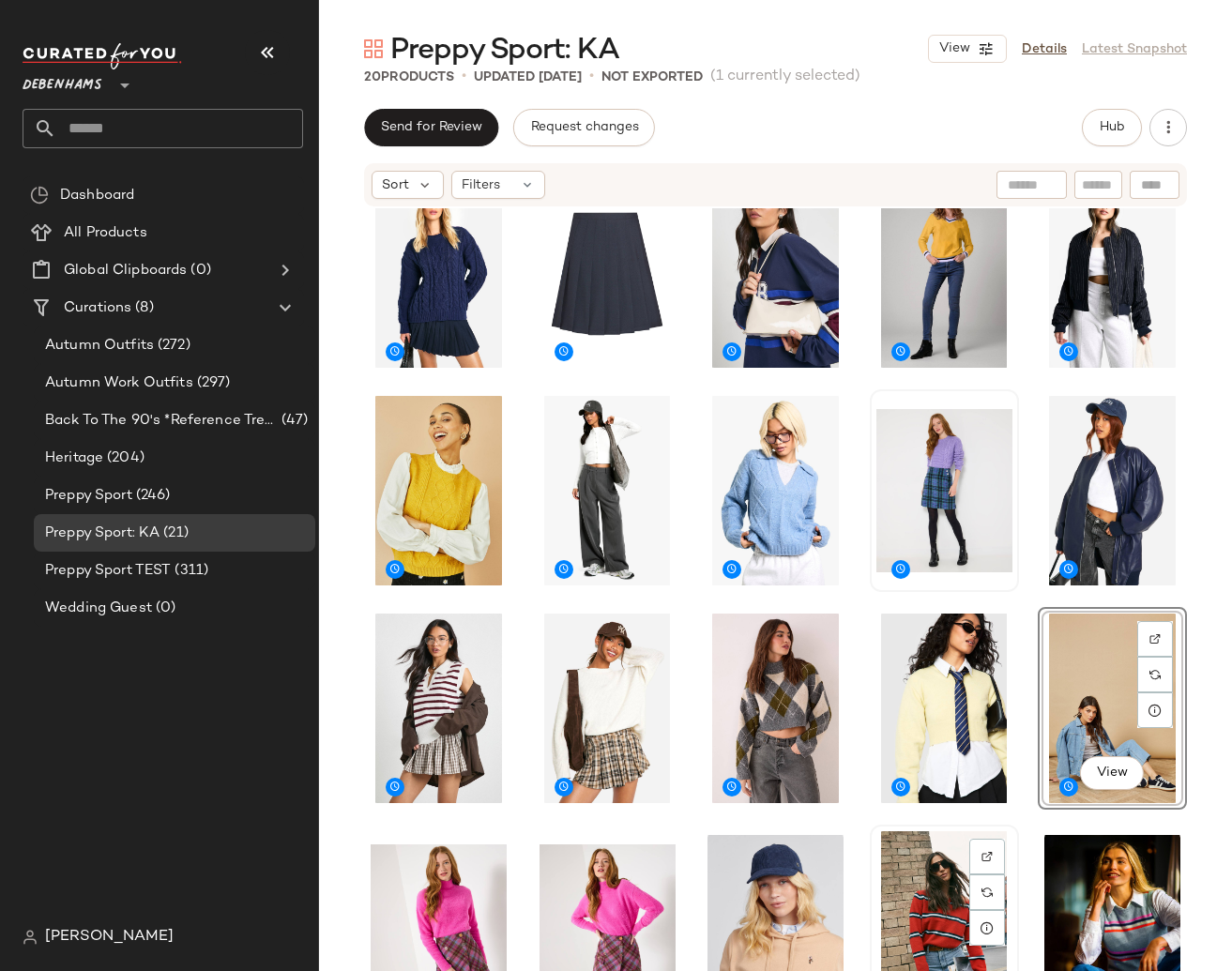
click at [1000, 885] on div "View" at bounding box center [943, 925] width 136 height 190
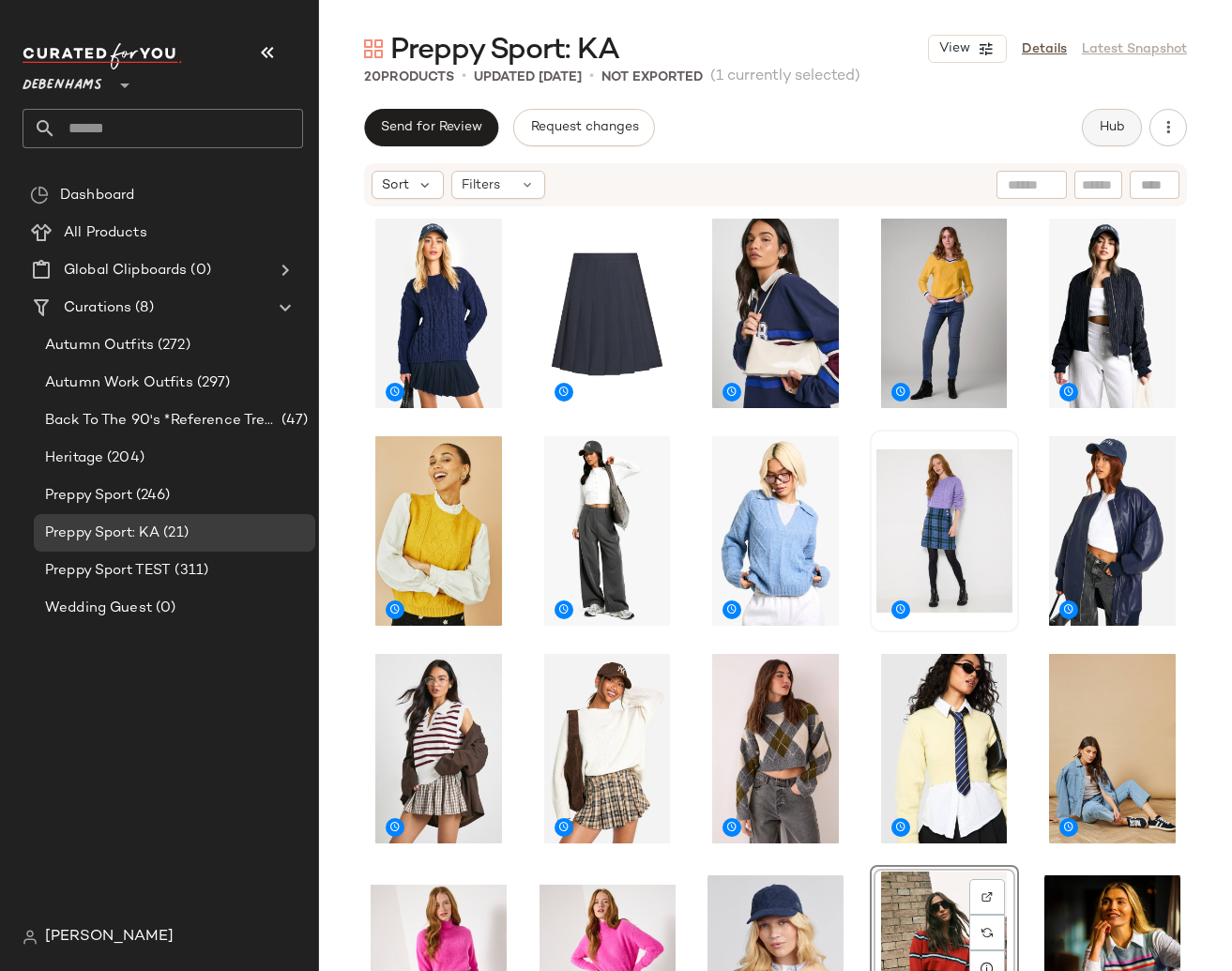
click at [1102, 130] on span "Hub" at bounding box center [1112, 128] width 27 height 15
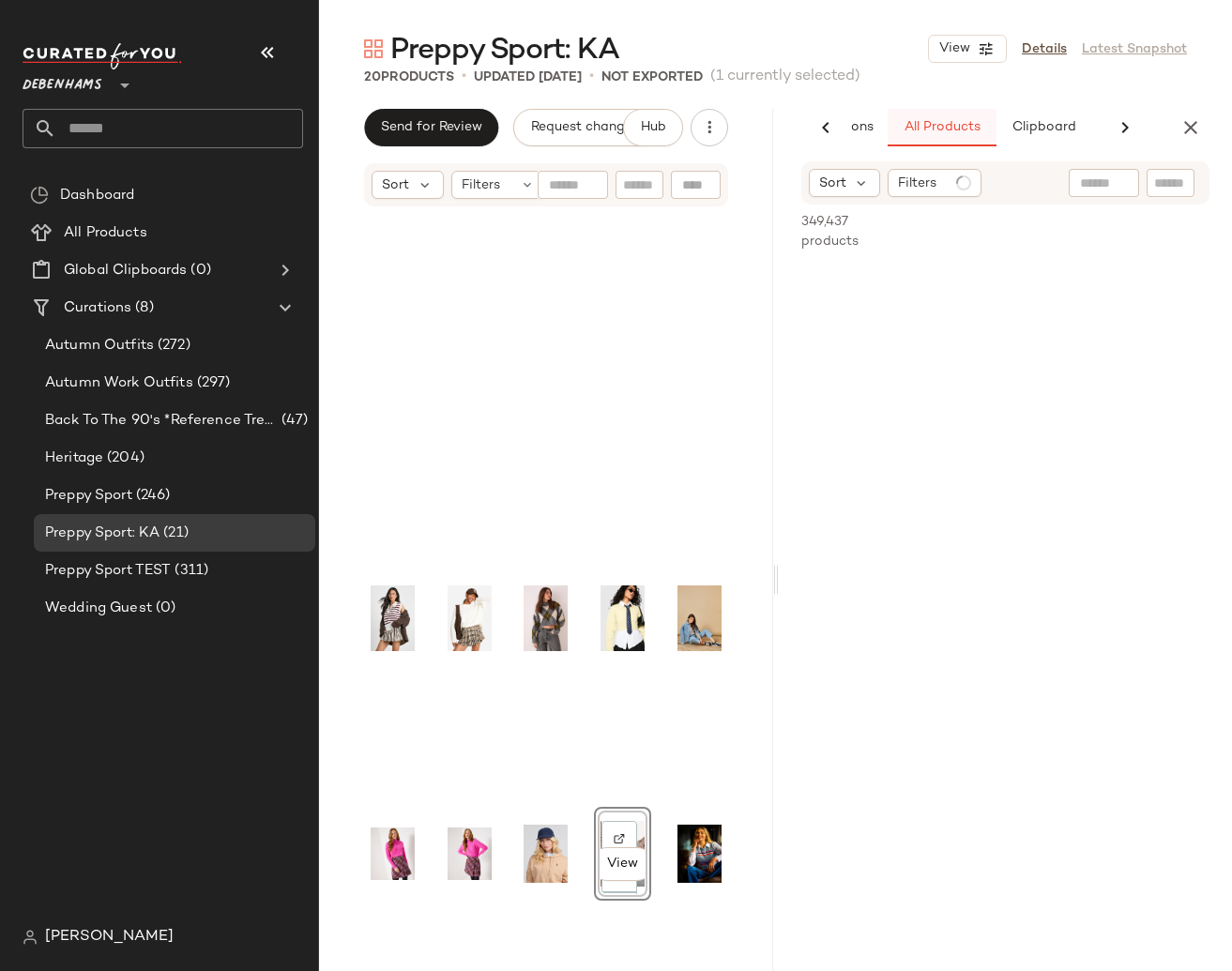
scroll to position [0, 121]
click at [1092, 175] on input "text" at bounding box center [1089, 183] width 163 height 20
type input "**********"
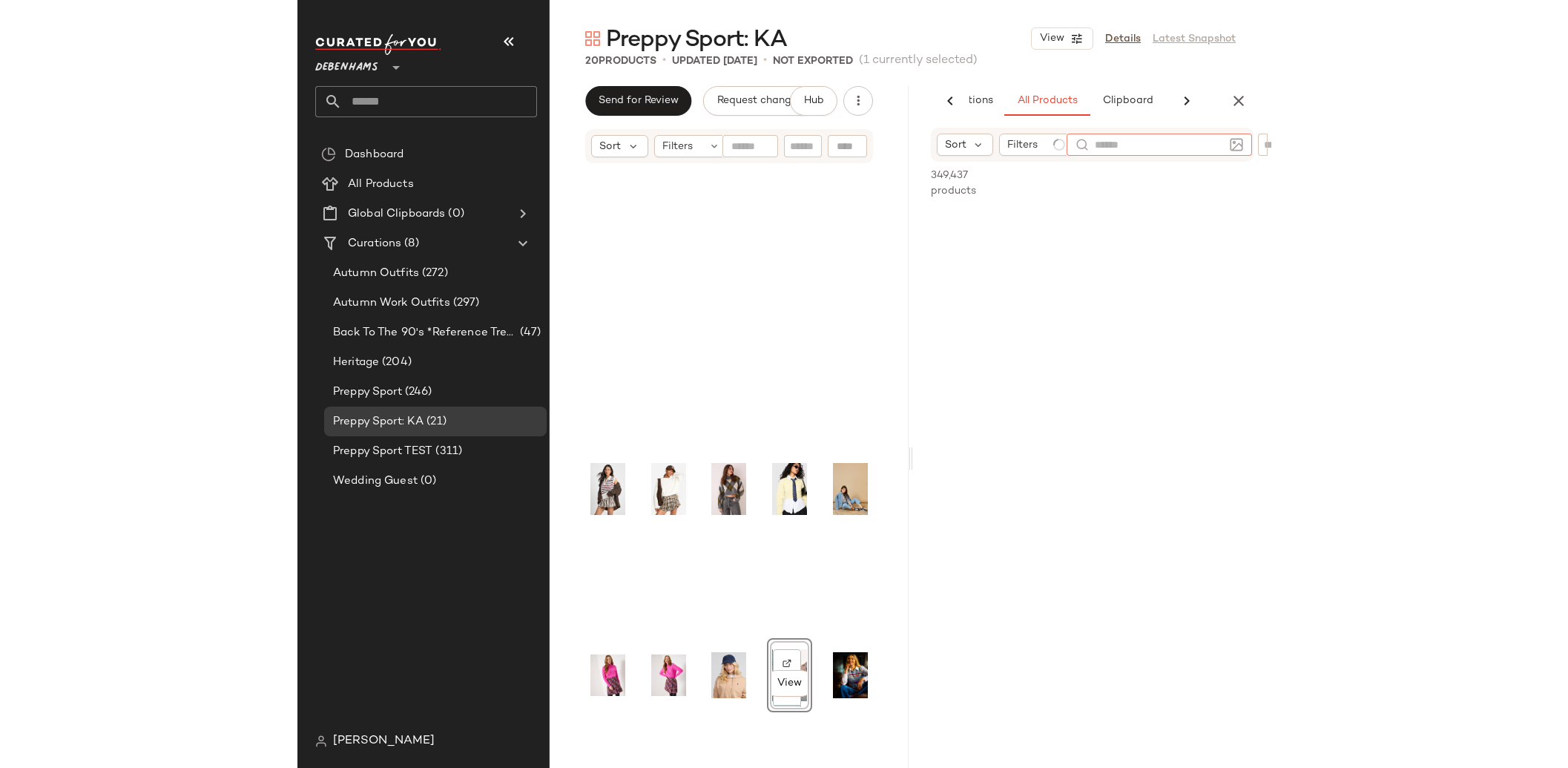
scroll to position [0, 0]
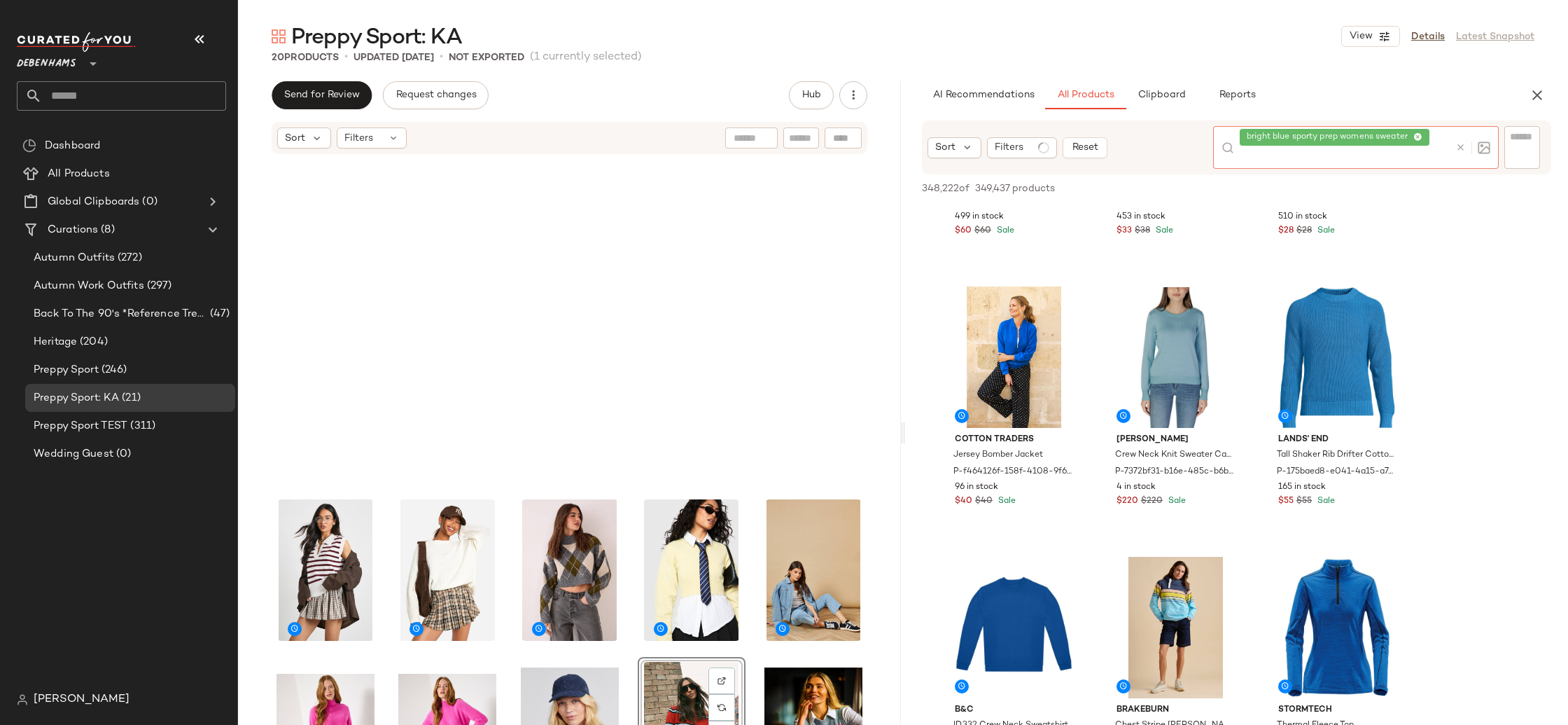
scroll to position [3971, 0]
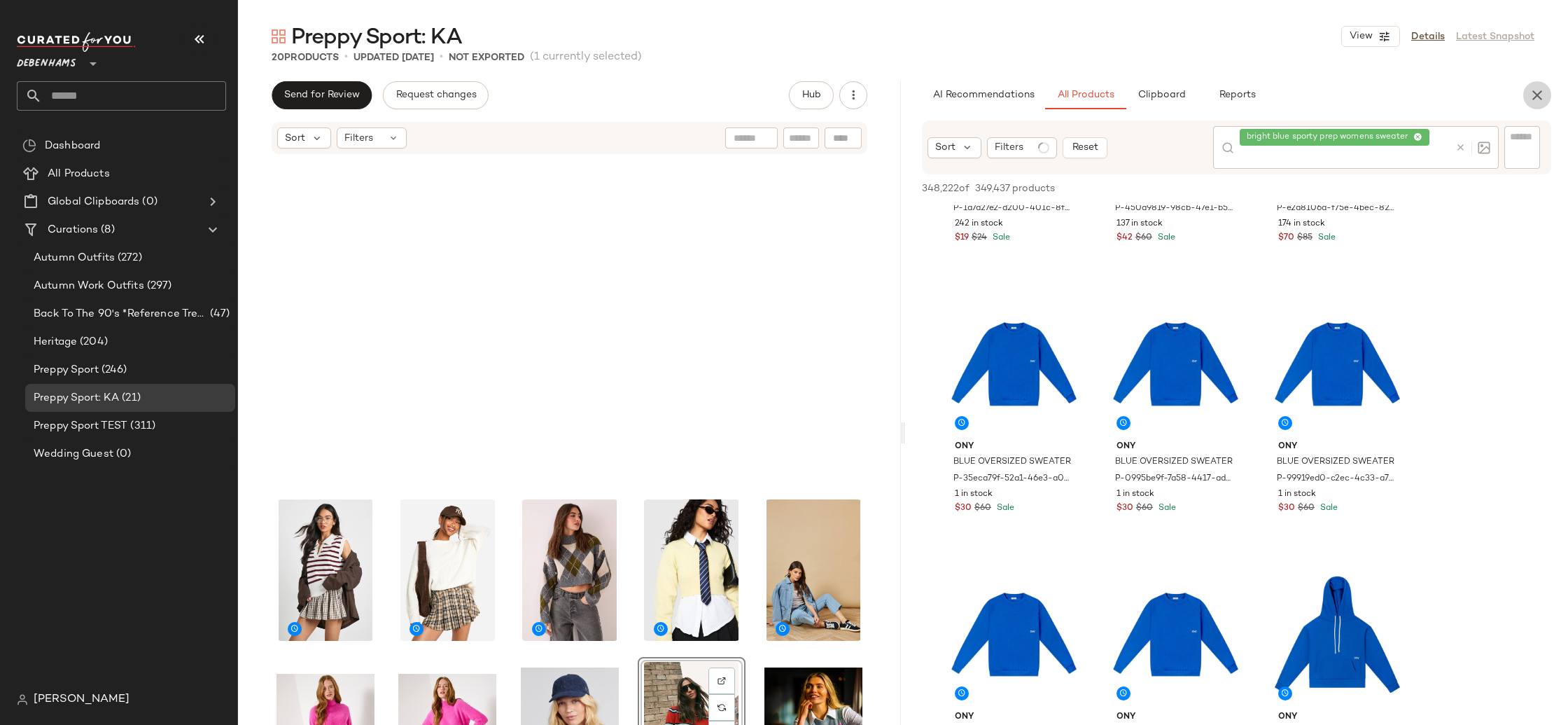
click at [1535, 95] on icon "button" at bounding box center [1537, 95] width 17 height 17
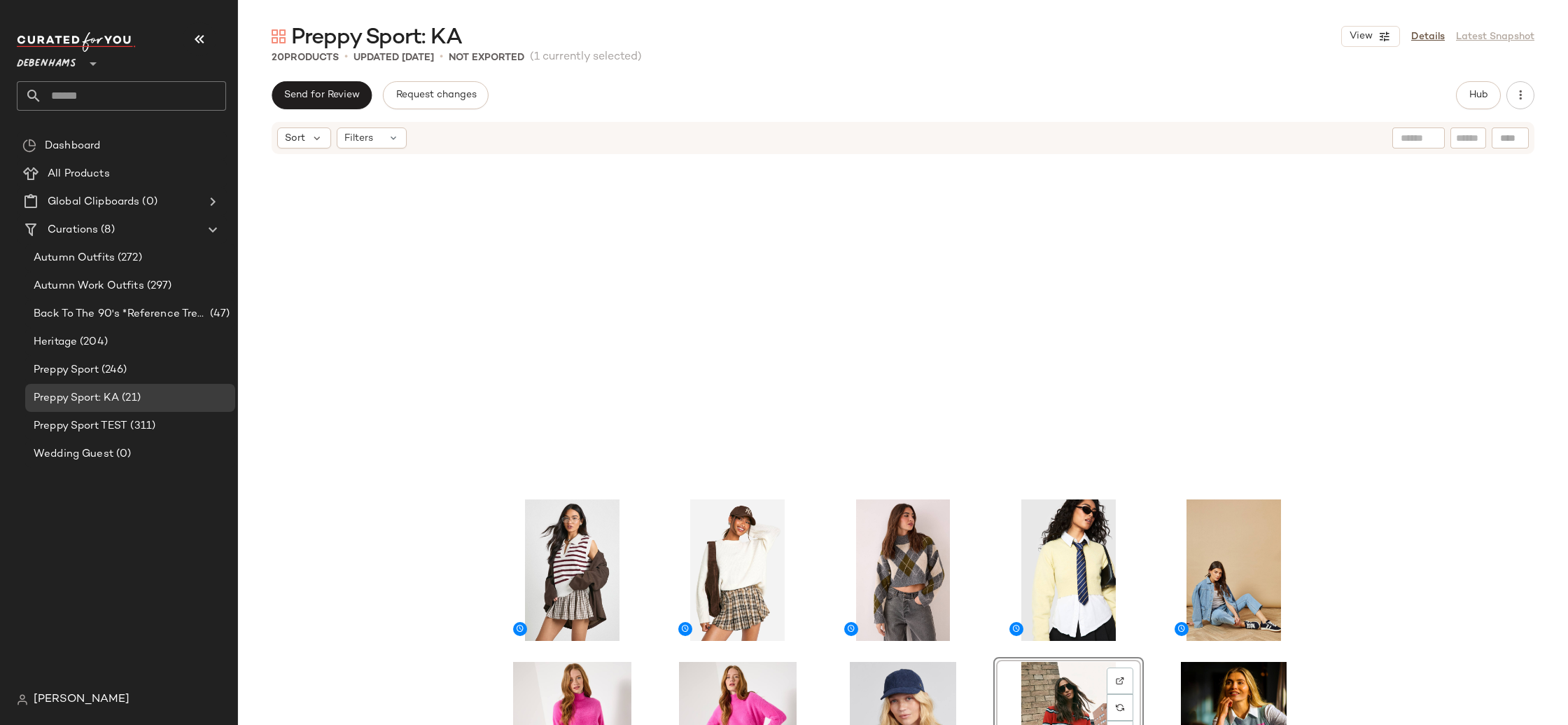
click at [69, 55] on span "Debenhams" at bounding box center [47, 60] width 60 height 25
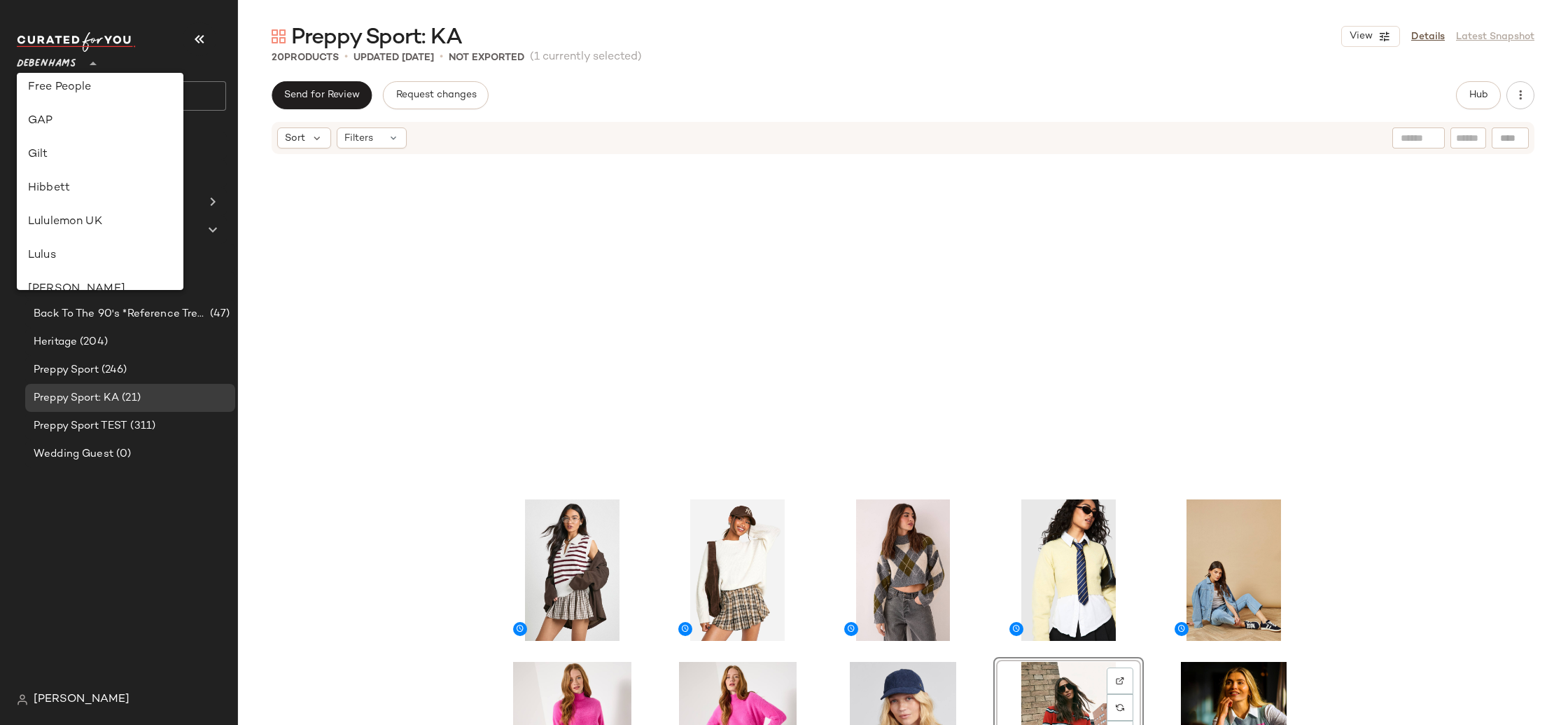
scroll to position [549, 0]
click at [109, 253] on div "Rue La La" at bounding box center [100, 253] width 144 height 17
type input "**"
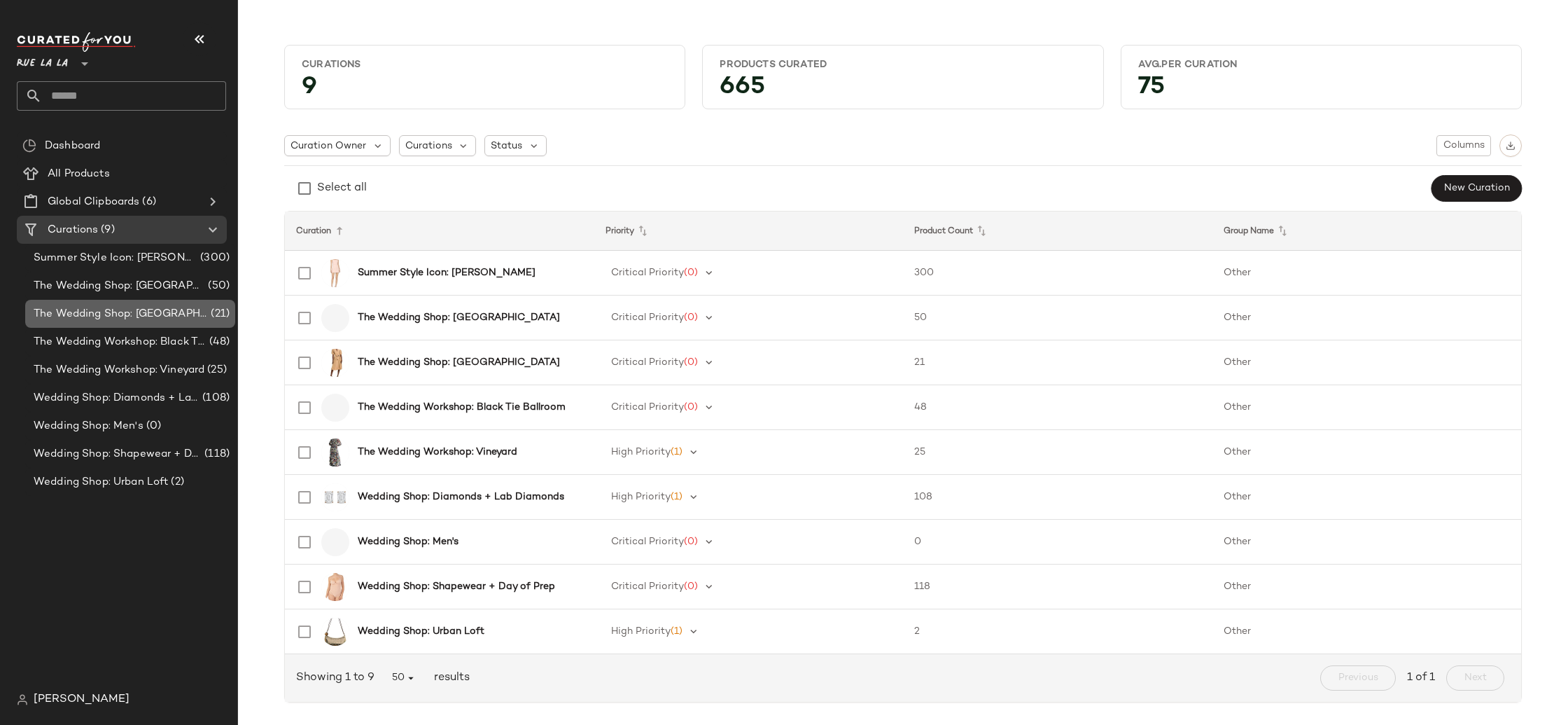
click at [116, 326] on div "The Wedding Shop: [GEOGRAPHIC_DATA] (21)" at bounding box center [129, 313] width 210 height 28
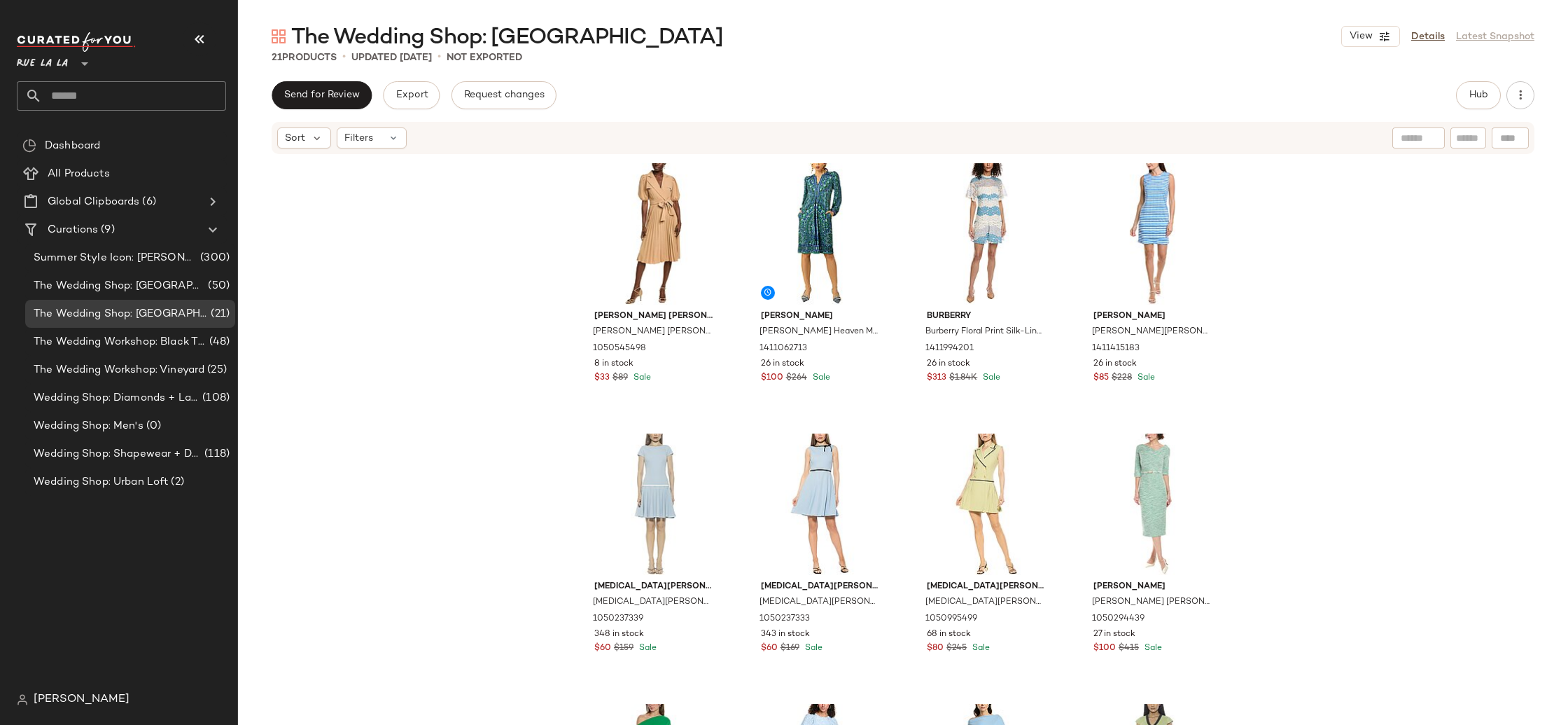
drag, startPoint x: 381, startPoint y: 139, endPoint x: 389, endPoint y: 166, distance: 28.2
click at [381, 139] on div "Filters" at bounding box center [371, 138] width 70 height 21
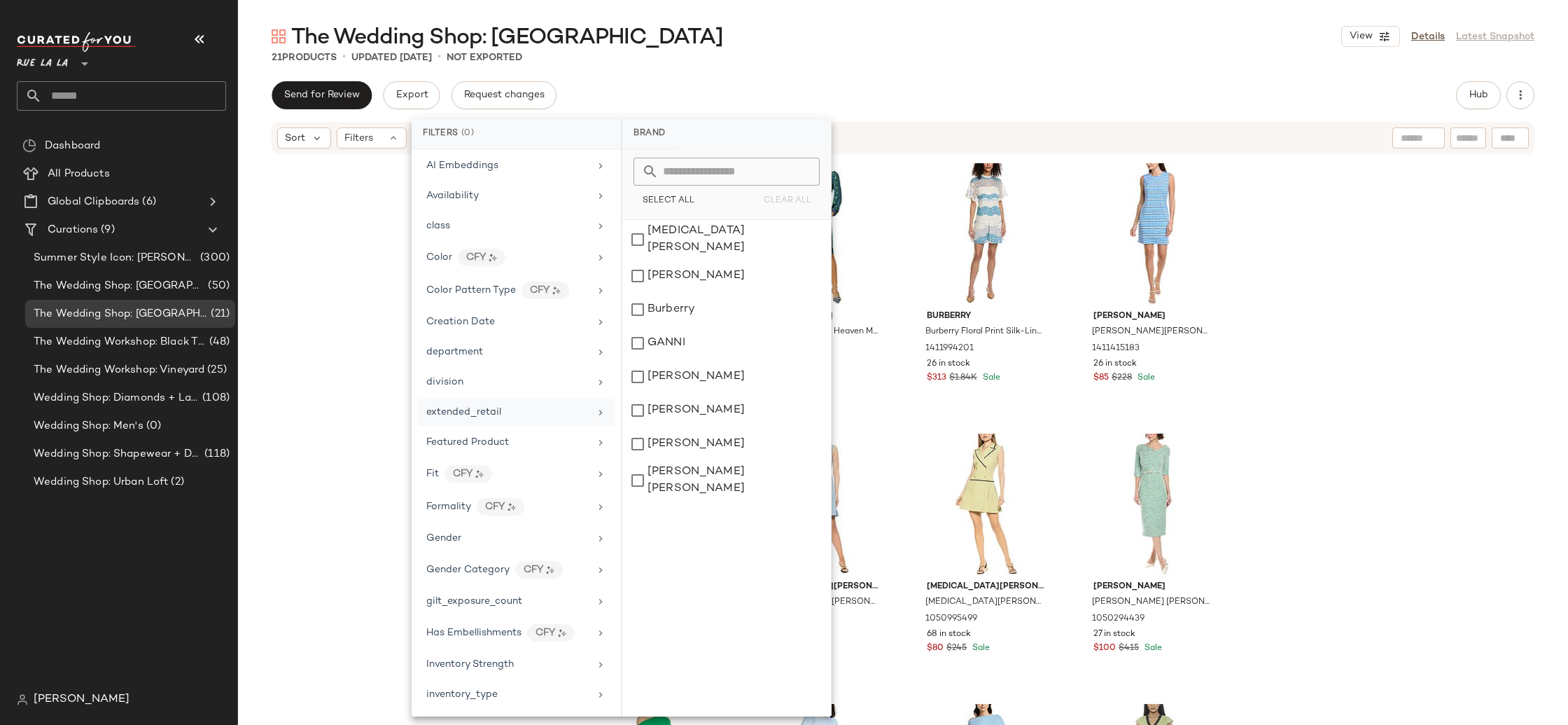
scroll to position [151, 0]
click at [595, 640] on icon at bounding box center [601, 637] width 11 height 11
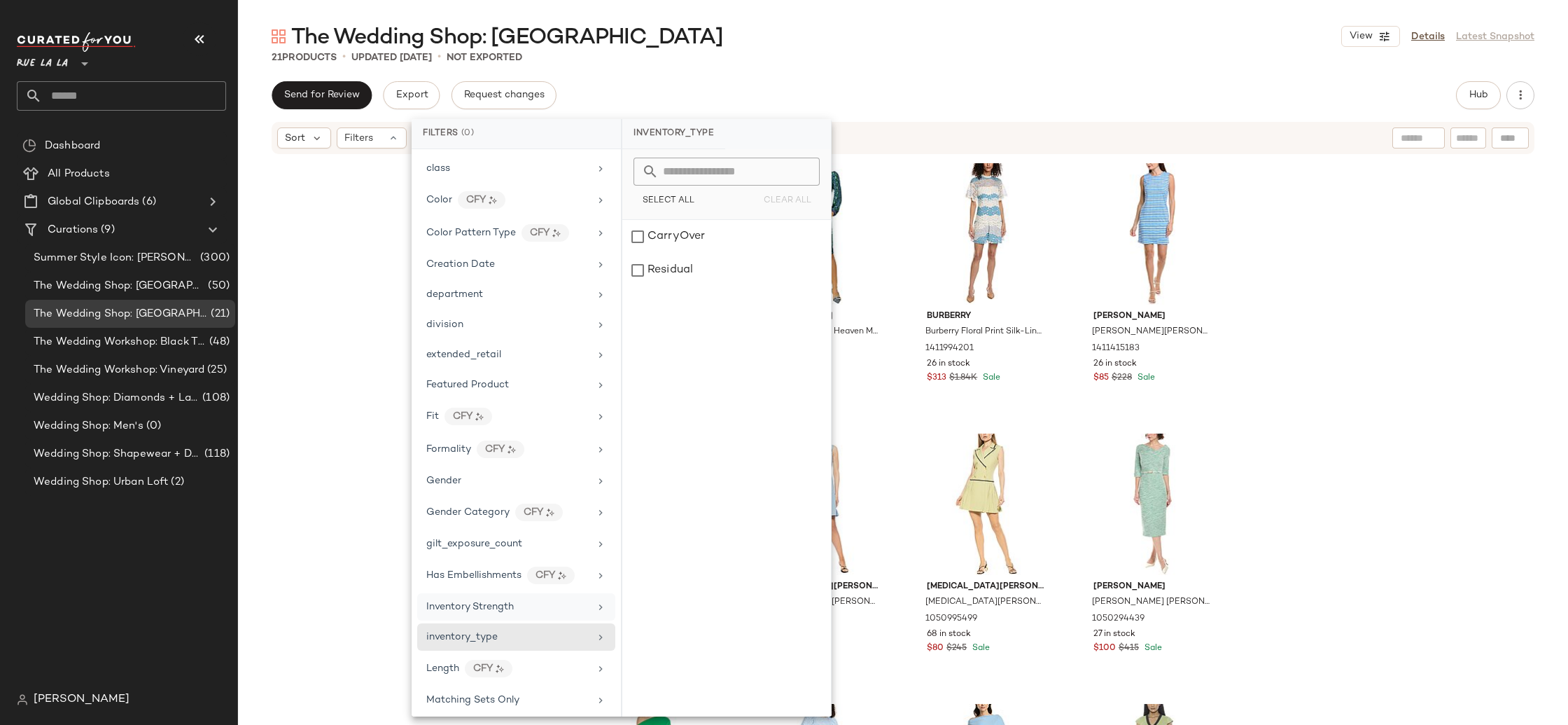
click at [580, 610] on div "Inventory Strength" at bounding box center [507, 607] width 163 height 15
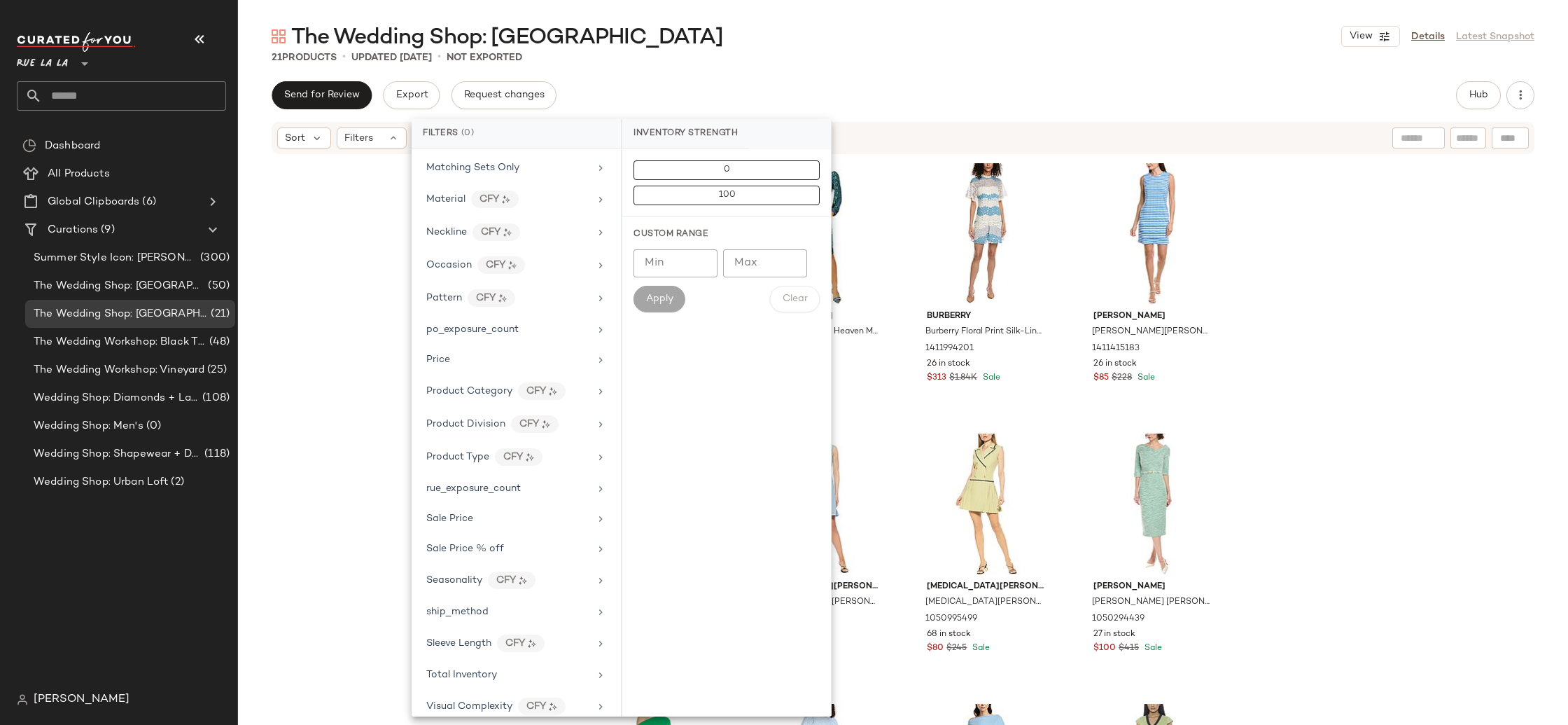
scroll to position [696, 0]
click at [536, 666] on div "Total Inventory" at bounding box center [507, 661] width 163 height 15
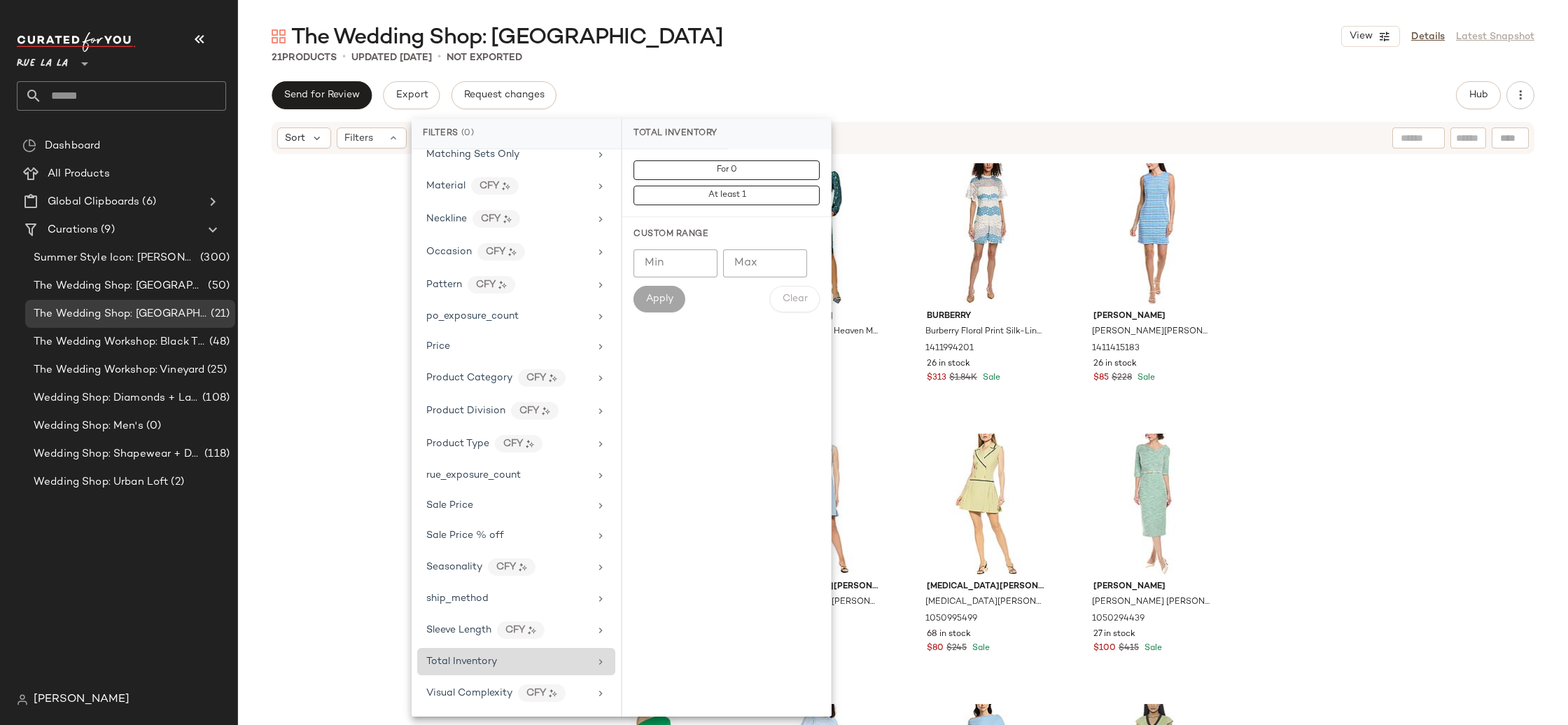
click at [595, 657] on icon at bounding box center [601, 662] width 11 height 11
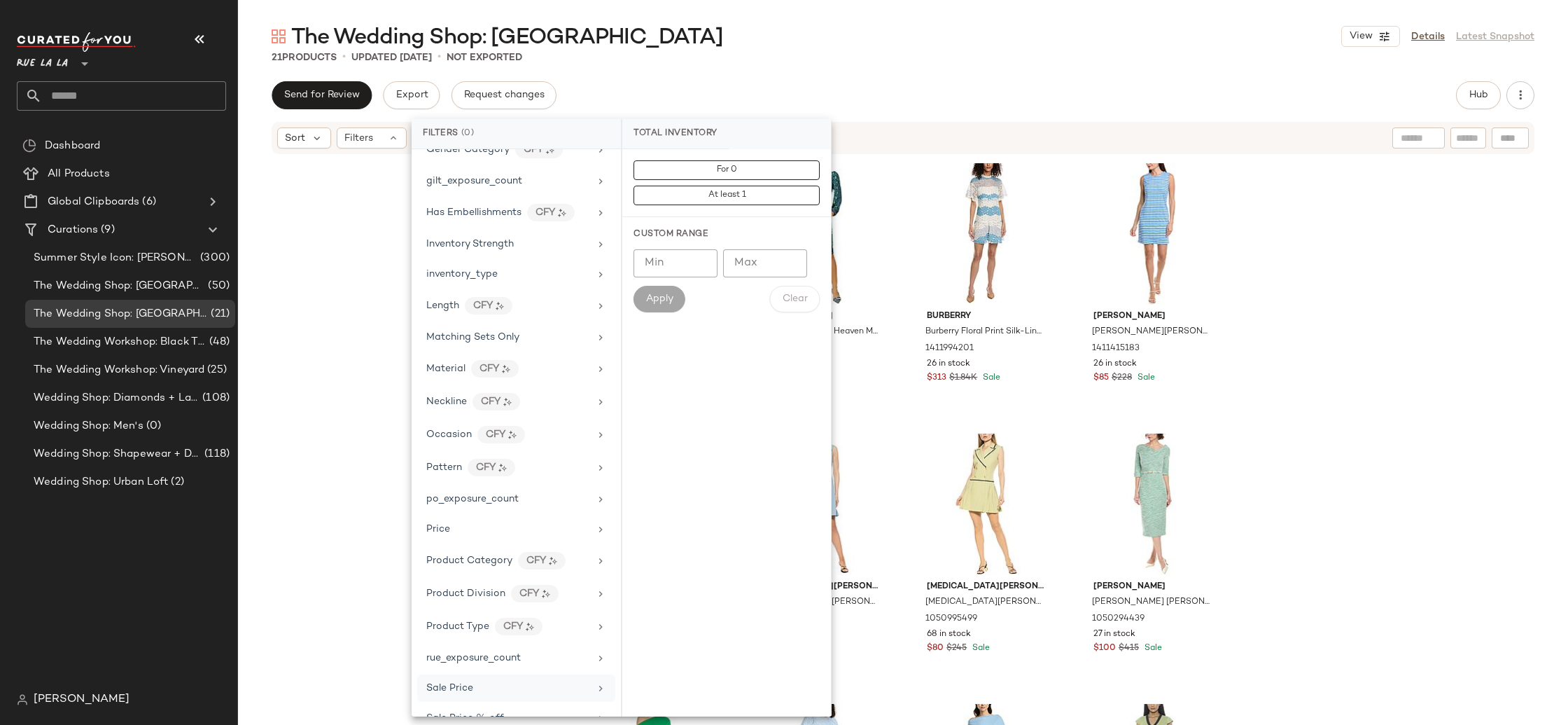
scroll to position [500, 0]
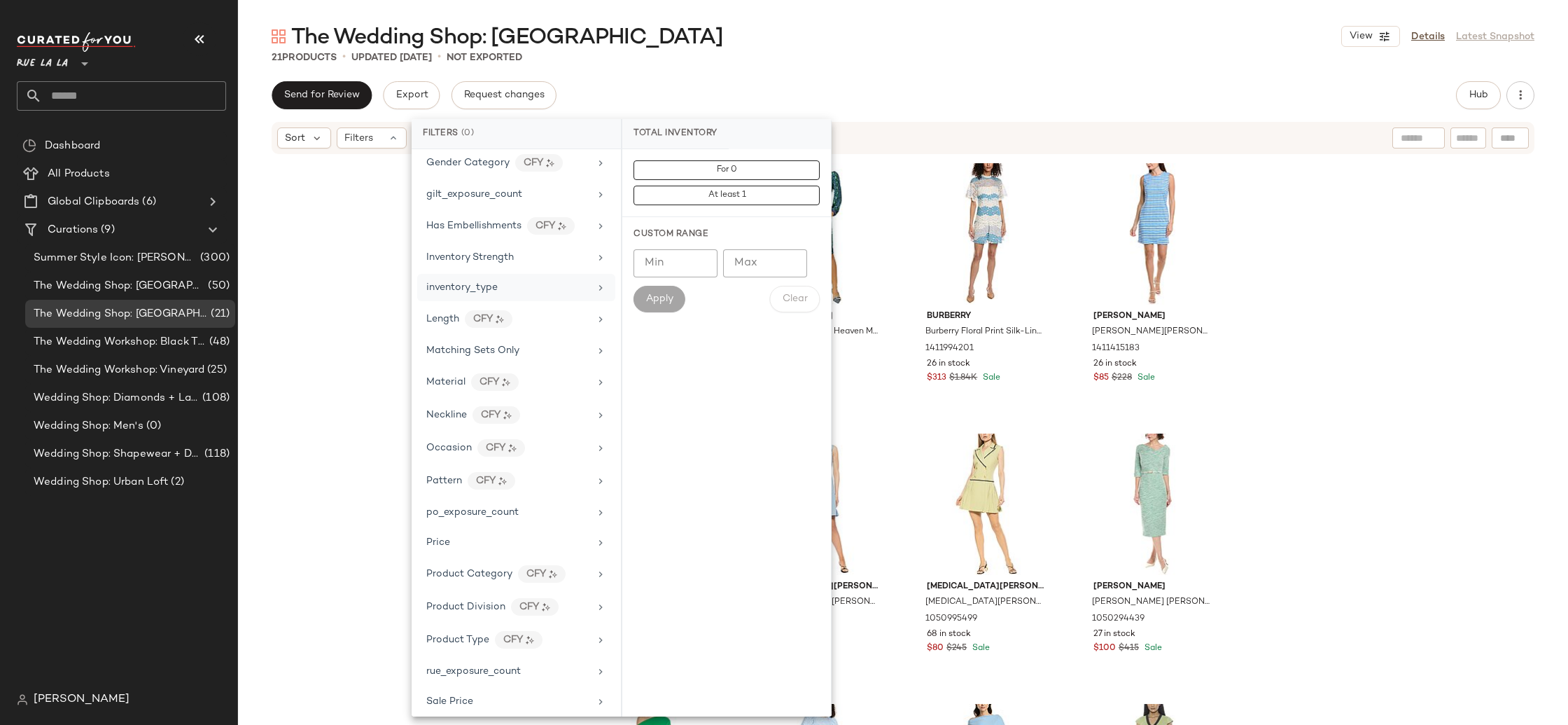
drag, startPoint x: 525, startPoint y: 270, endPoint x: 533, endPoint y: 275, distance: 9.4
click at [524, 274] on div "Inventory Strength" at bounding box center [516, 287] width 198 height 27
click at [546, 285] on div "inventory_type" at bounding box center [507, 287] width 163 height 15
click at [695, 291] on div "CarryOver Residual" at bounding box center [726, 468] width 208 height 497
click at [1323, 329] on div "[PERSON_NAME] [PERSON_NAME] [PERSON_NAME] [PERSON_NAME] Midi Dress 1050545498 8…" at bounding box center [903, 461] width 1330 height 611
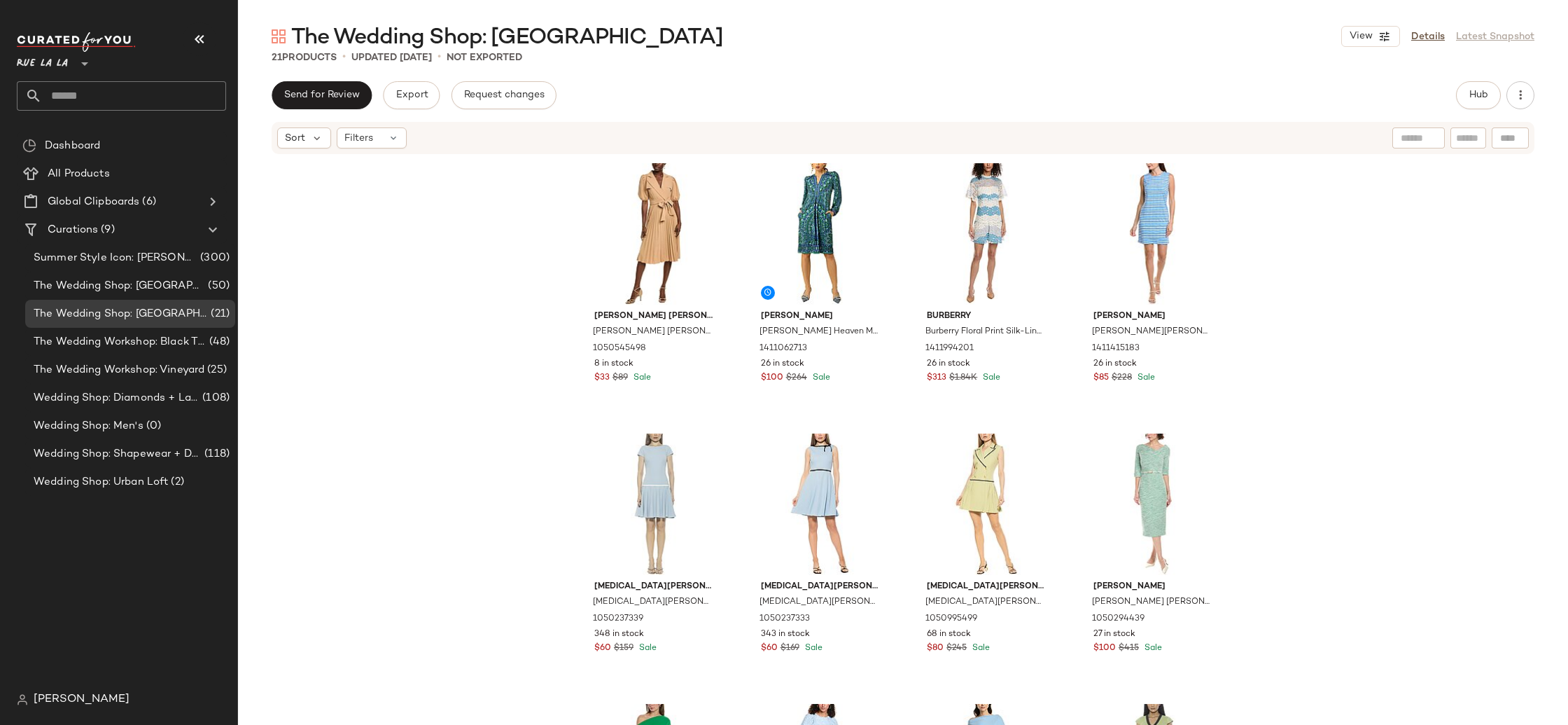
click at [443, 366] on div "[PERSON_NAME] [PERSON_NAME] [PERSON_NAME] [PERSON_NAME] Midi Dress 1050545498 8…" at bounding box center [903, 461] width 1330 height 611
click at [102, 167] on span "All Products" at bounding box center [79, 174] width 63 height 16
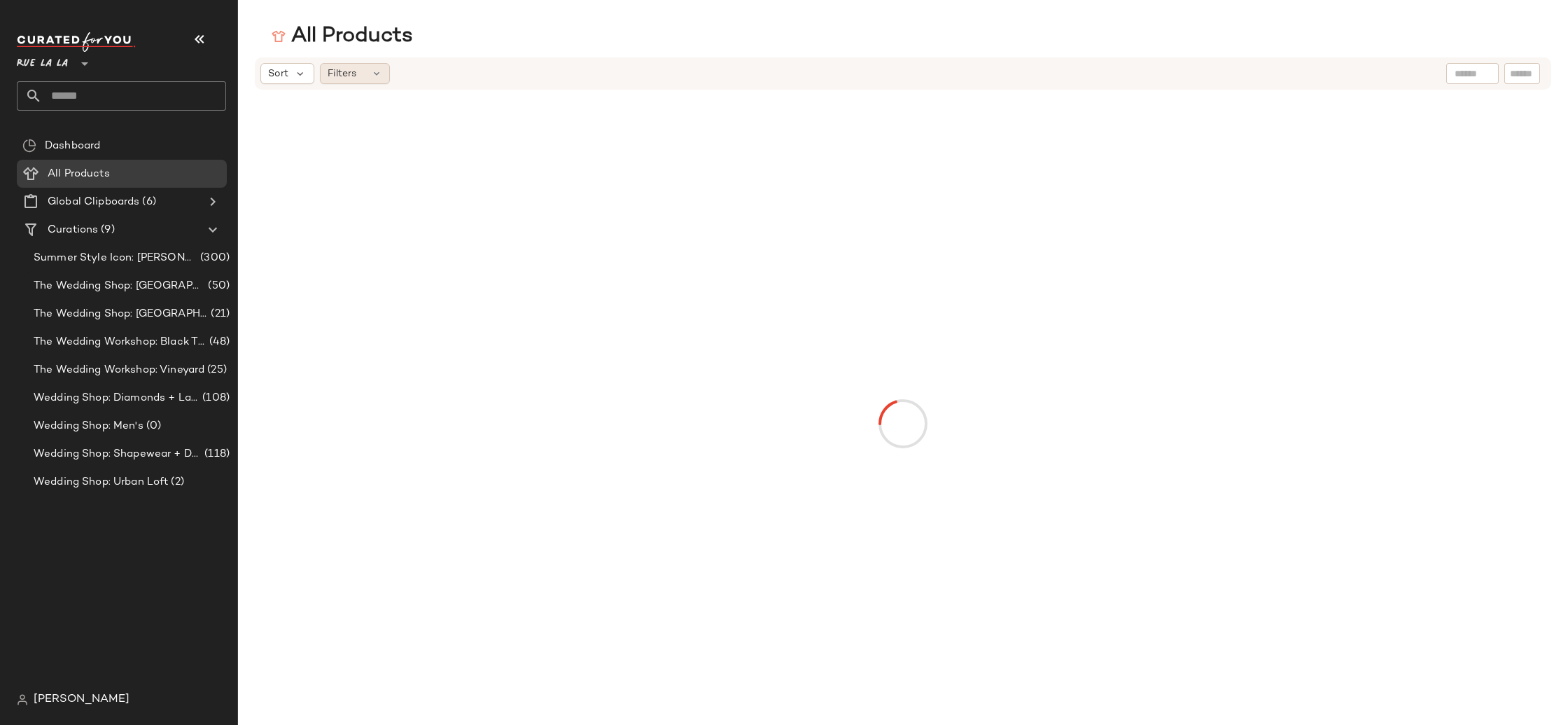
click at [363, 70] on div "Filters" at bounding box center [355, 74] width 70 height 21
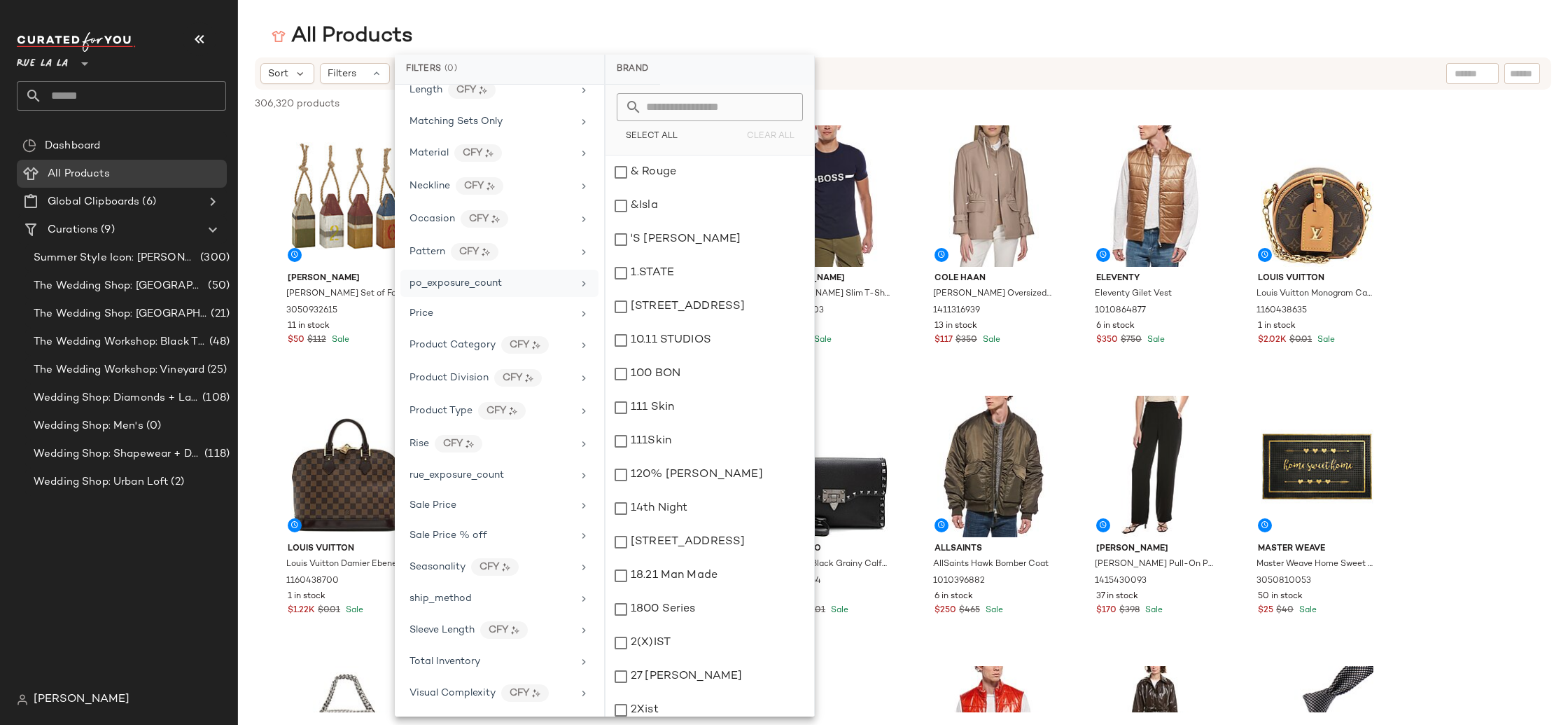
scroll to position [622, 0]
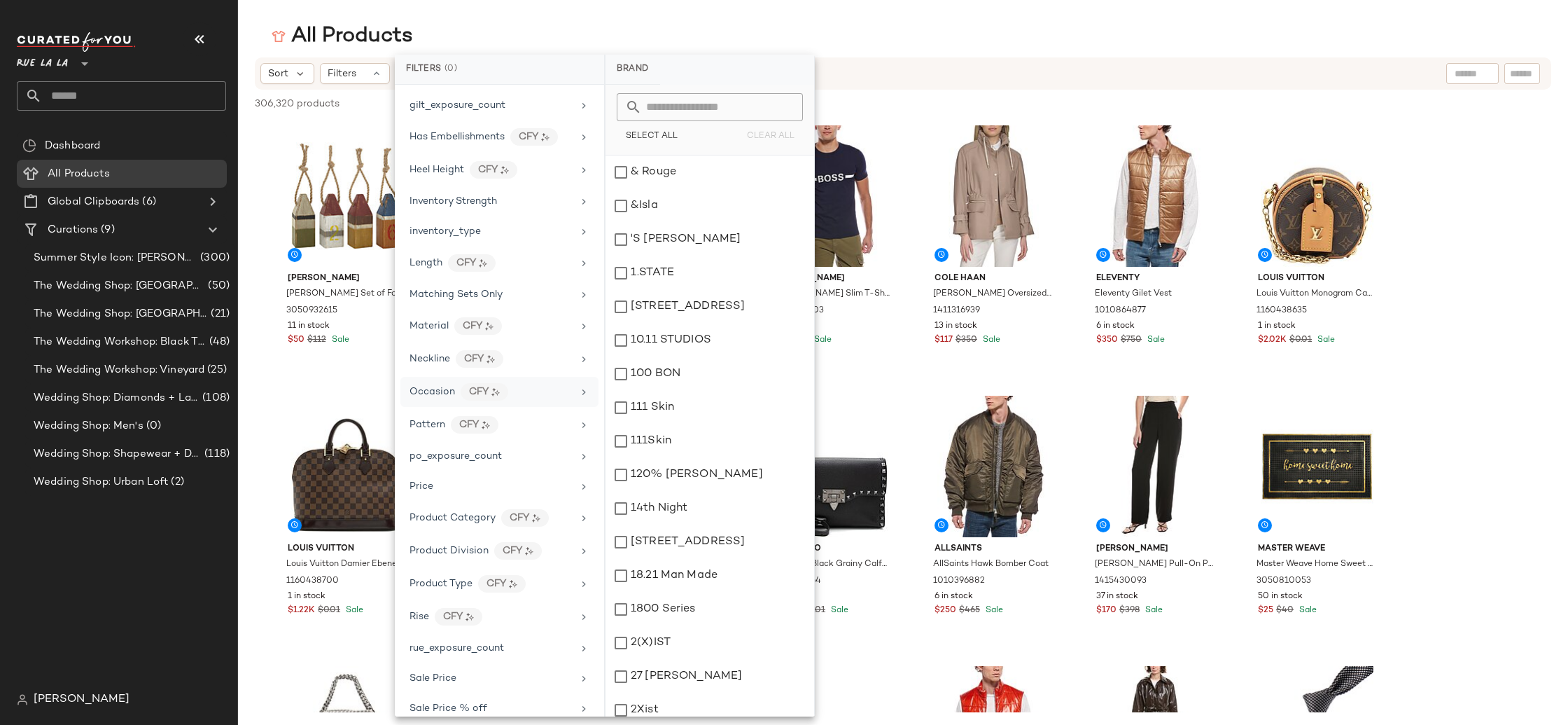
scroll to position [493, 0]
click at [532, 249] on div "inventory_type" at bounding box center [499, 264] width 198 height 30
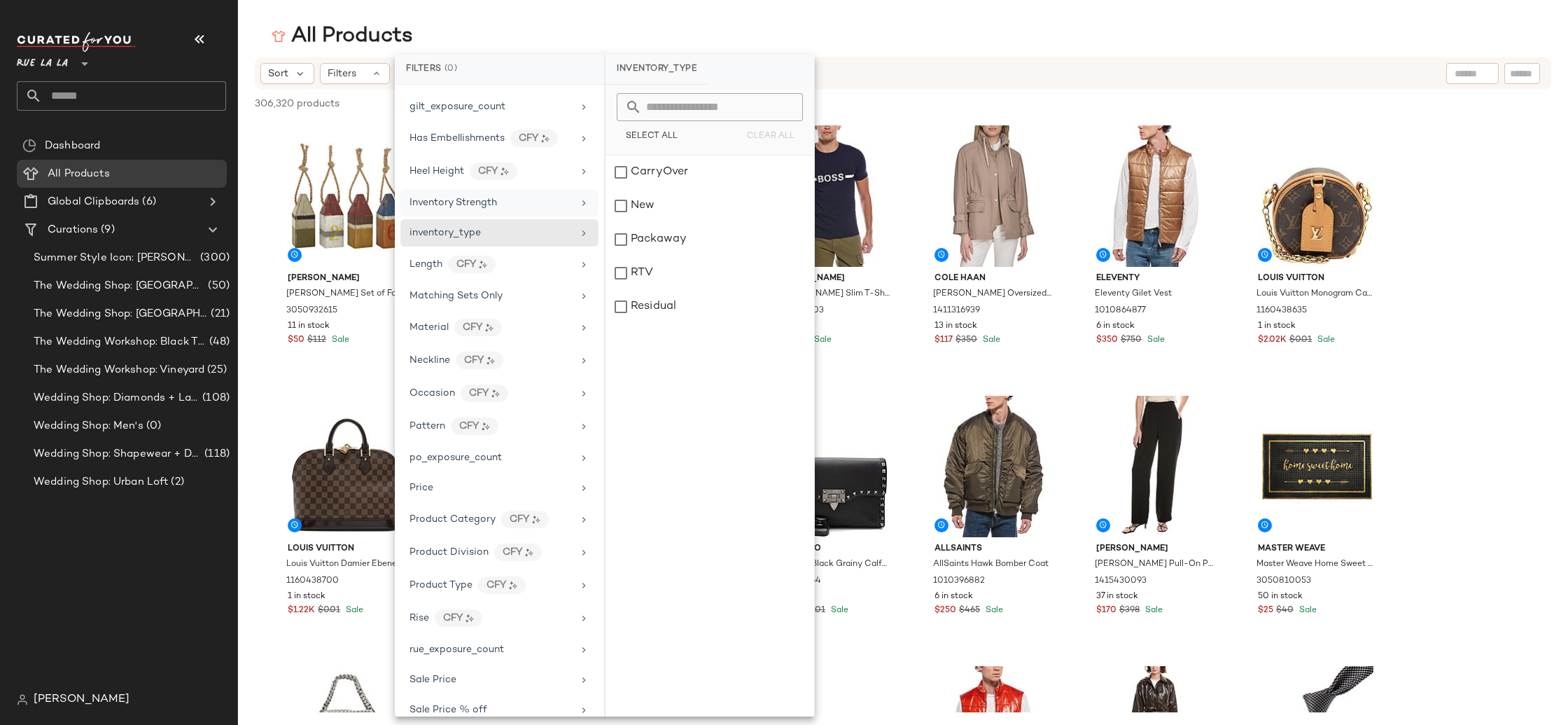
click at [528, 203] on div "Inventory Strength" at bounding box center [491, 203] width 163 height 15
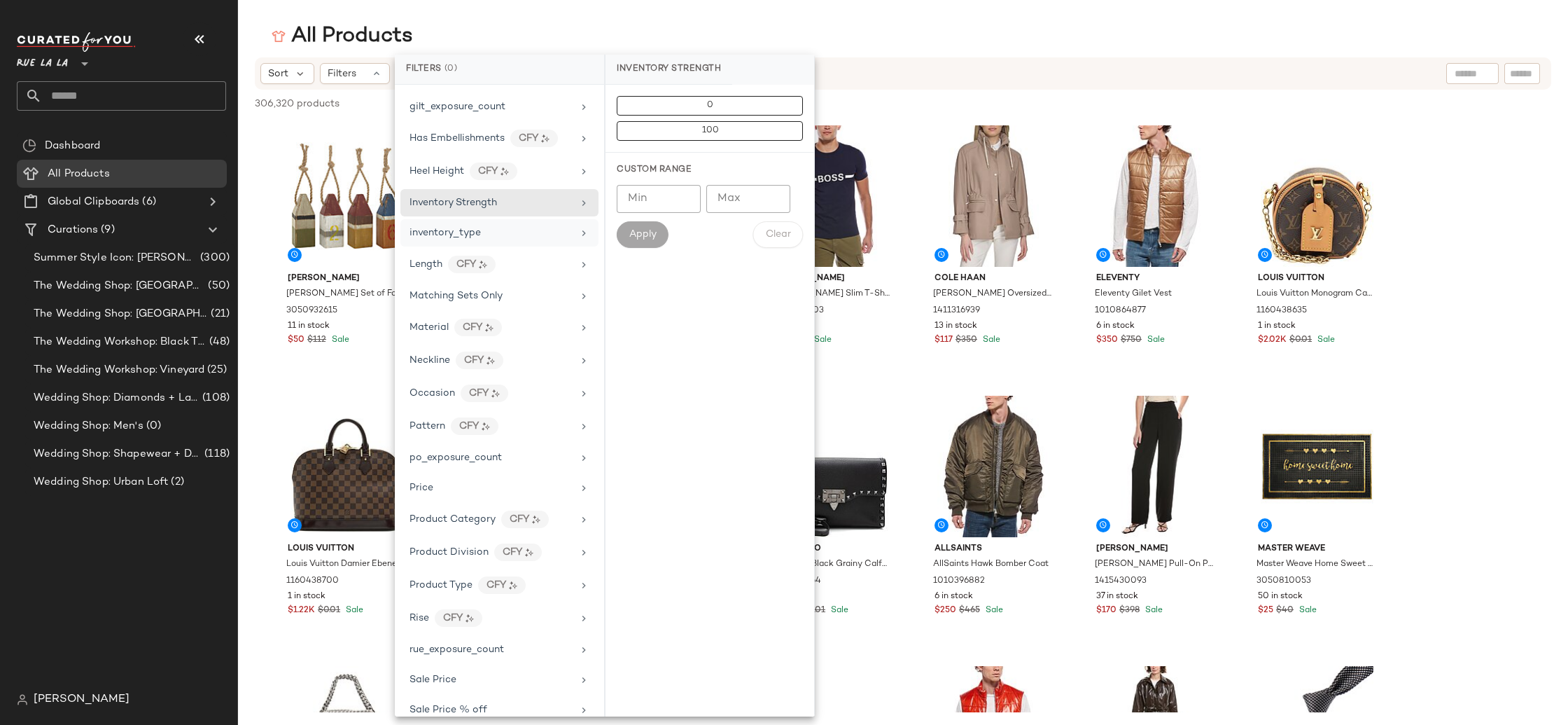
click at [530, 226] on div "inventory_type" at bounding box center [491, 233] width 163 height 15
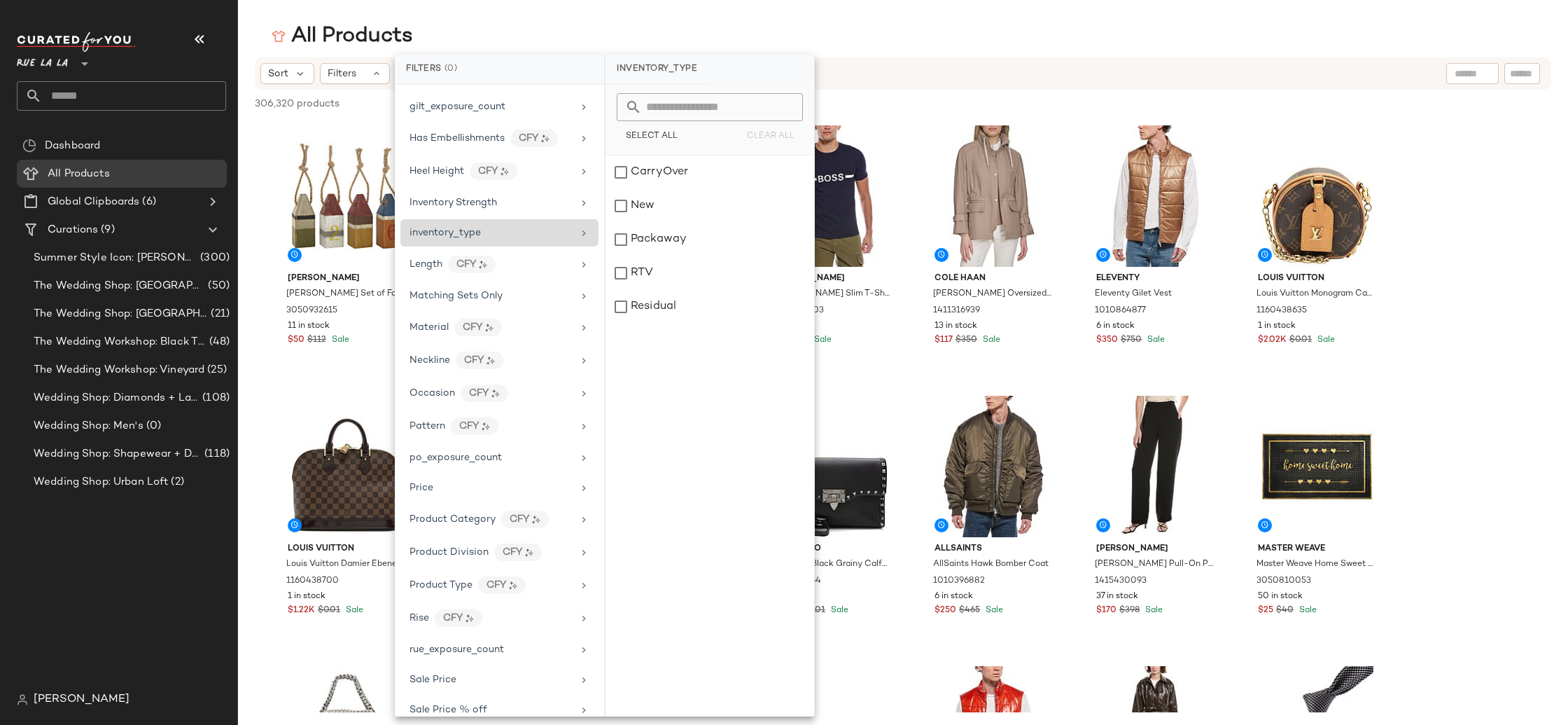
scroll to position [667, 0]
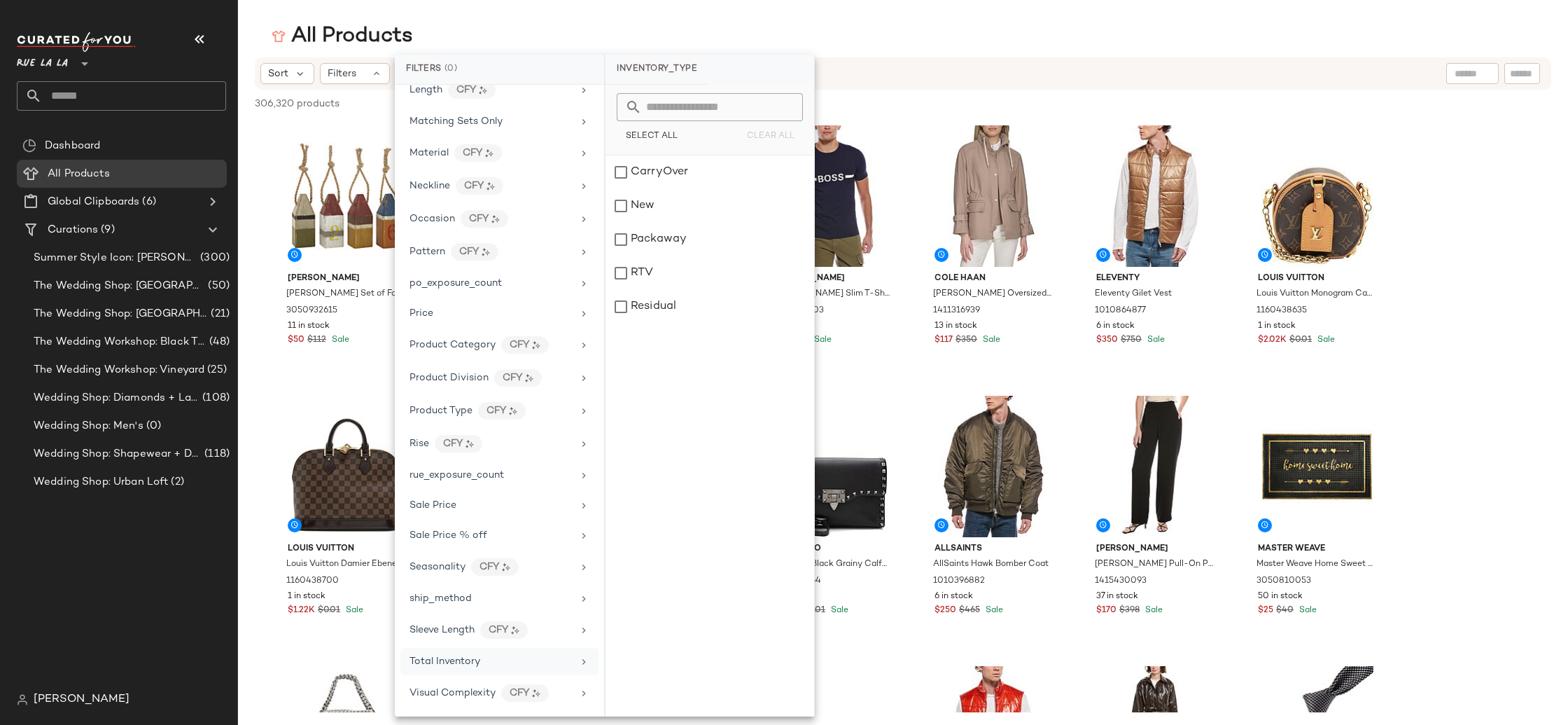
click at [520, 678] on div "Total Inventory" at bounding box center [499, 693] width 198 height 30
click at [909, 54] on div "All Products Sort Filters 306,320 products • 0 selected Deselect All Peyton Lan…" at bounding box center [784, 374] width 1568 height 702
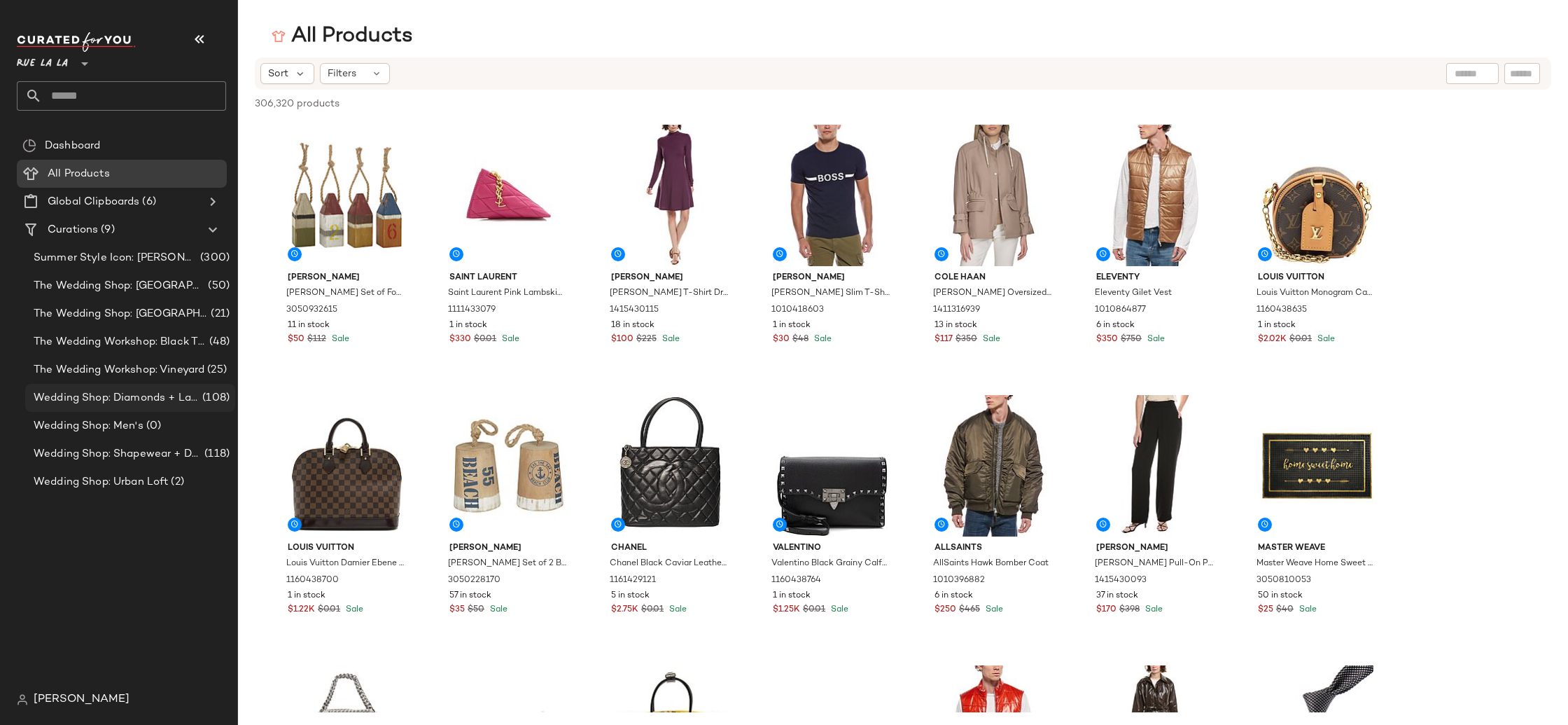
click at [96, 393] on span "Wedding Shop: Diamonds + Lab Diamonds" at bounding box center [116, 398] width 166 height 16
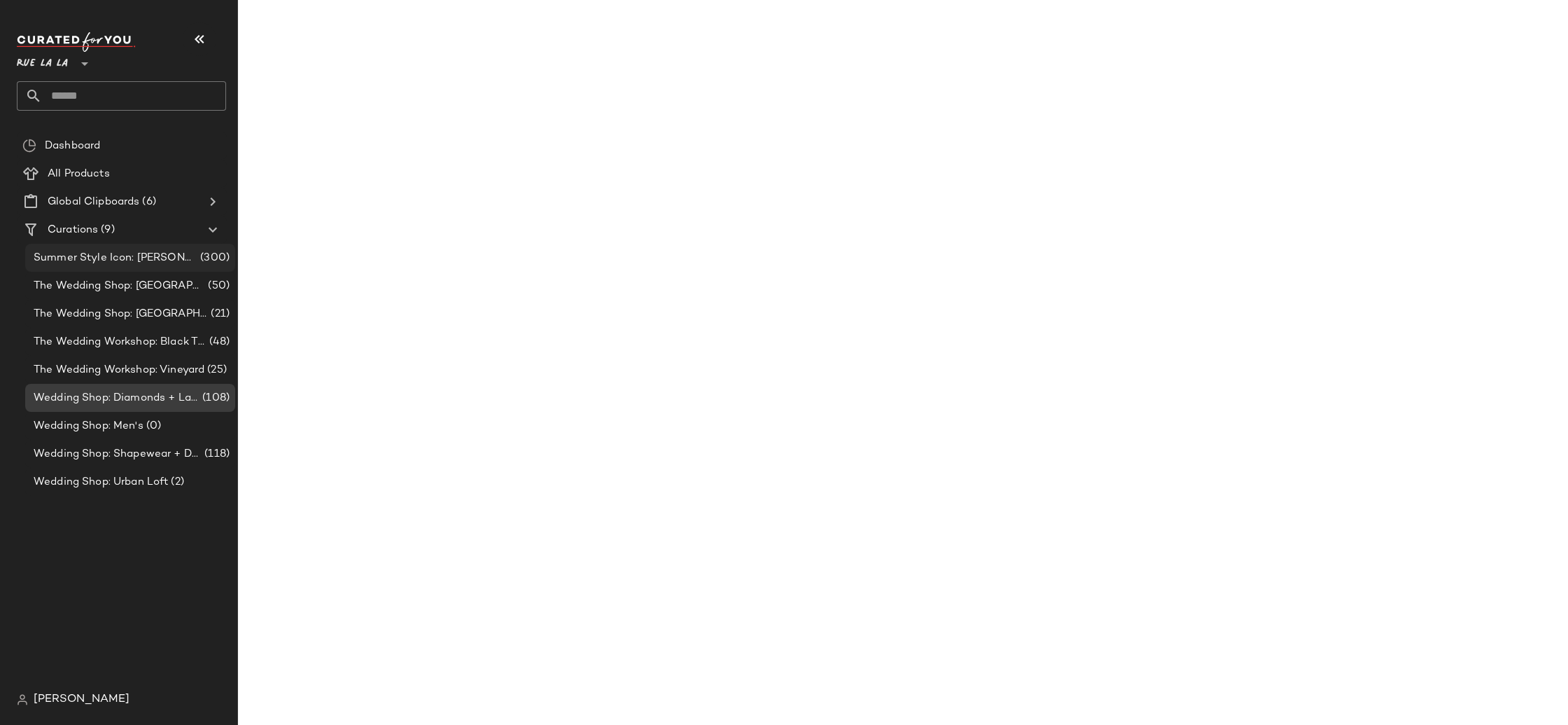
click at [119, 257] on span "Summer Style Icon: [PERSON_NAME]" at bounding box center [115, 258] width 164 height 16
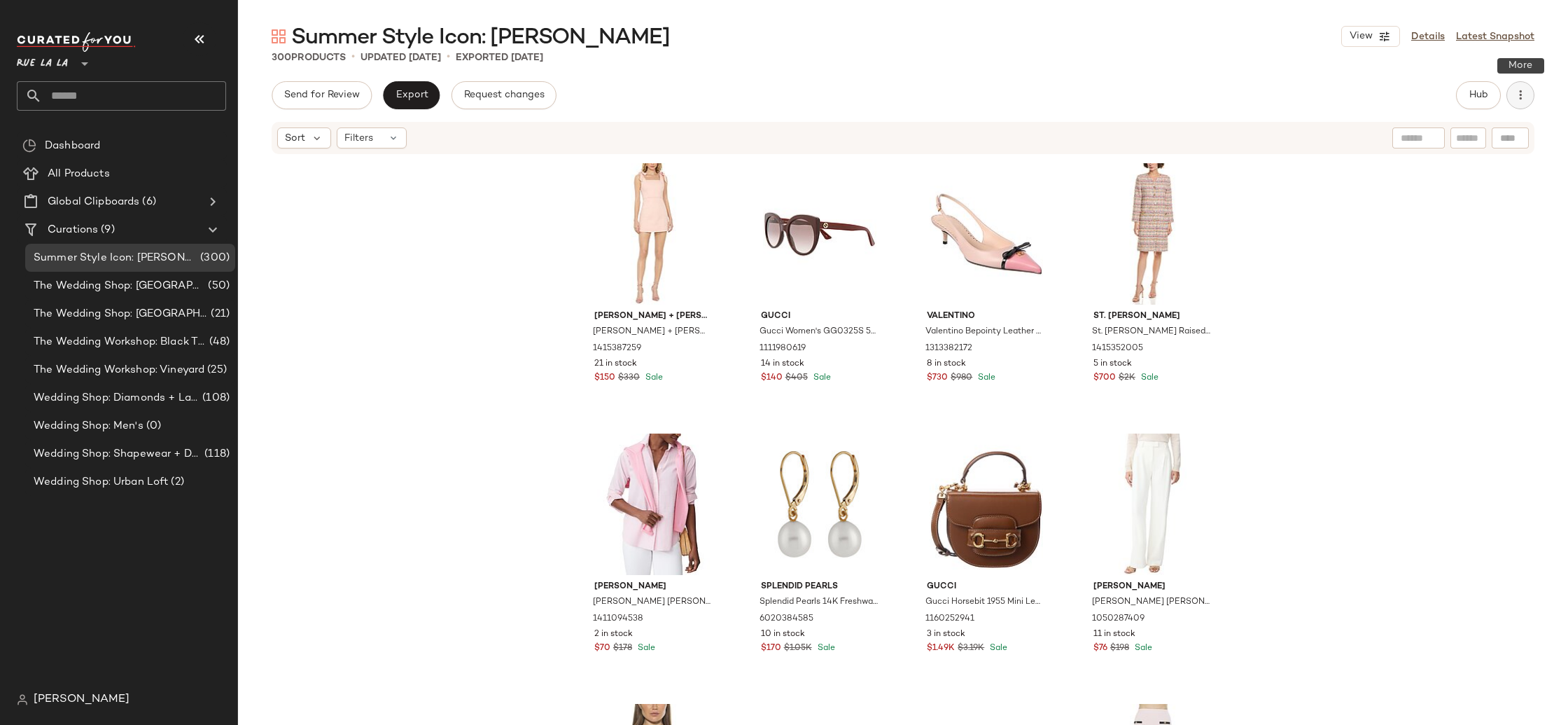
click at [1520, 91] on icon "button" at bounding box center [1520, 95] width 14 height 14
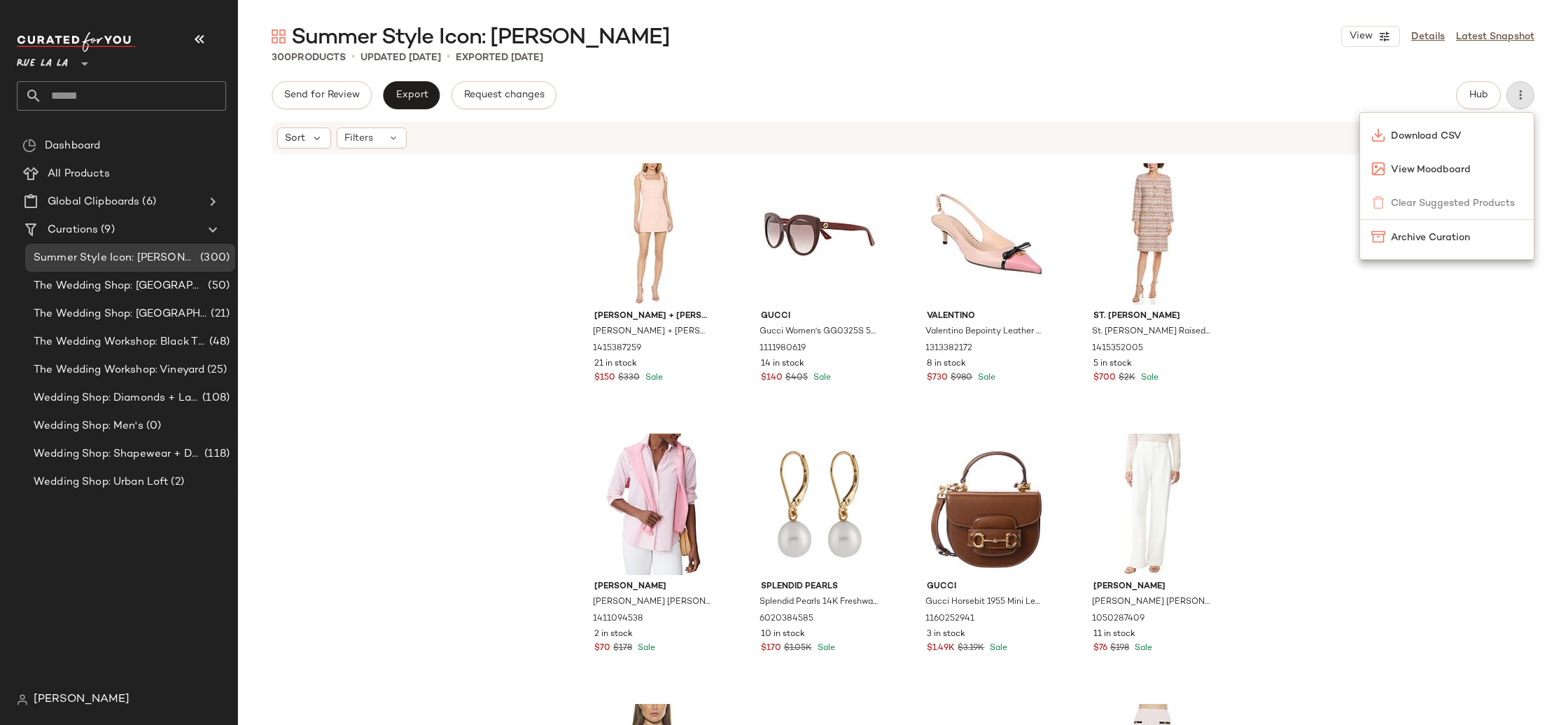
click at [971, 78] on div "Summer Style Icon: Jackie O View Details Latest Snapshot 300 Products • updated…" at bounding box center [903, 374] width 1330 height 702
click at [1530, 90] on button "button" at bounding box center [1520, 95] width 28 height 28
click at [27, 54] on span "Rue La La" at bounding box center [43, 60] width 51 height 25
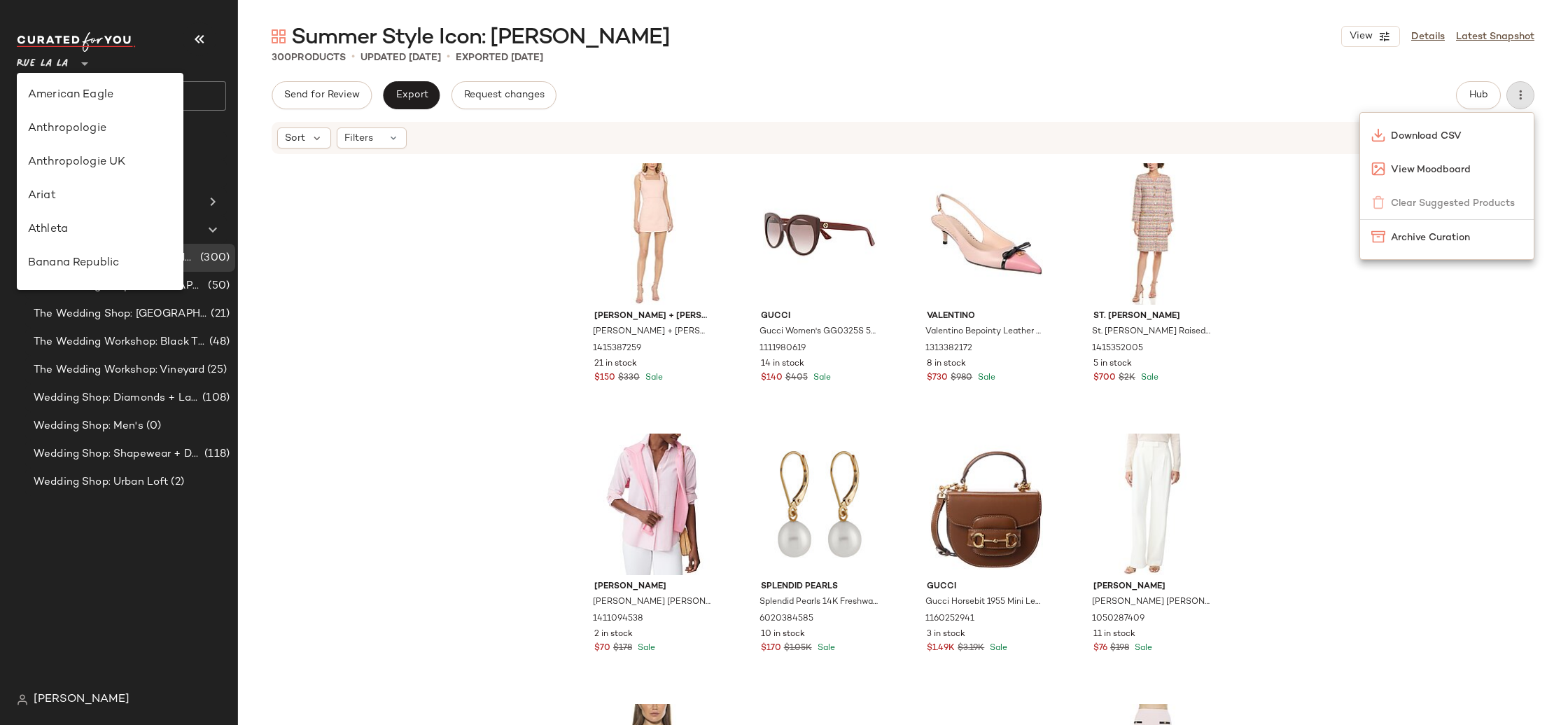
drag, startPoint x: 46, startPoint y: 63, endPoint x: 60, endPoint y: 90, distance: 30.4
click at [46, 63] on span "Rue La La" at bounding box center [43, 60] width 51 height 25
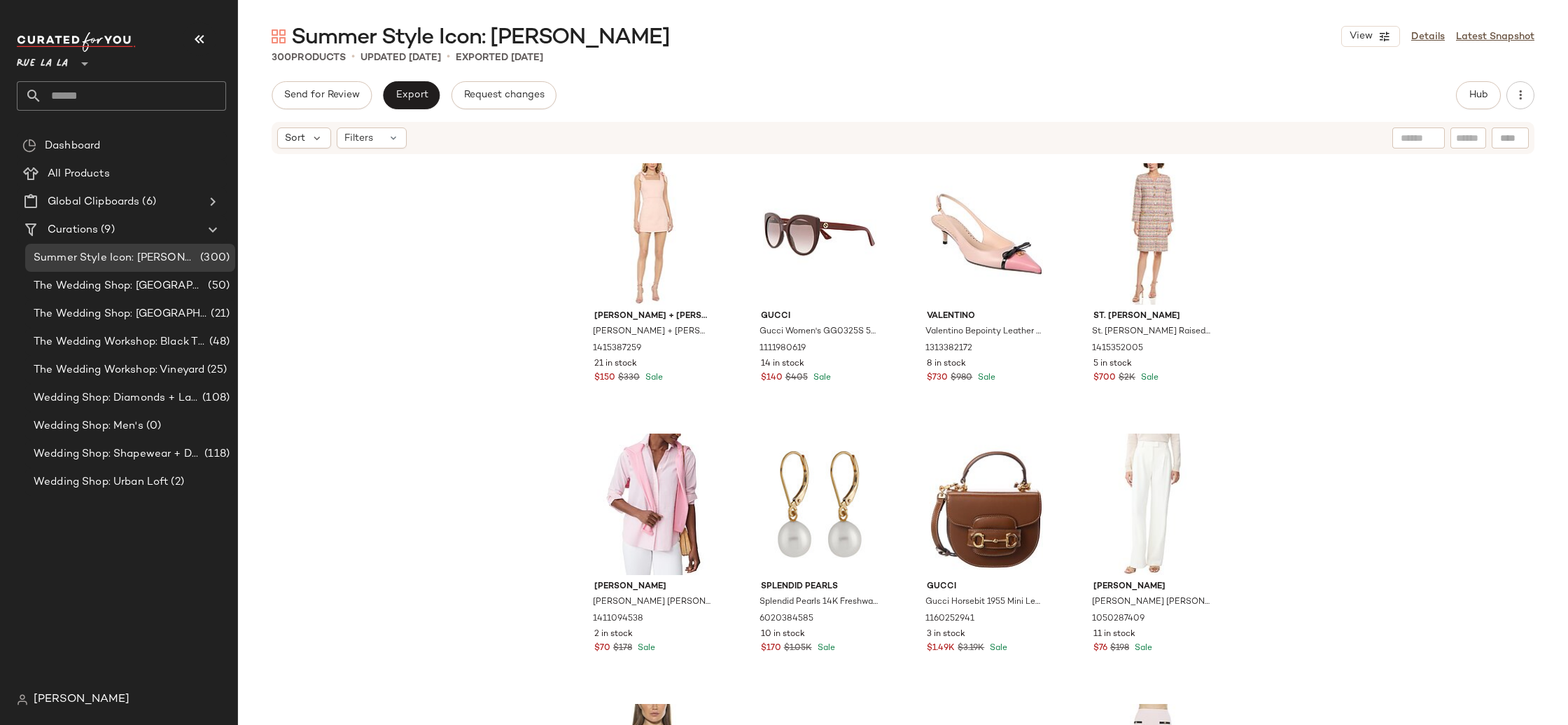
click at [46, 46] on div "Rue La La **" at bounding box center [46, 55] width 57 height 35
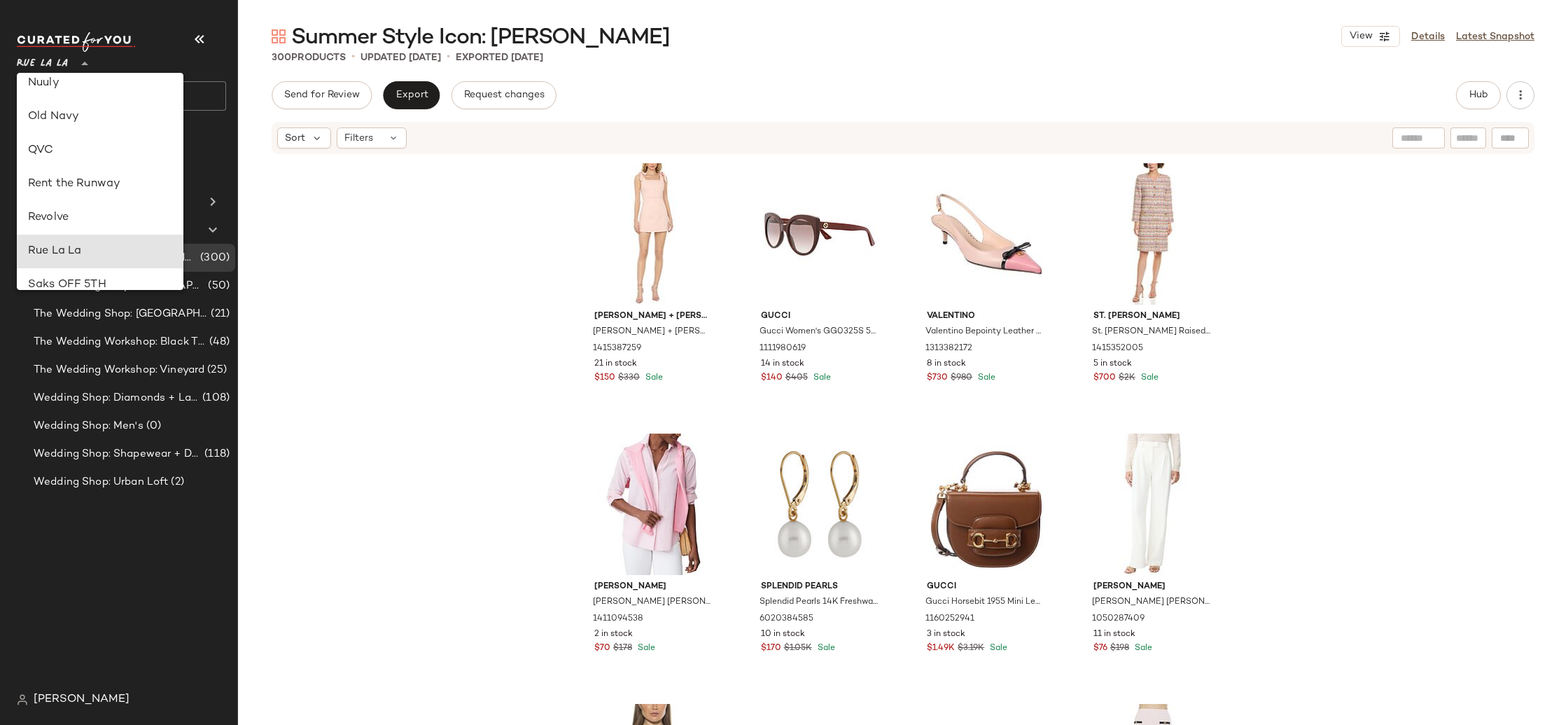
scroll to position [337, 0]
drag, startPoint x: 102, startPoint y: 176, endPoint x: 100, endPoint y: 203, distance: 27.1
click at [100, 139] on div "American Eagle Anthropologie Anthropologie UK Ariat Athleta Banana Republic Blo…" at bounding box center [100, 181] width 166 height 217
click at [119, 248] on div "Debenhams" at bounding box center [100, 248] width 144 height 17
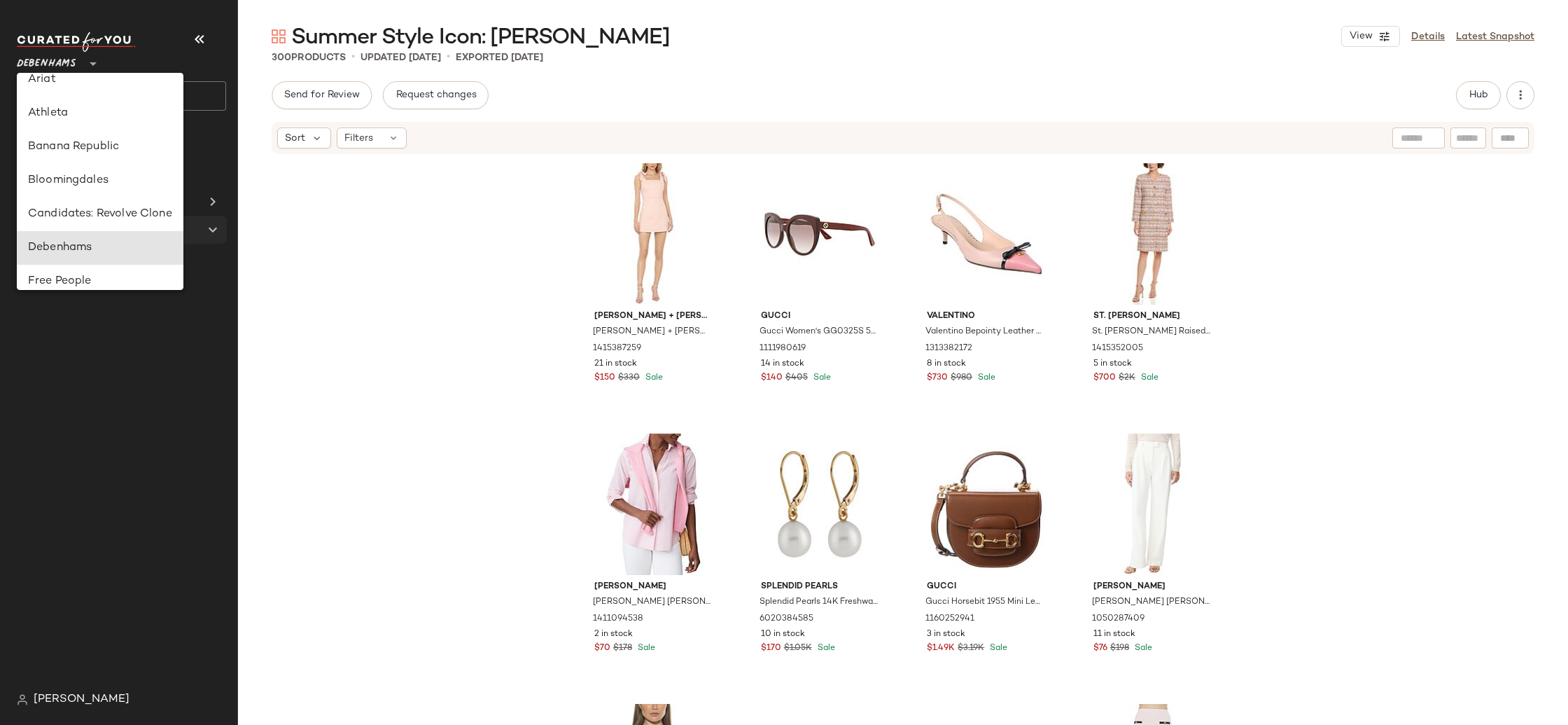
scroll to position [112, 0]
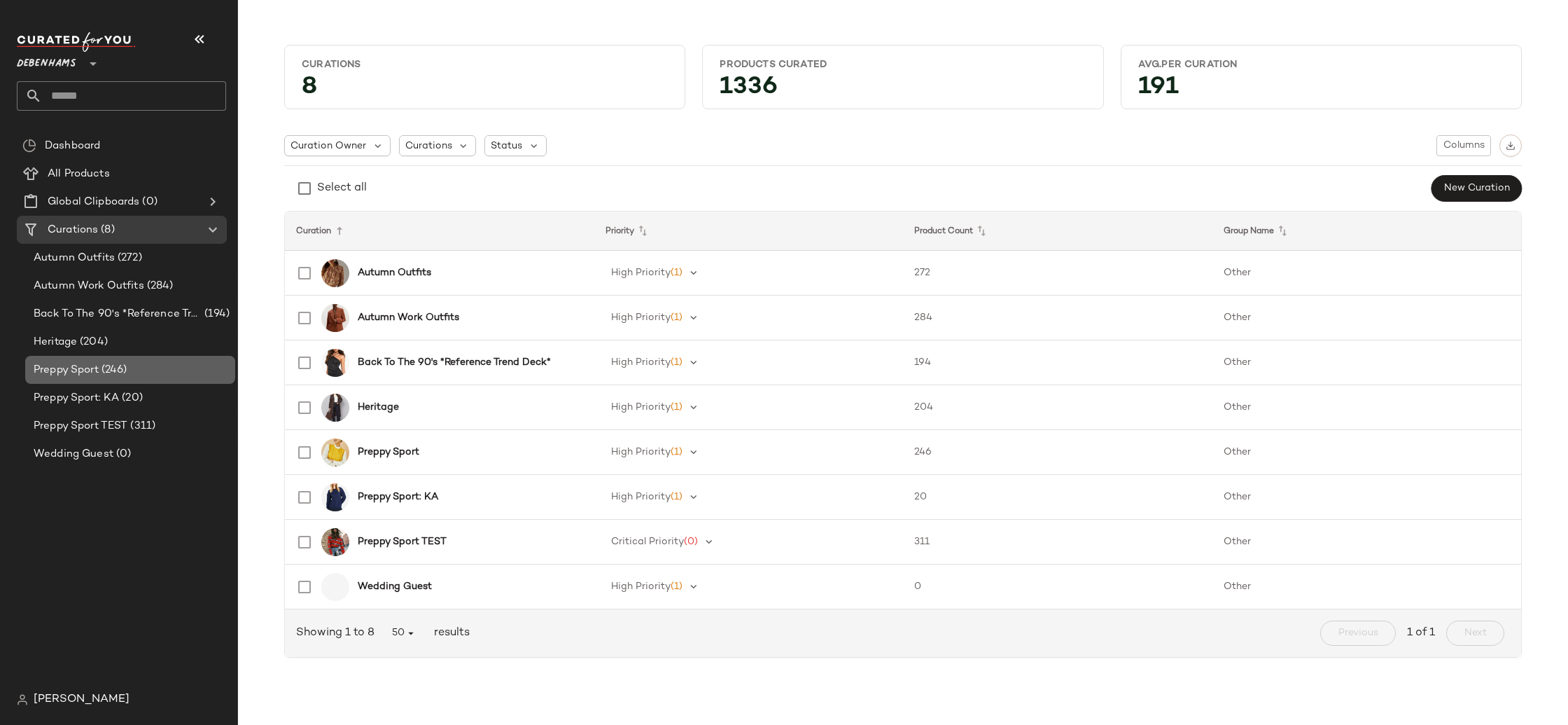
click at [158, 368] on div "Preppy Sport (246)" at bounding box center [129, 370] width 201 height 16
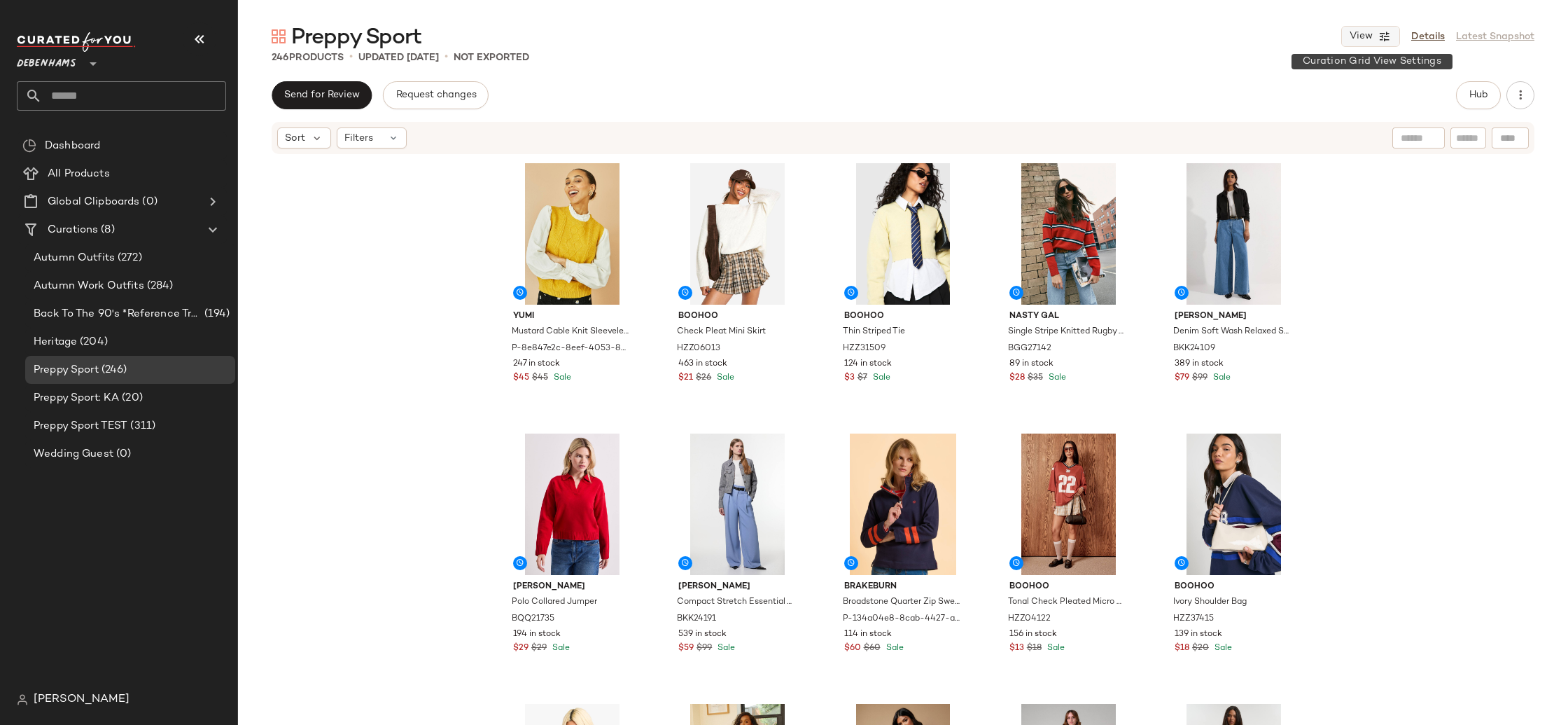
click at [1372, 43] on button "View" at bounding box center [1370, 36] width 59 height 21
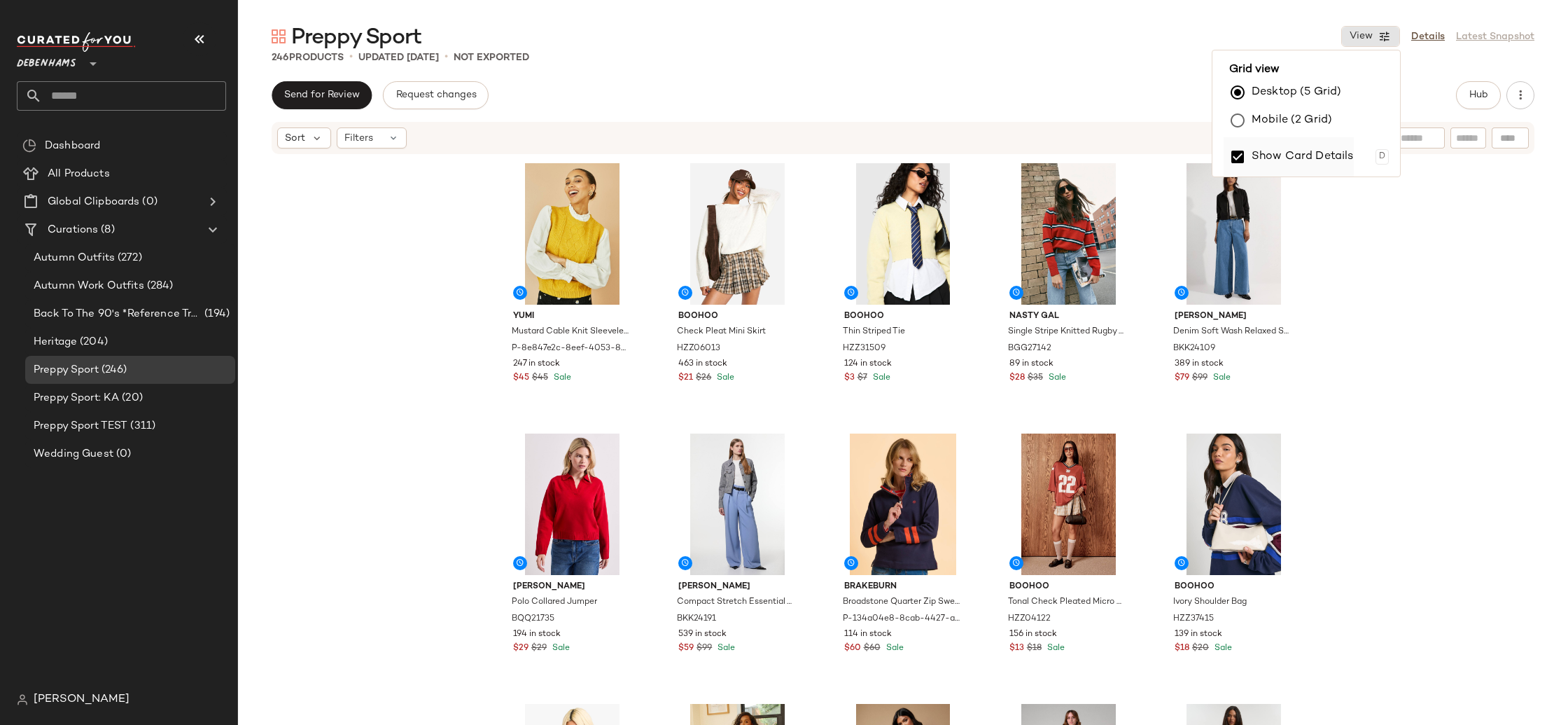
click at [1325, 151] on label "Show Card Details" at bounding box center [1303, 157] width 102 height 39
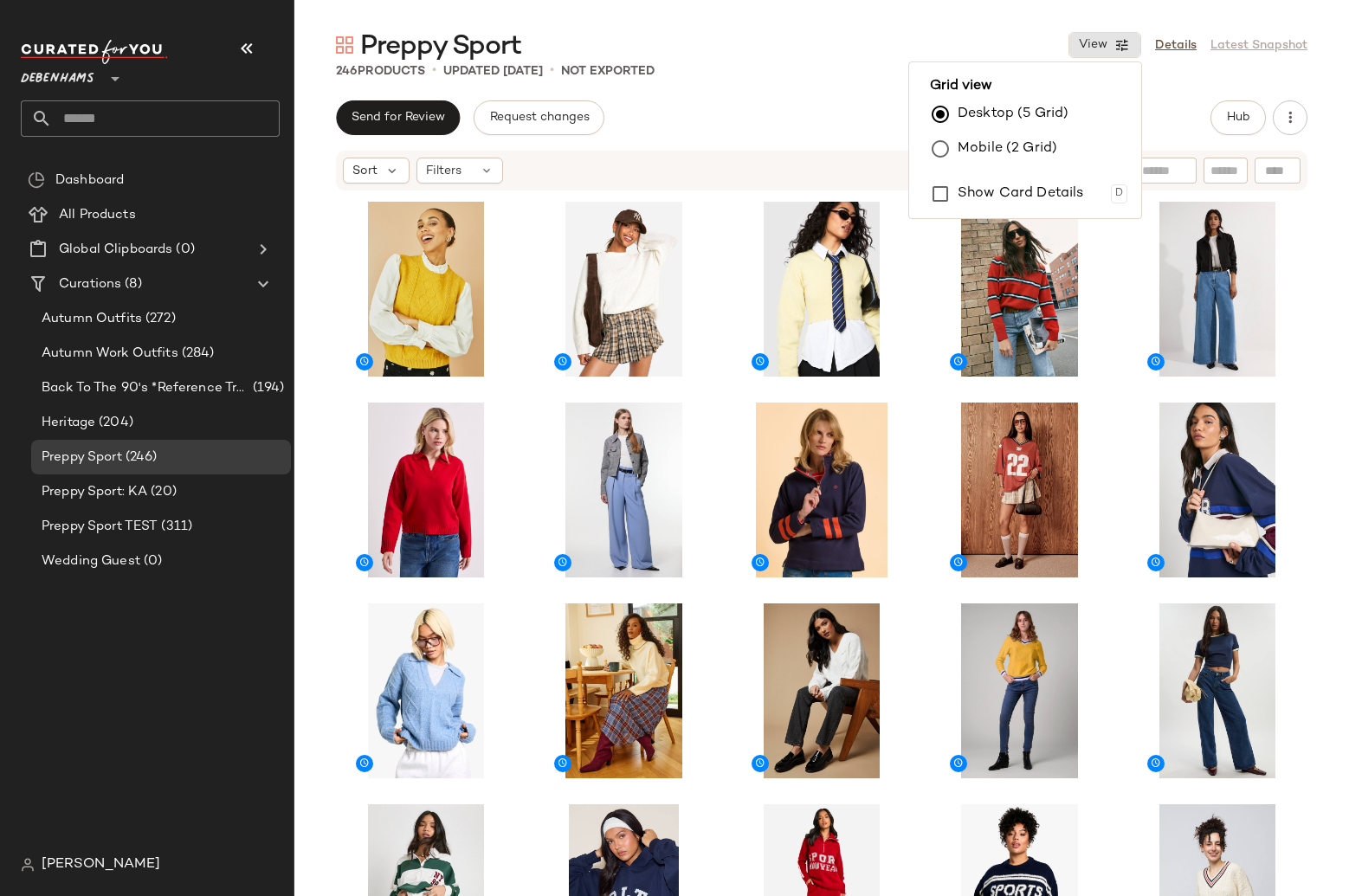
click at [899, 17] on main "Preppy Sport View Details Latest Snapshot 246 Products • updated Sep 3rd • Not …" at bounding box center [674, 448] width 1349 height 896
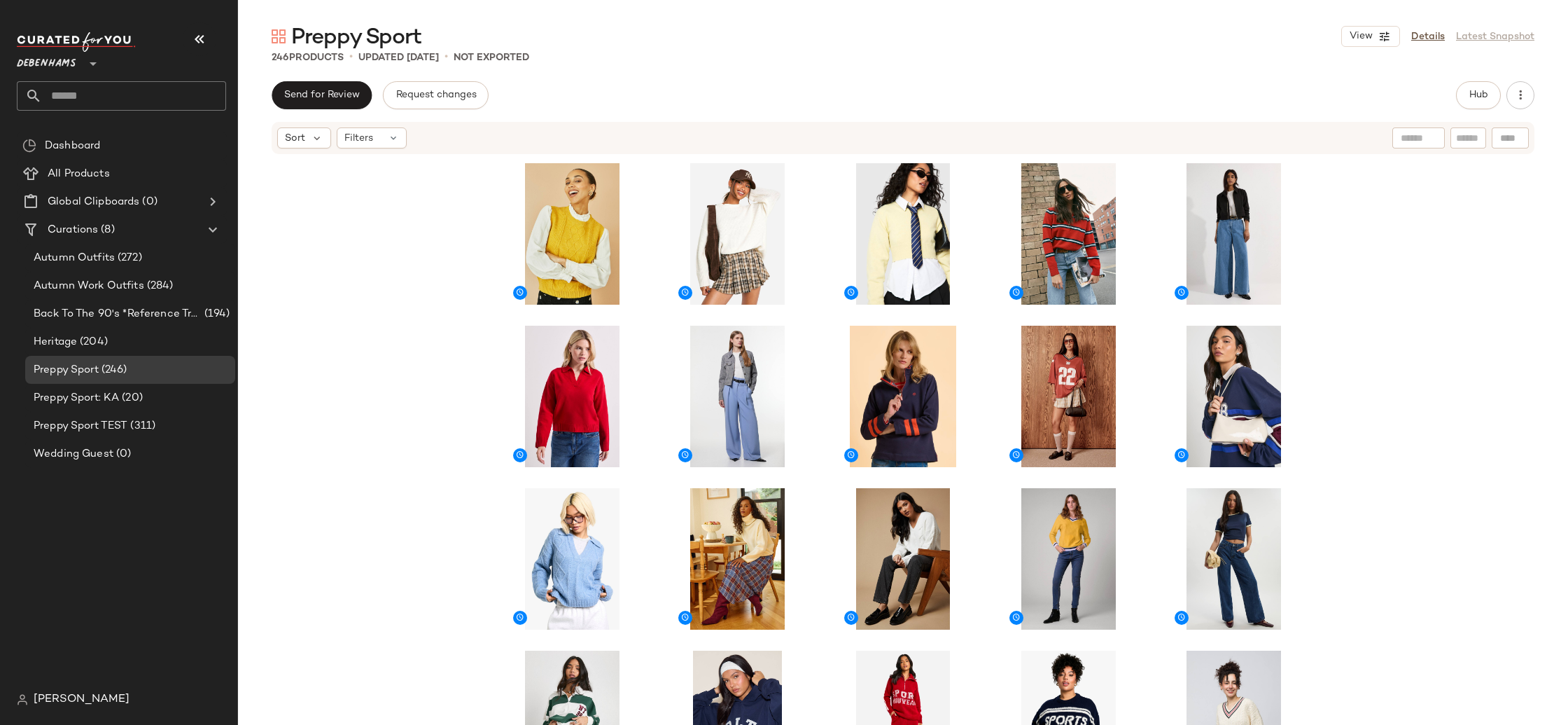
click at [47, 70] on span "Debenhams" at bounding box center [47, 60] width 60 height 25
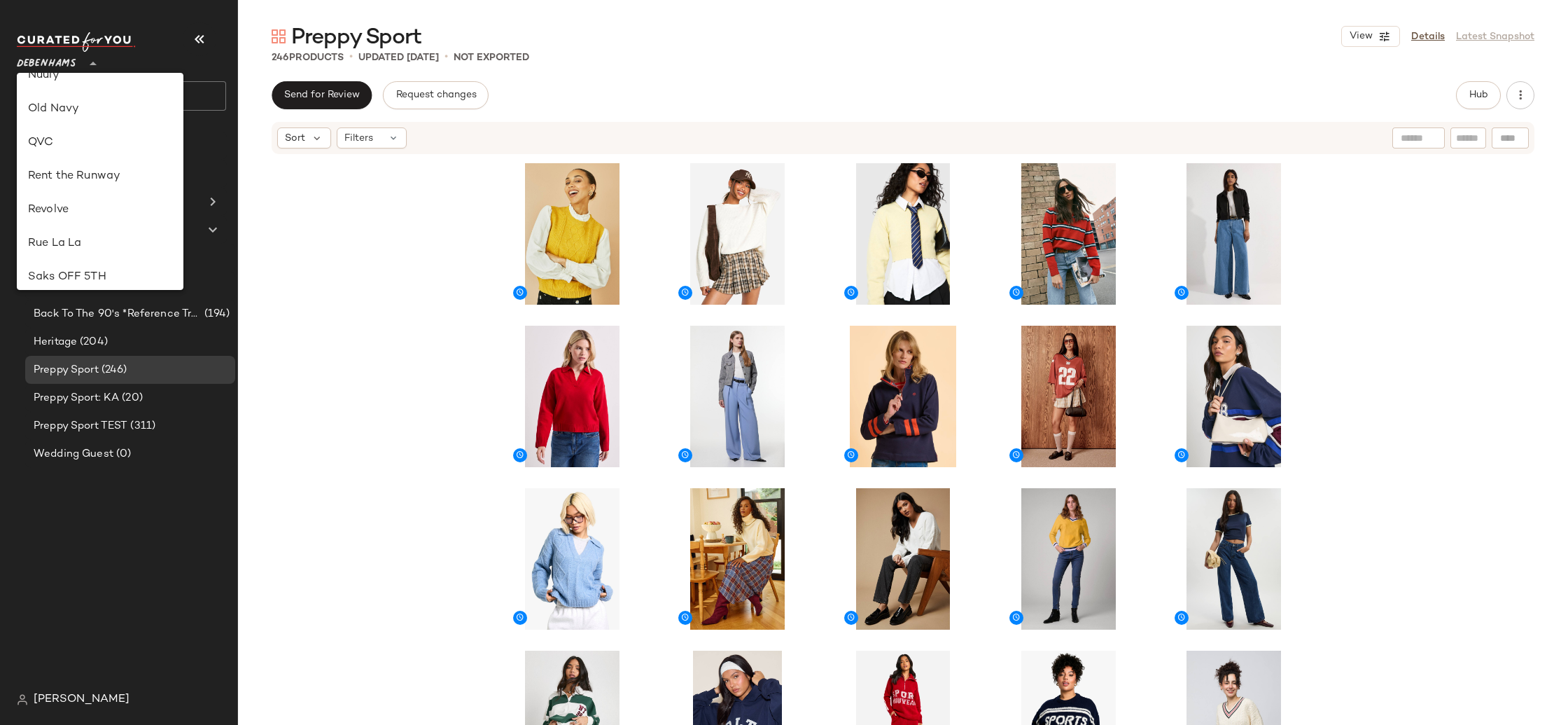
scroll to position [573, 0]
click at [112, 226] on div "Rue La La" at bounding box center [100, 228] width 144 height 17
type input "**"
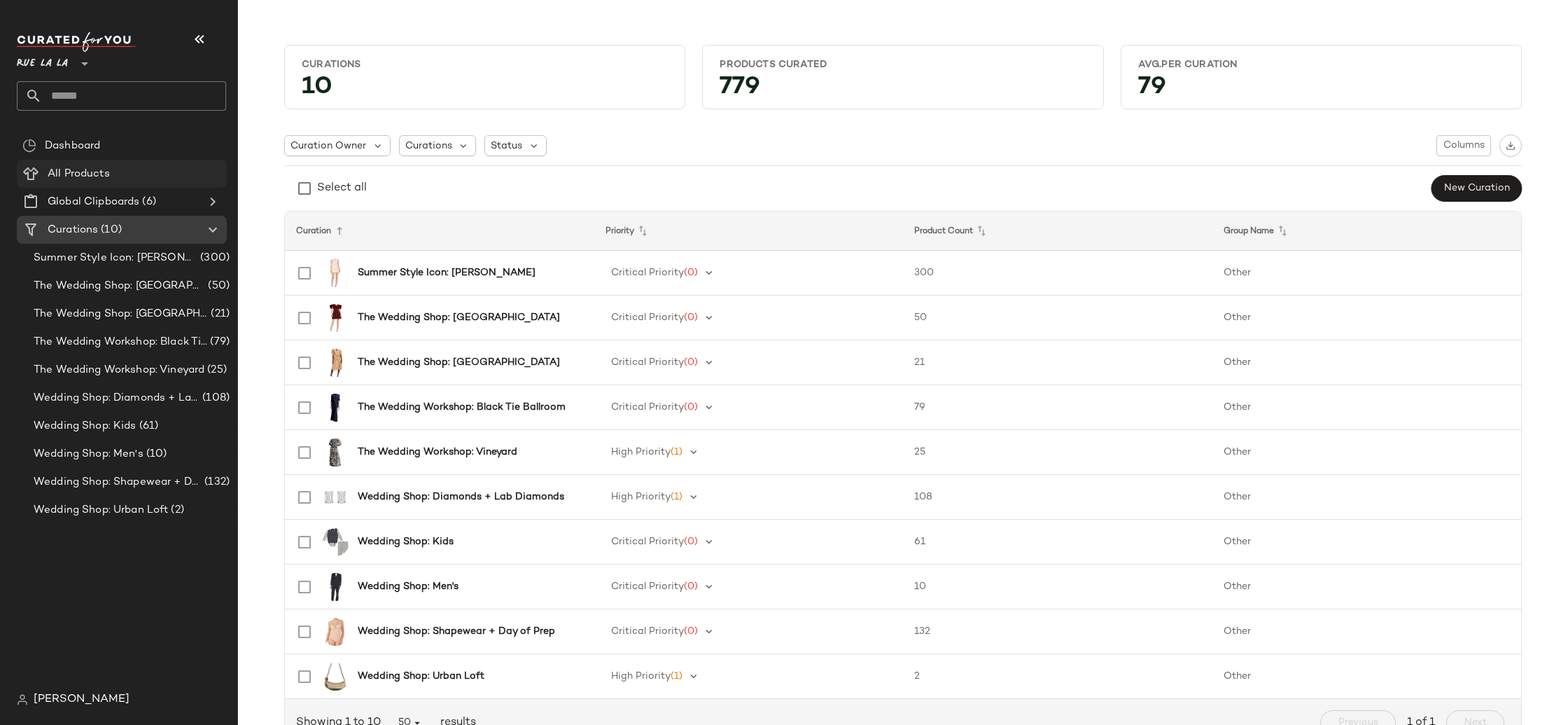
click at [109, 177] on span "All Products" at bounding box center [79, 174] width 63 height 16
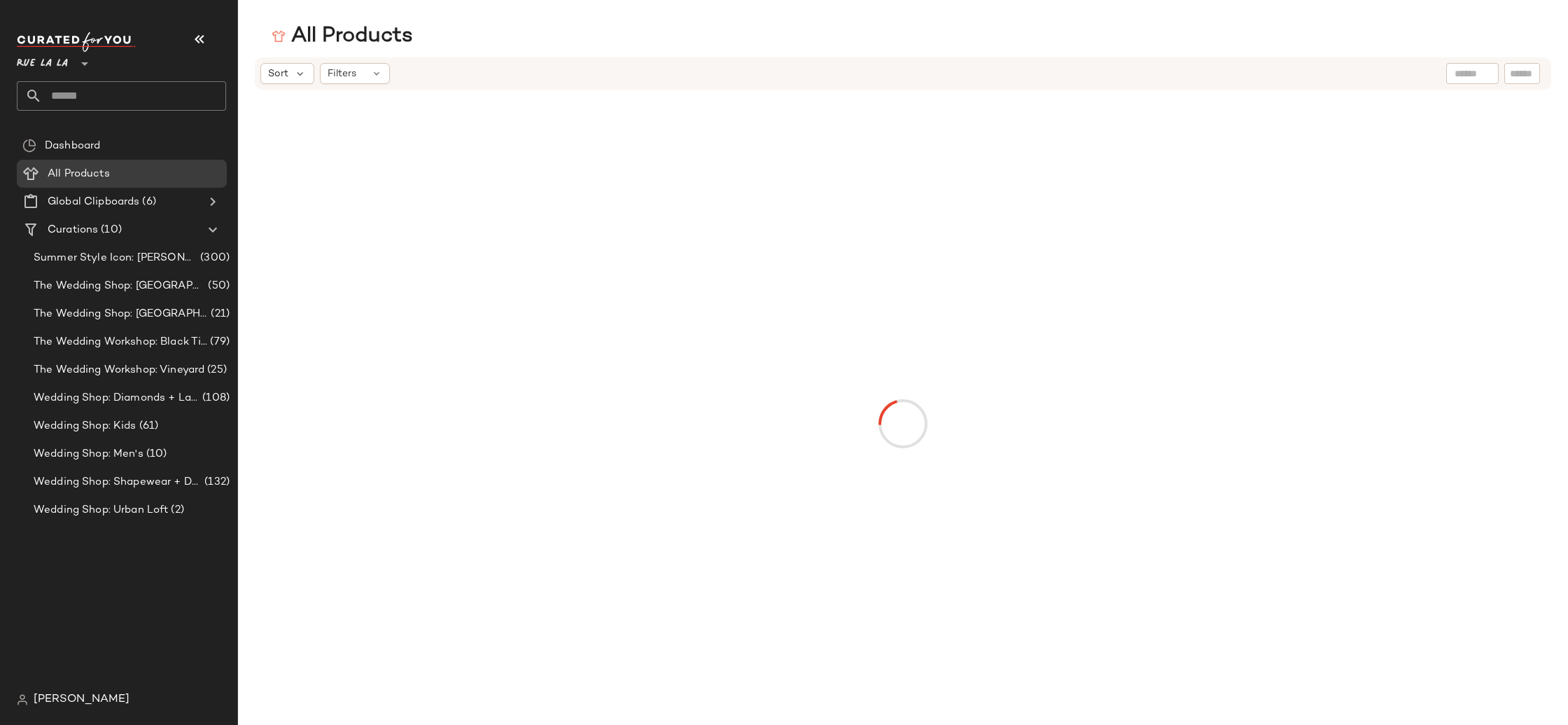
click at [1463, 73] on input "text" at bounding box center [1473, 74] width 36 height 15
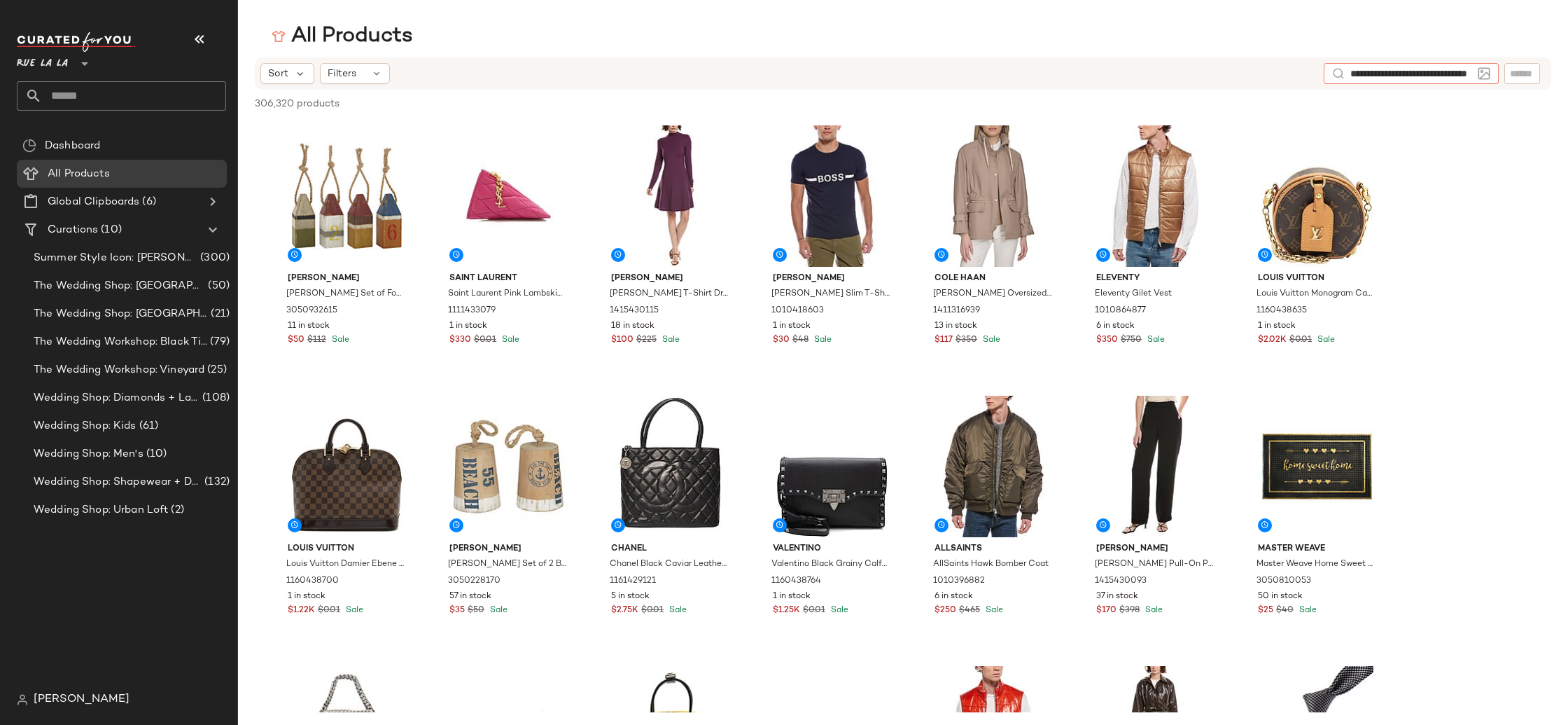
type input "**********"
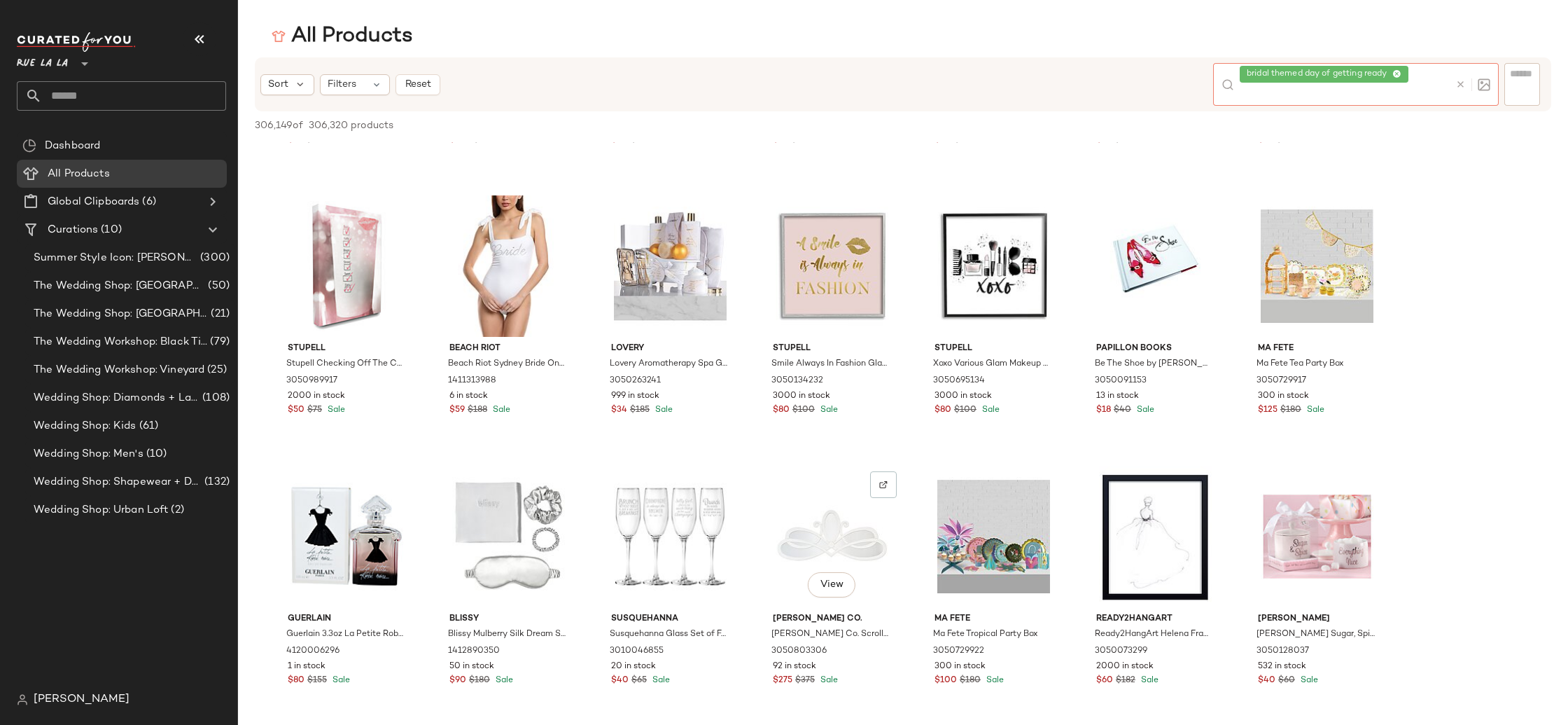
scroll to position [1042, 0]
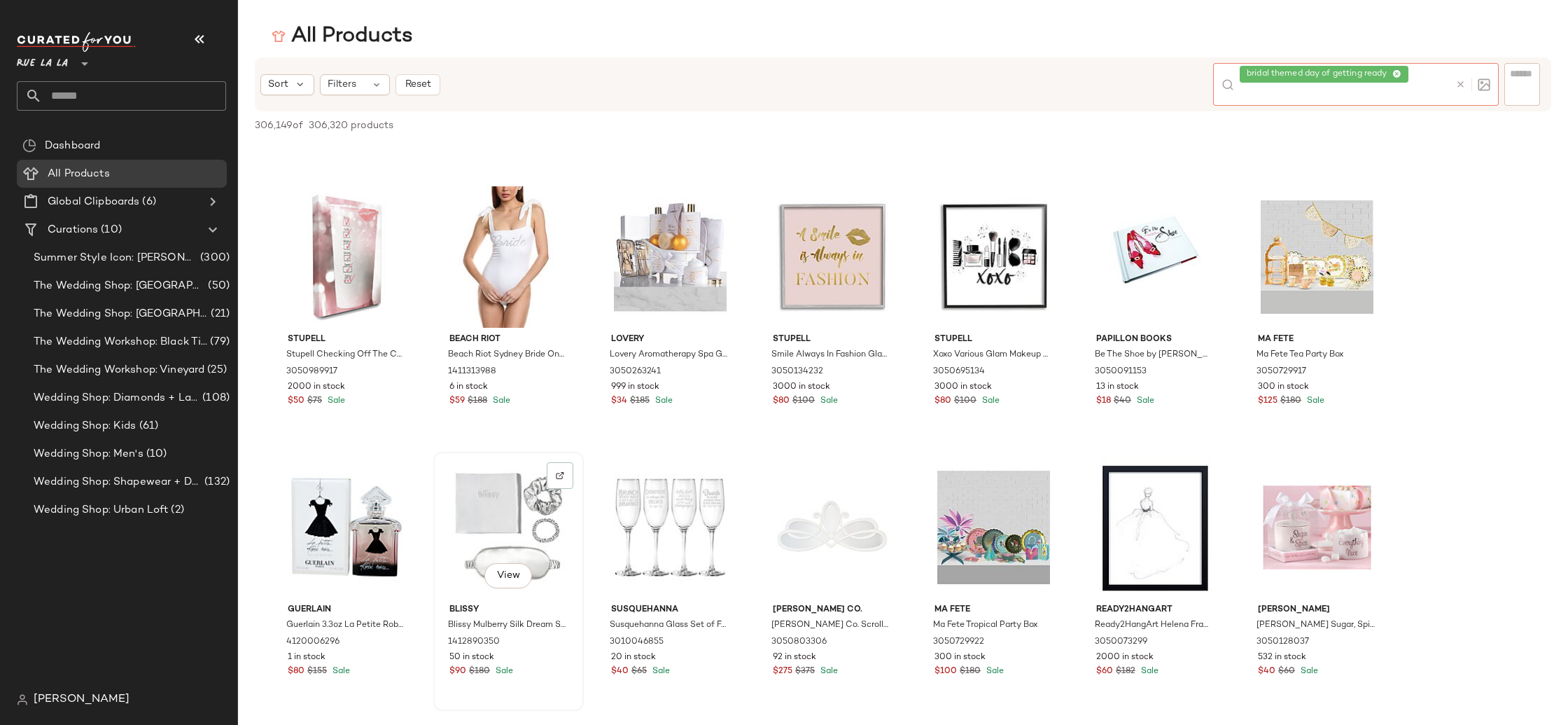
click at [497, 529] on div "View" at bounding box center [508, 527] width 141 height 142
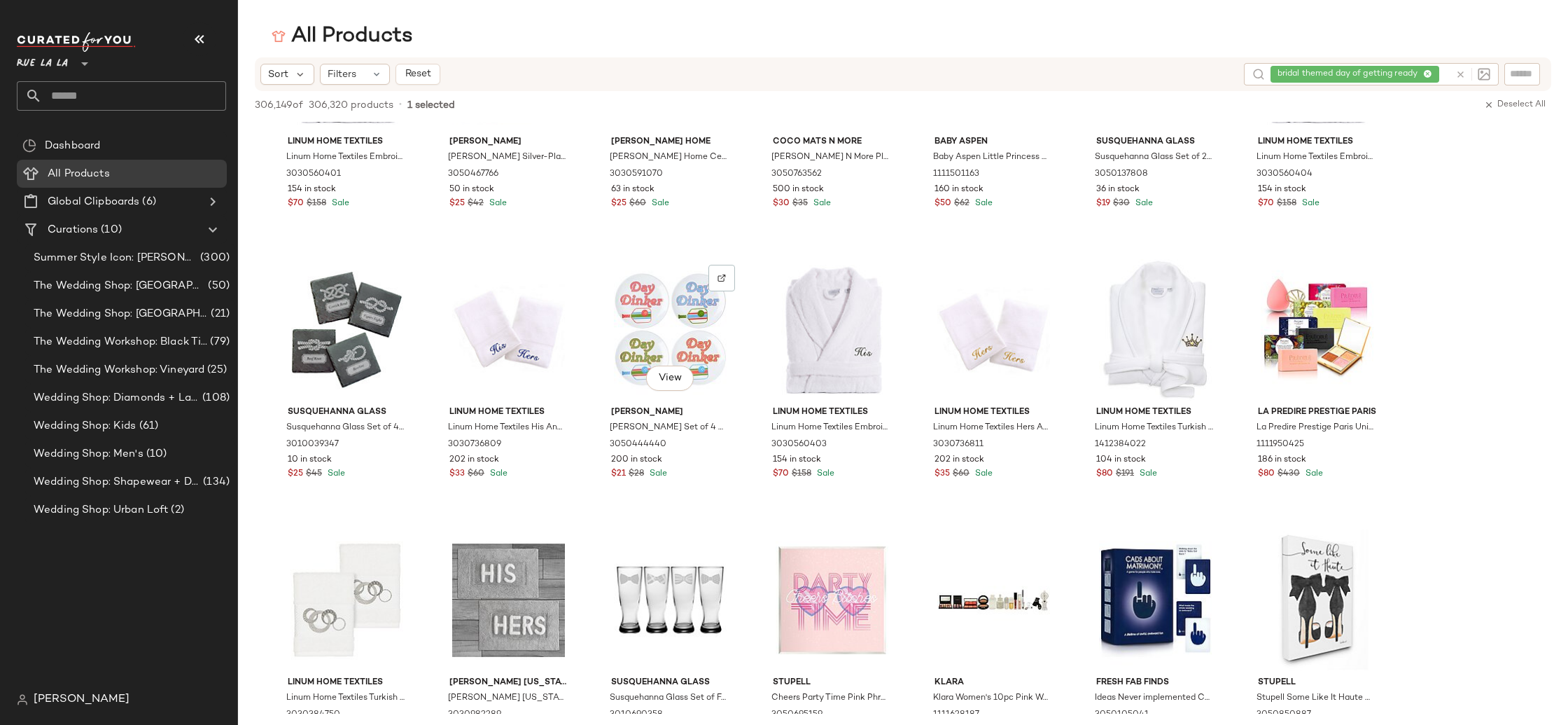
scroll to position [3776, 0]
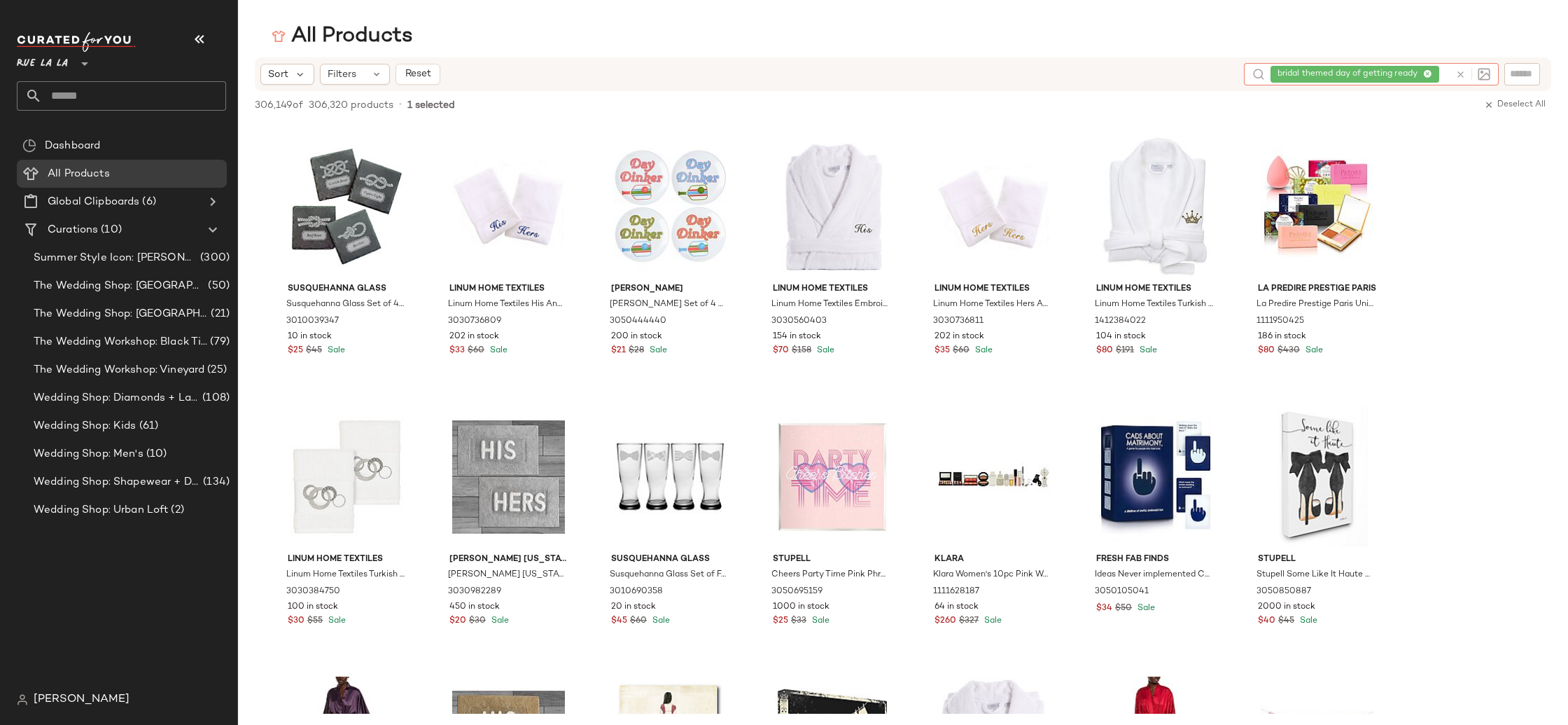
click at [1429, 70] on div "bridal themed day of getting ready" at bounding box center [1360, 75] width 179 height 23
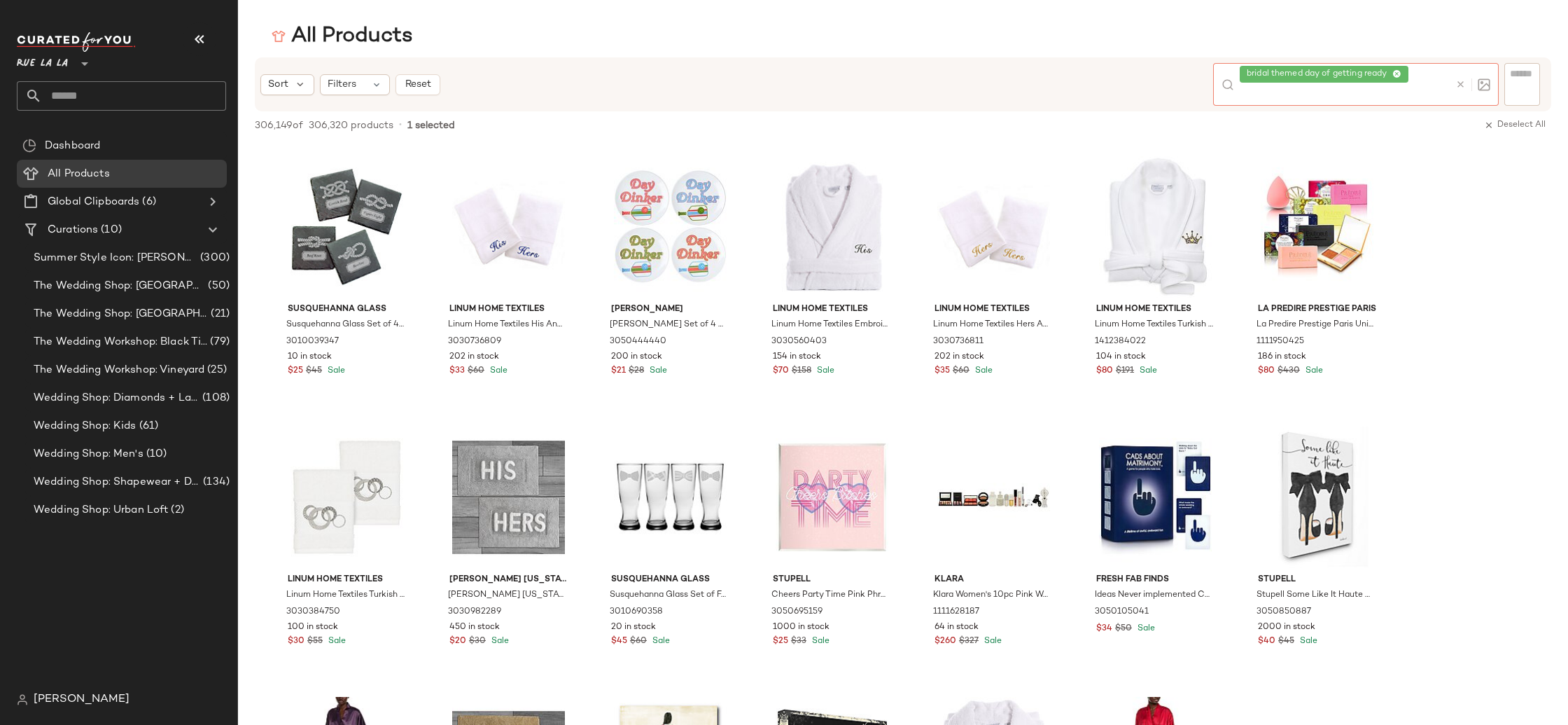
click at [1401, 75] on icon at bounding box center [1397, 74] width 9 height 9
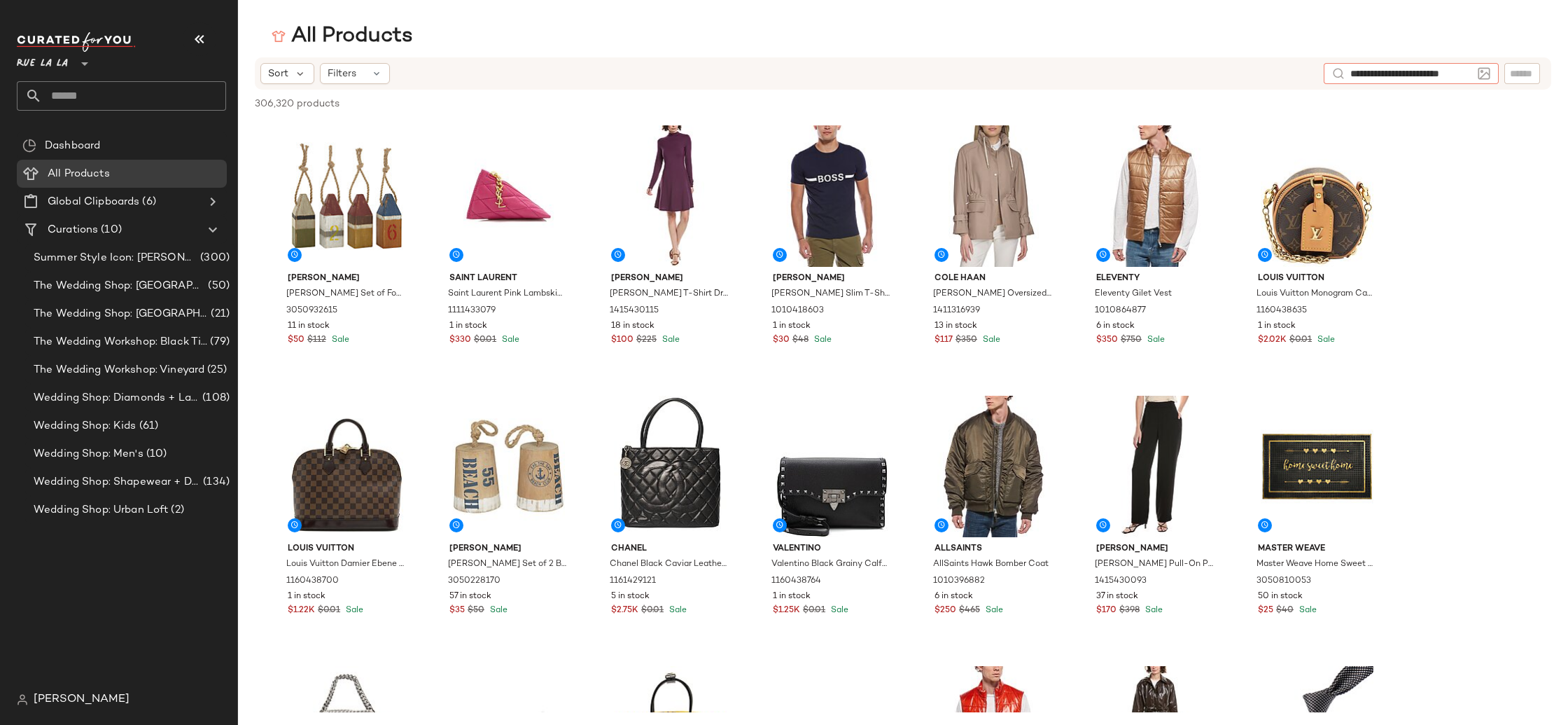
scroll to position [0, 0]
type input "**********"
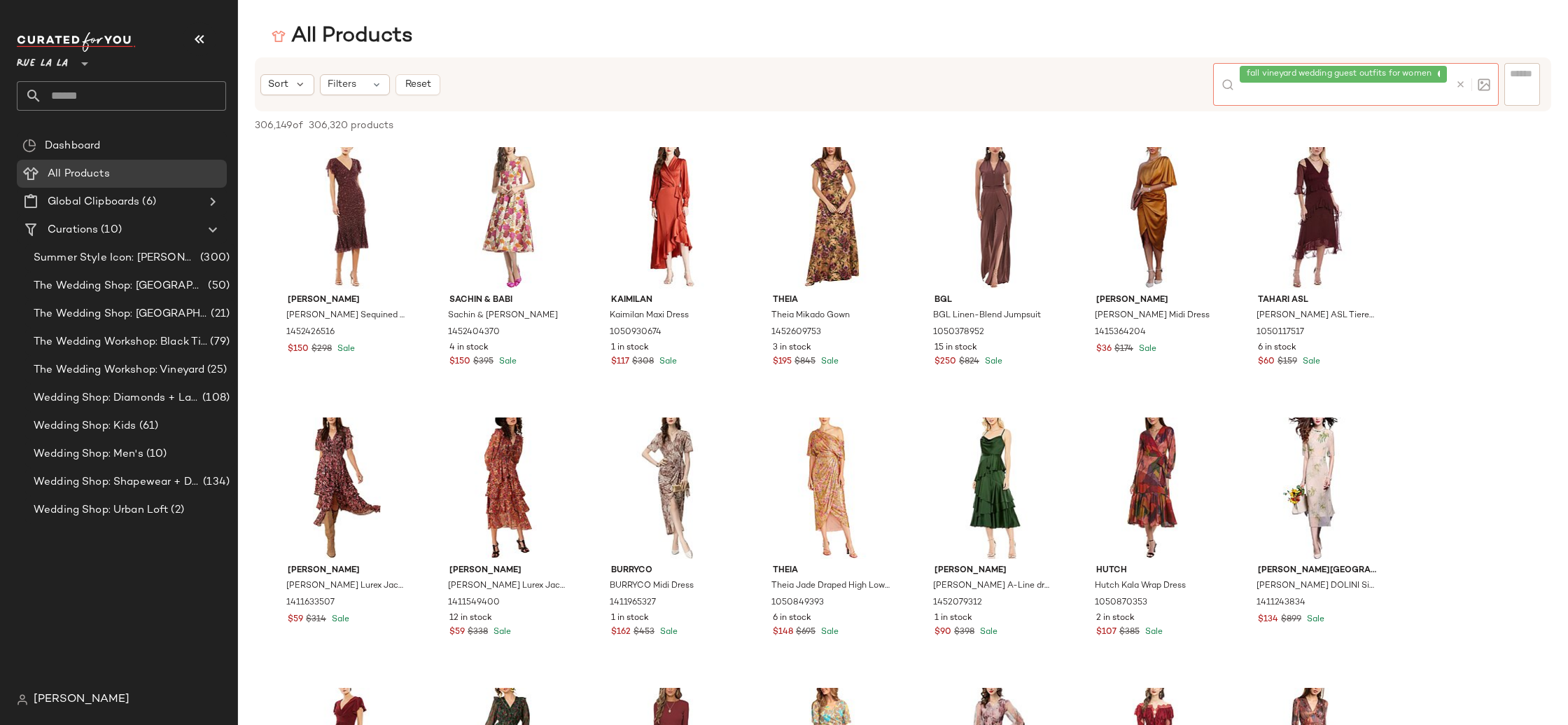
click at [1458, 82] on icon at bounding box center [1461, 84] width 11 height 11
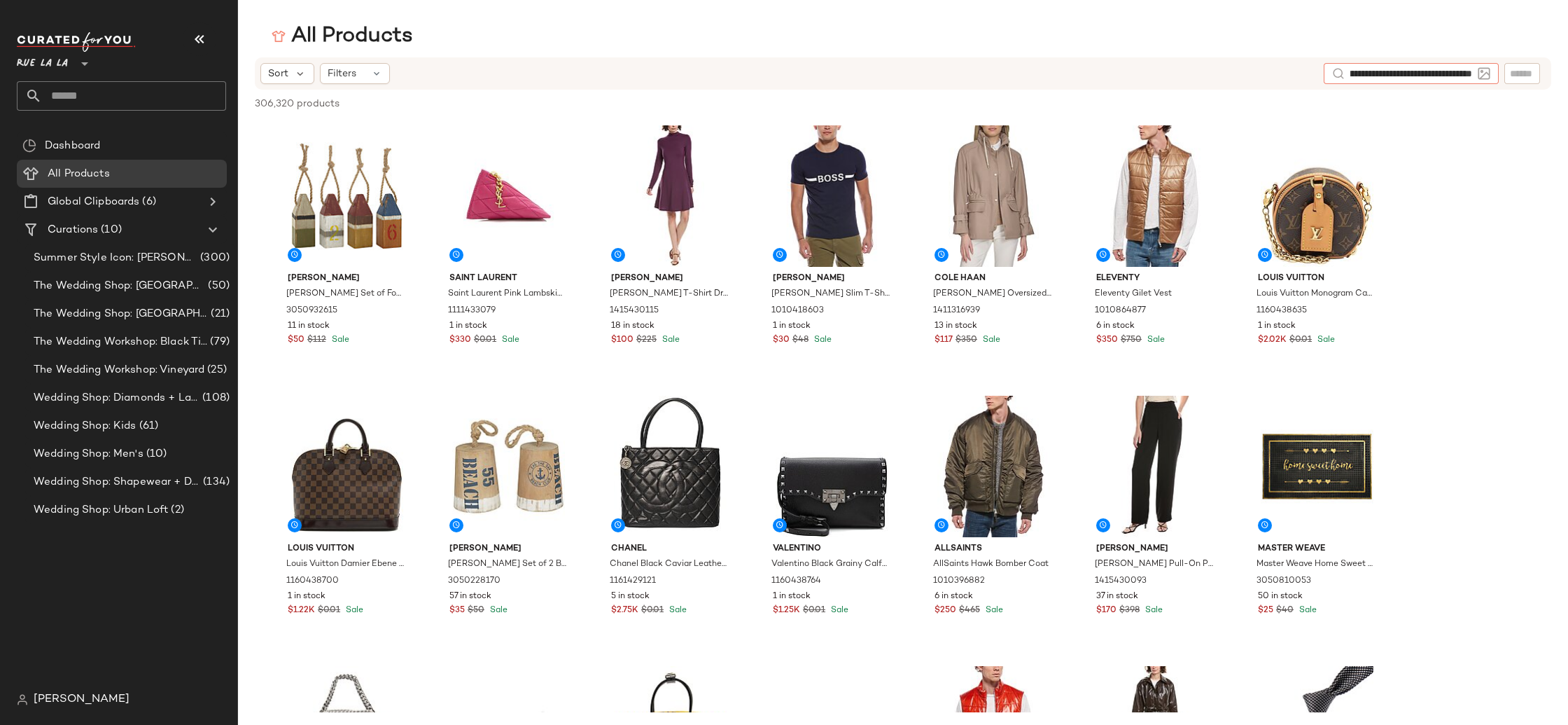
type input "**********"
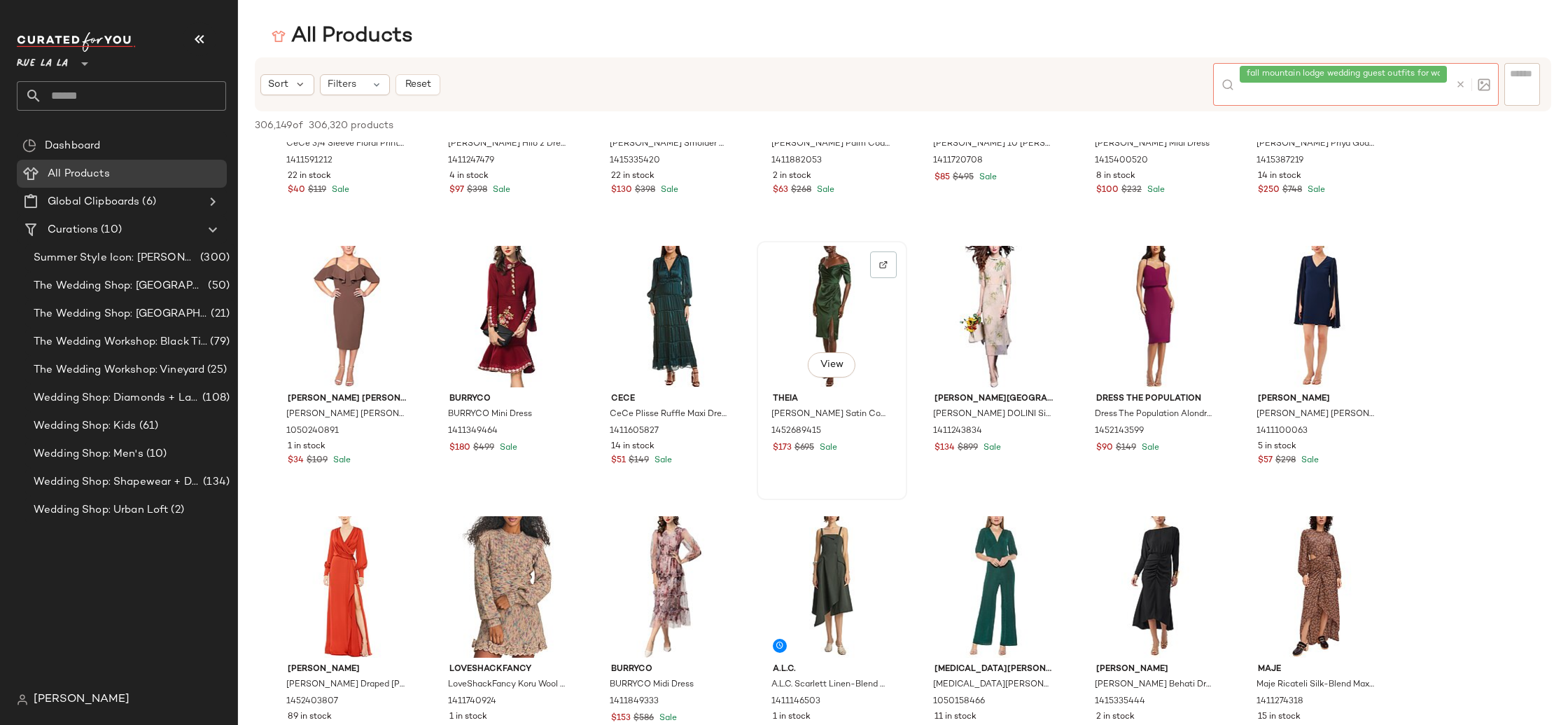
scroll to position [4502, 0]
